Goal: Transaction & Acquisition: Purchase product/service

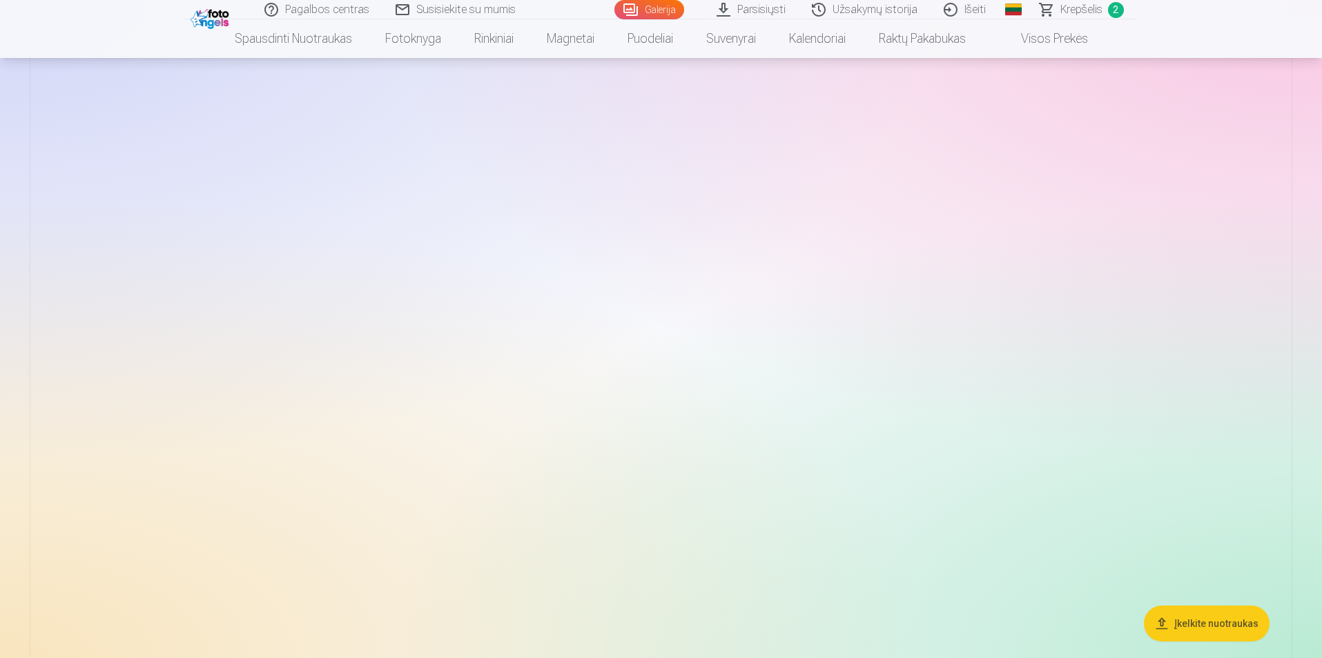
scroll to position [4072, 0]
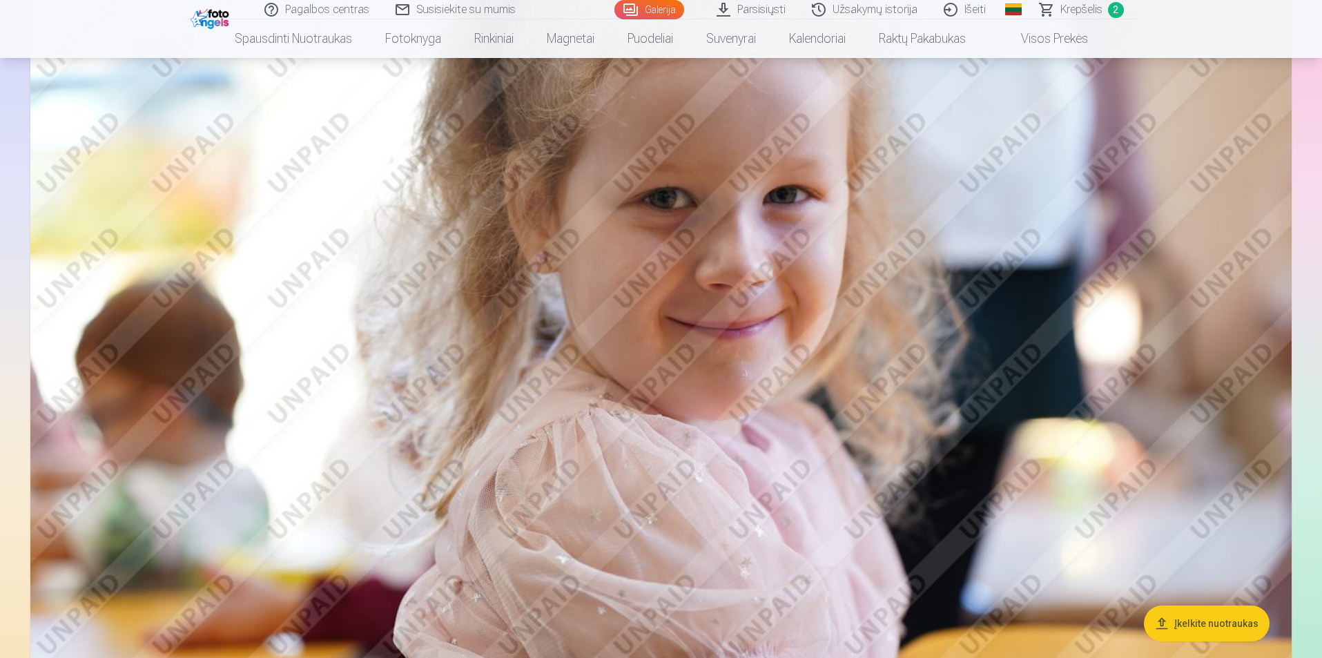
click at [1101, 12] on span "Krepšelis" at bounding box center [1081, 9] width 42 height 17
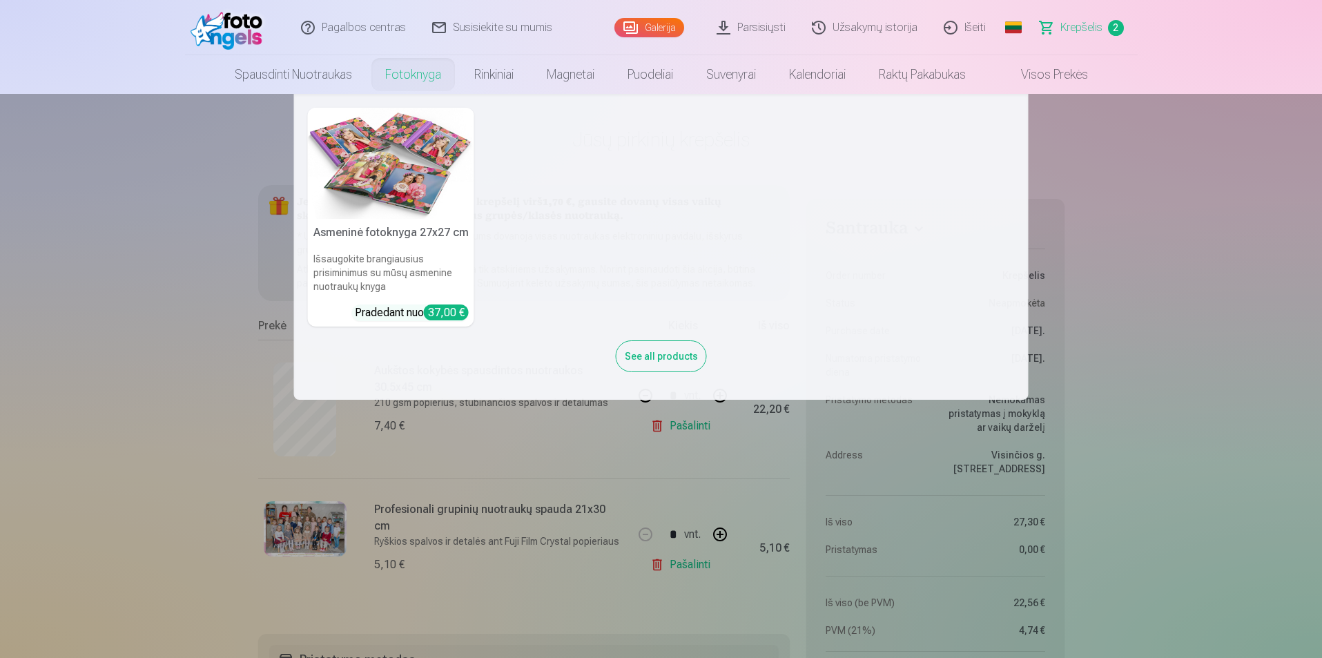
click at [404, 170] on img at bounding box center [391, 163] width 166 height 111
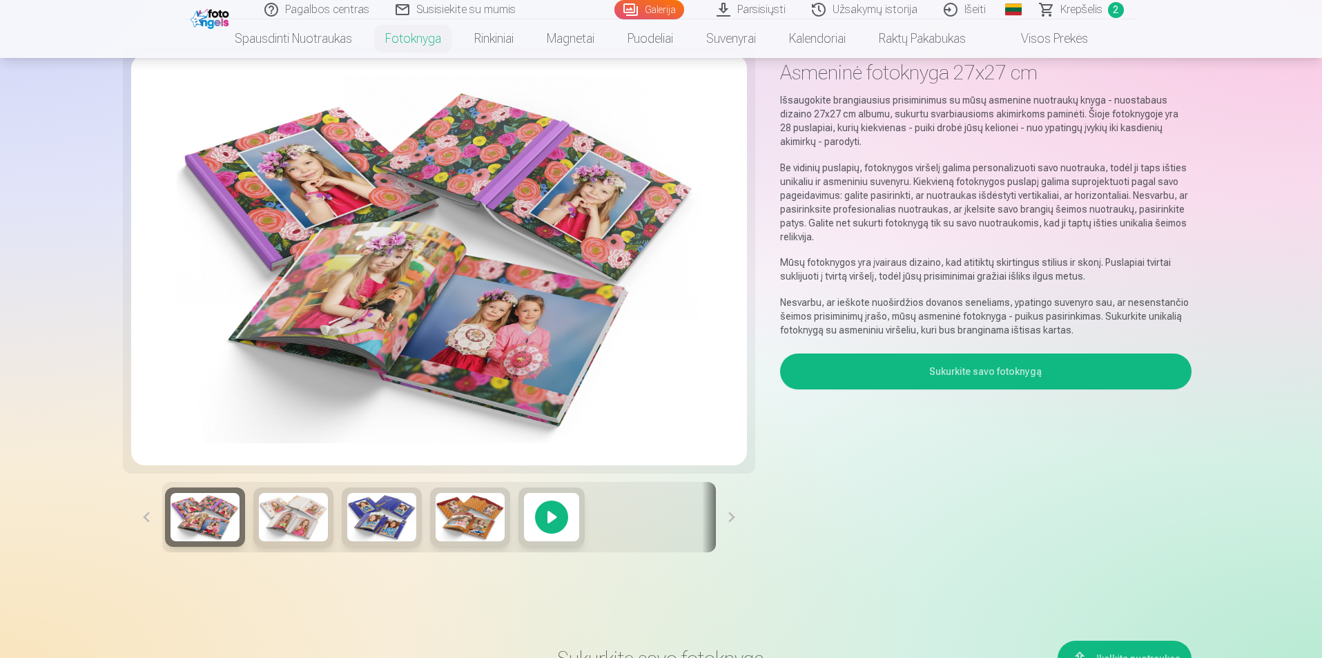
scroll to position [69, 0]
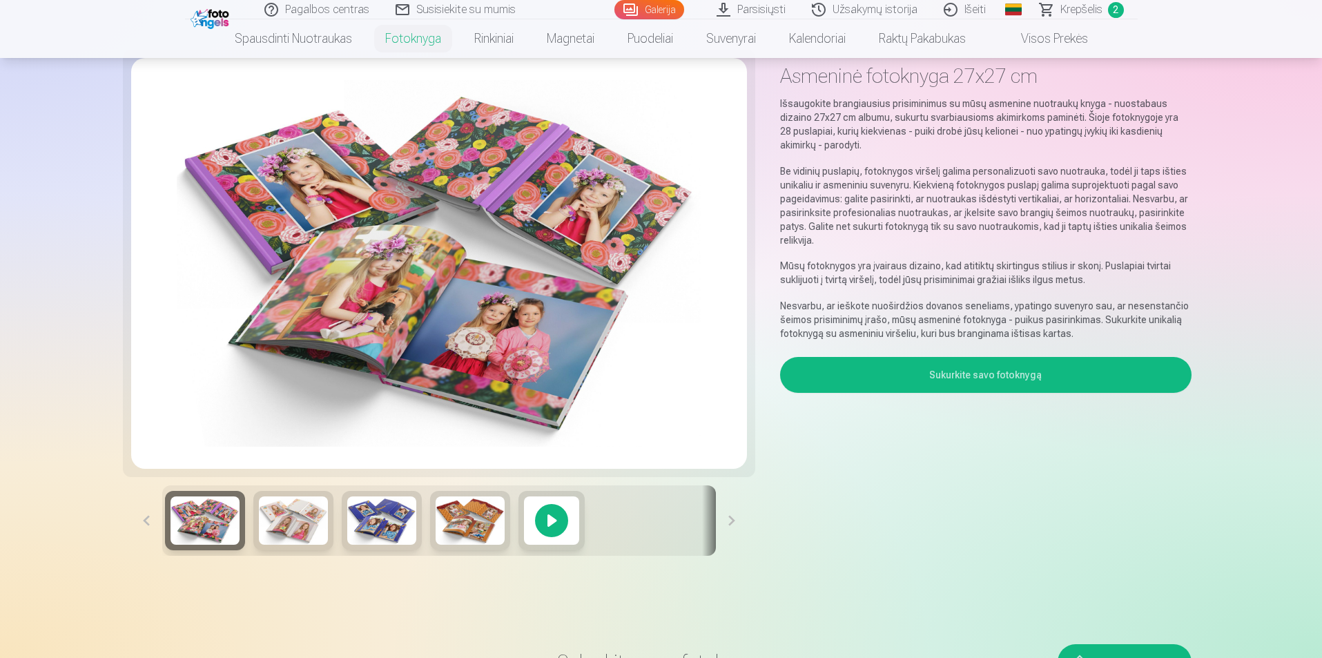
click at [291, 507] on img at bounding box center [293, 520] width 69 height 48
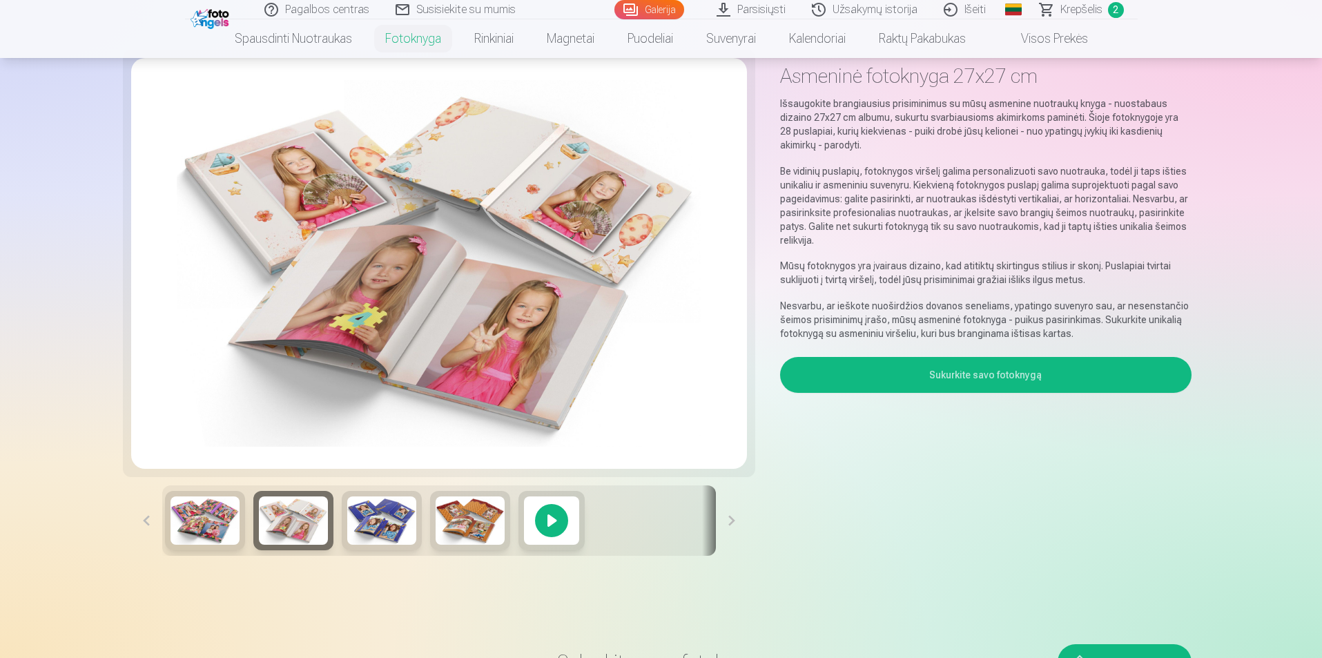
click at [389, 523] on img at bounding box center [381, 520] width 69 height 48
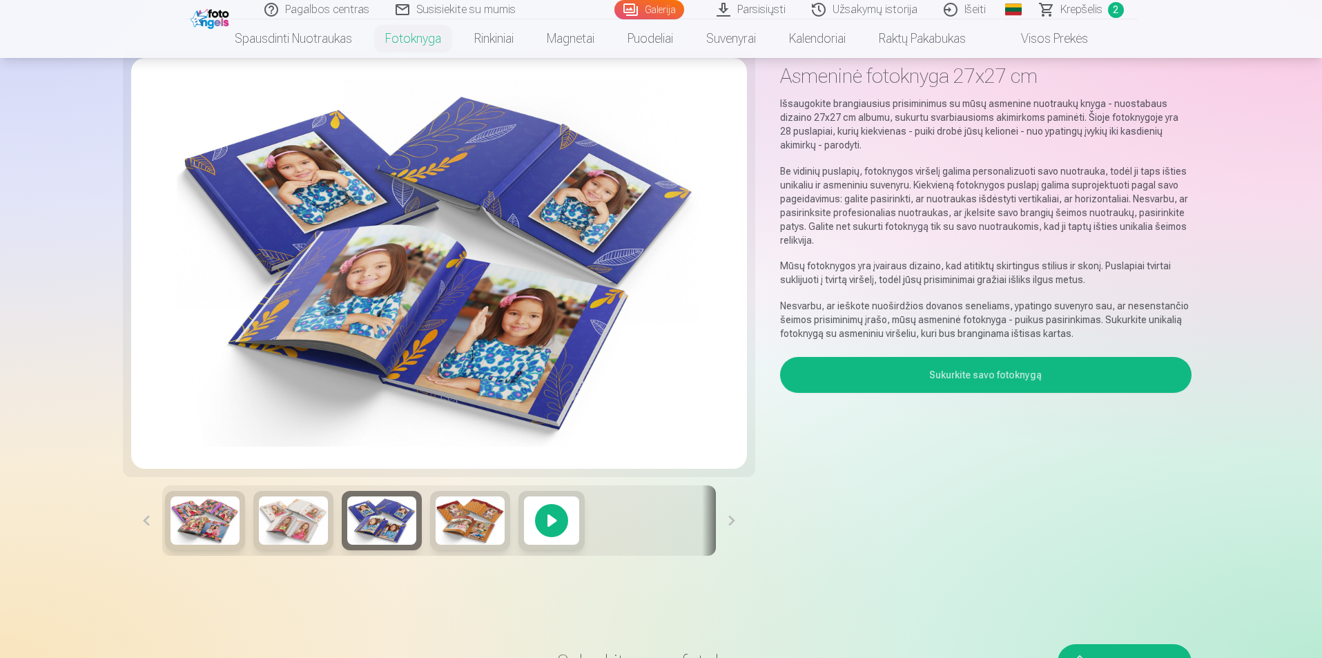
click at [429, 525] on div at bounding box center [439, 520] width 554 height 70
click at [452, 525] on img at bounding box center [469, 520] width 69 height 48
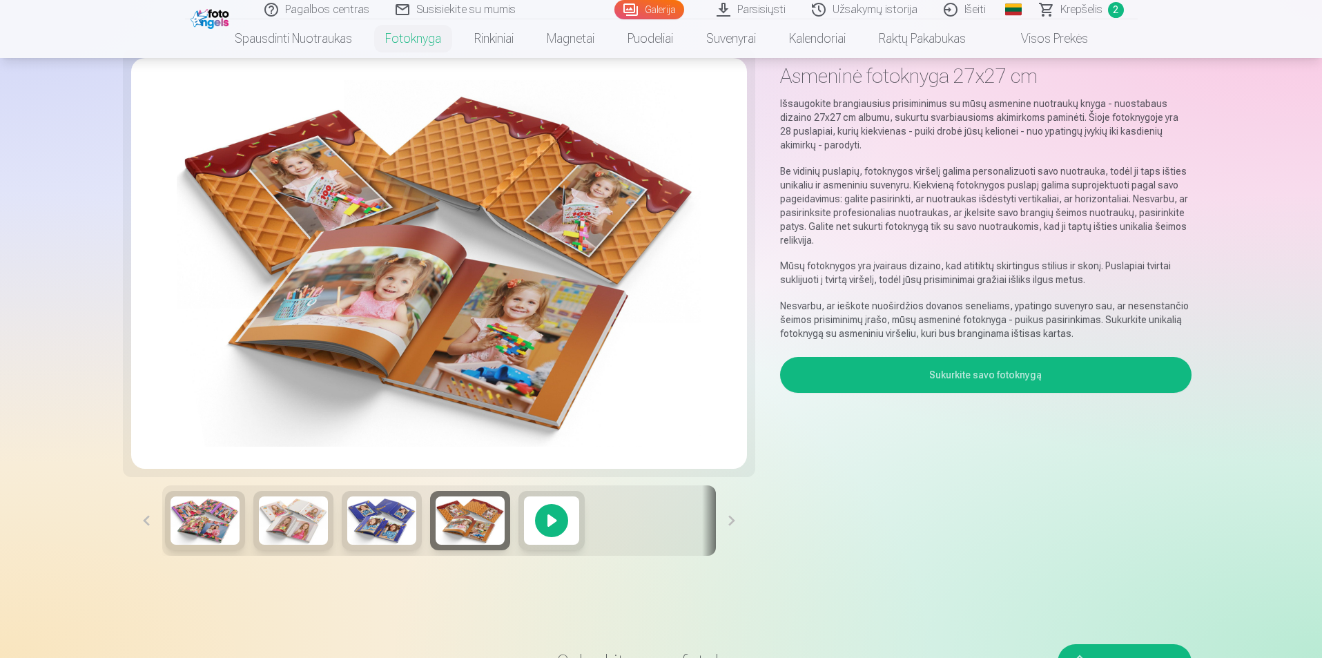
click at [735, 518] on button at bounding box center [731, 520] width 31 height 70
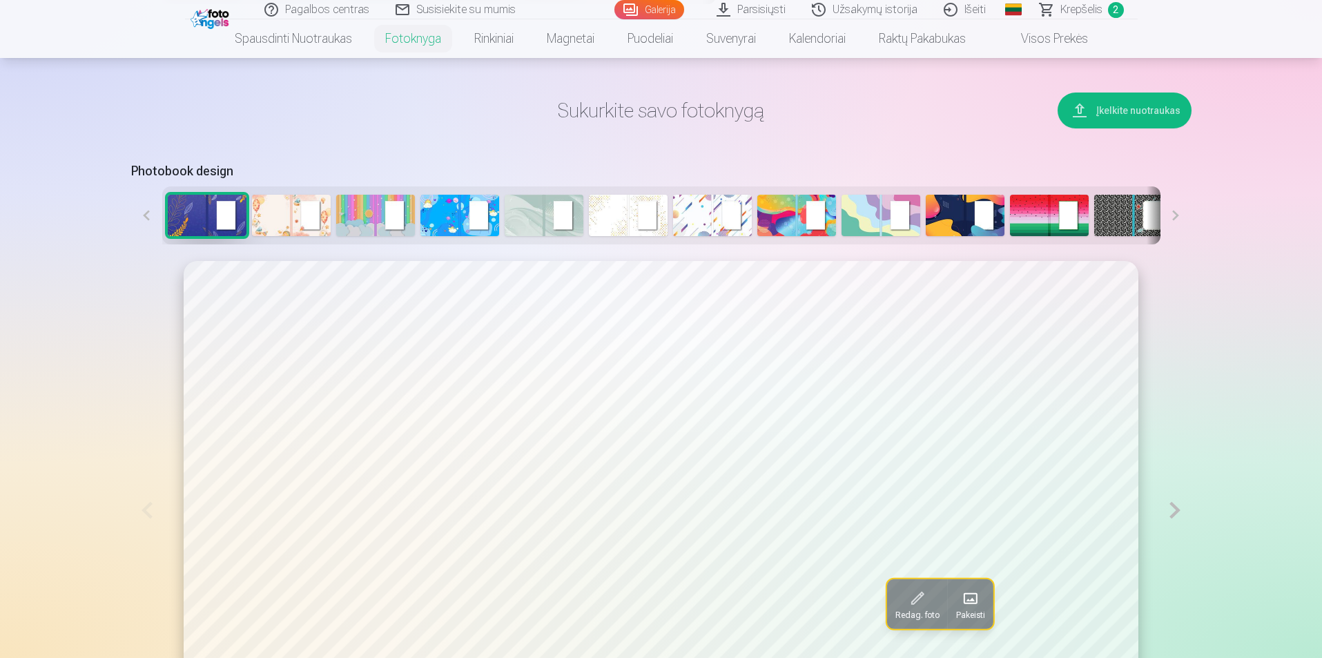
scroll to position [621, 0]
click at [300, 199] on img at bounding box center [291, 214] width 79 height 41
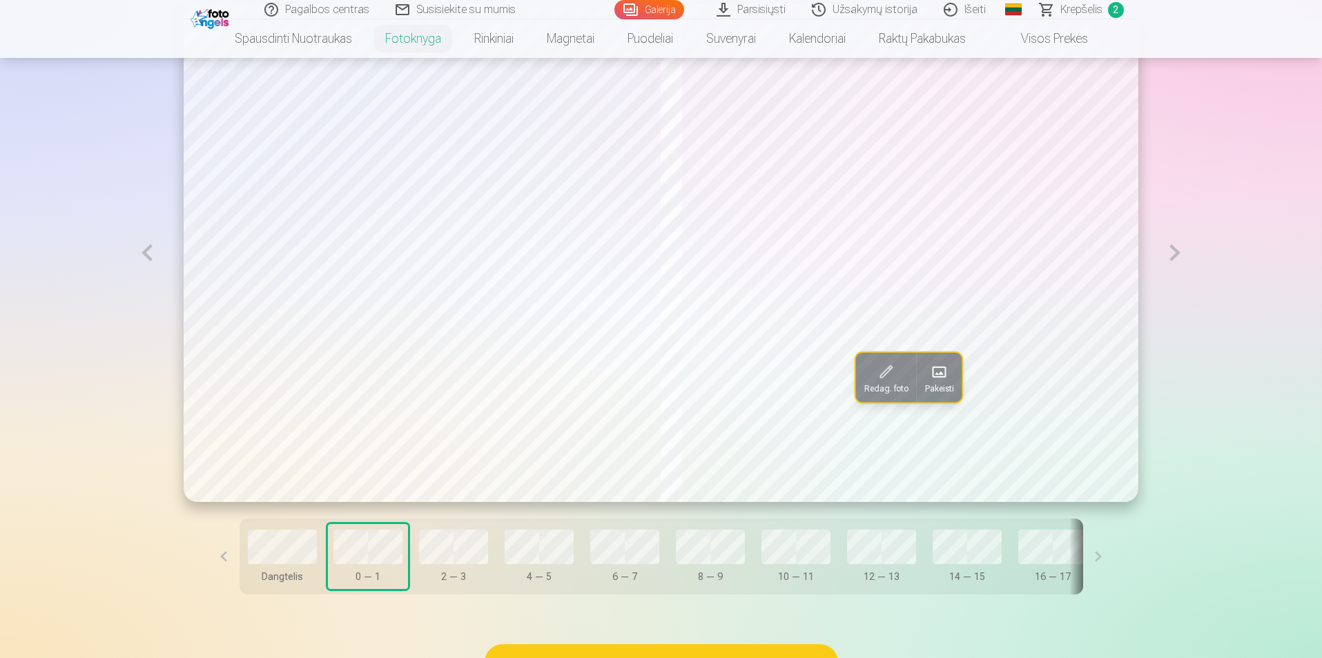
scroll to position [897, 0]
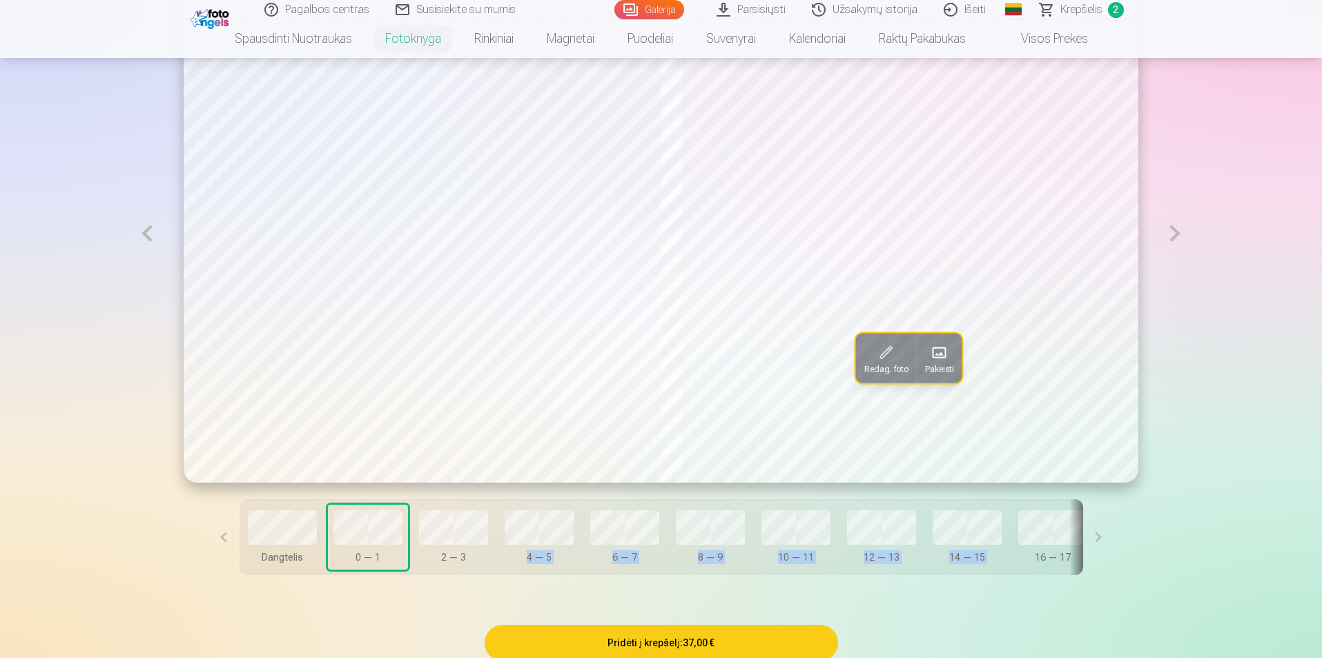
drag, startPoint x: 491, startPoint y: 582, endPoint x: 1052, endPoint y: 585, distance: 561.1
click at [1042, 585] on div "Redag. foto Pakeisti Dangtelis 0 — 1 2 — 3 4 — 5 6 — 7 8 — 9 10 — 11 12 — 13 14…" at bounding box center [661, 288] width 1060 height 640
click at [1083, 540] on button at bounding box center [1098, 537] width 31 height 76
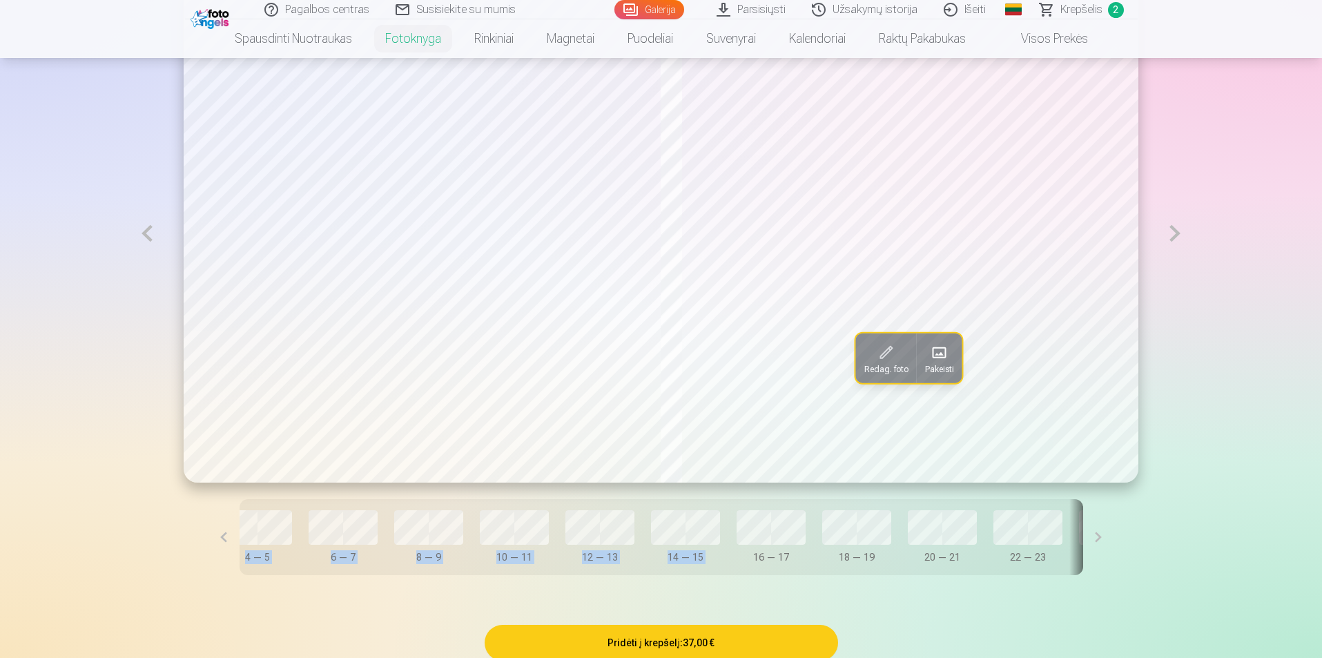
click at [1083, 540] on button at bounding box center [1098, 537] width 31 height 76
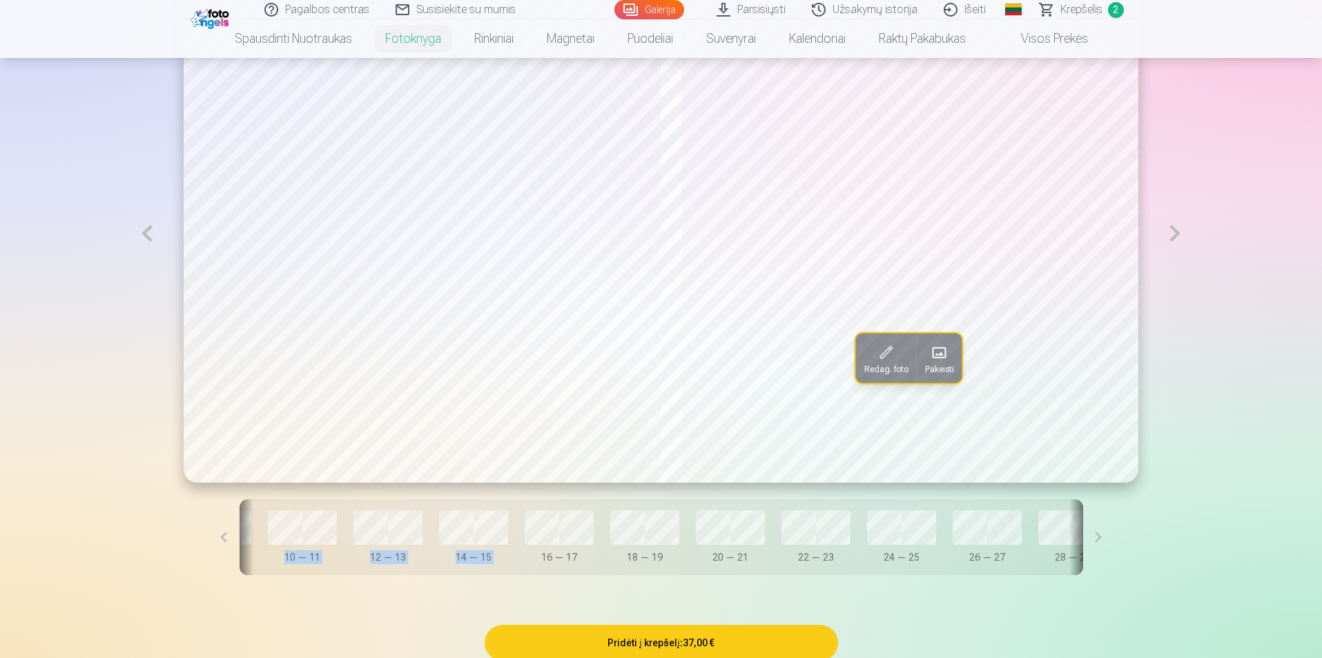
click at [1083, 540] on button at bounding box center [1098, 537] width 31 height 76
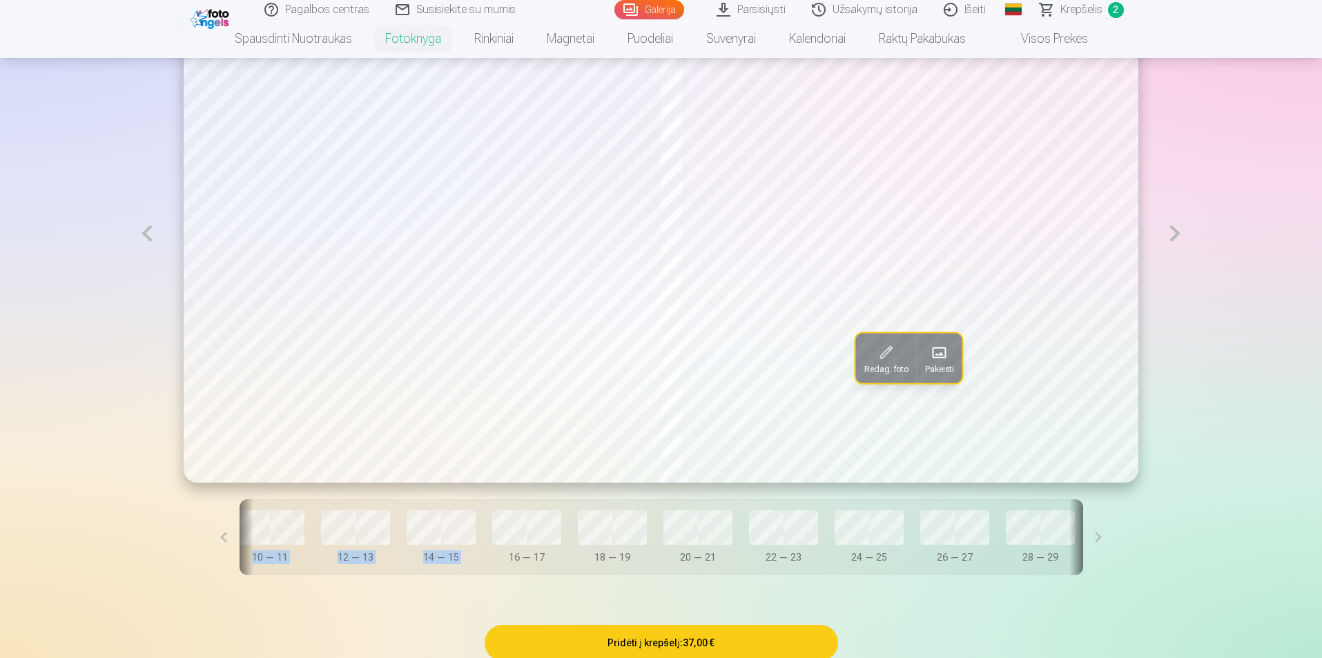
click at [1083, 540] on button at bounding box center [1098, 537] width 31 height 76
drag, startPoint x: 686, startPoint y: 578, endPoint x: 636, endPoint y: 580, distance: 50.4
click at [636, 575] on div "Dangtelis 0 — 1 2 — 3 4 — 5 6 — 7 8 — 9 10 — 11 12 — 13 14 — 15 16 — 17 18 — 19…" at bounding box center [660, 537] width 843 height 76
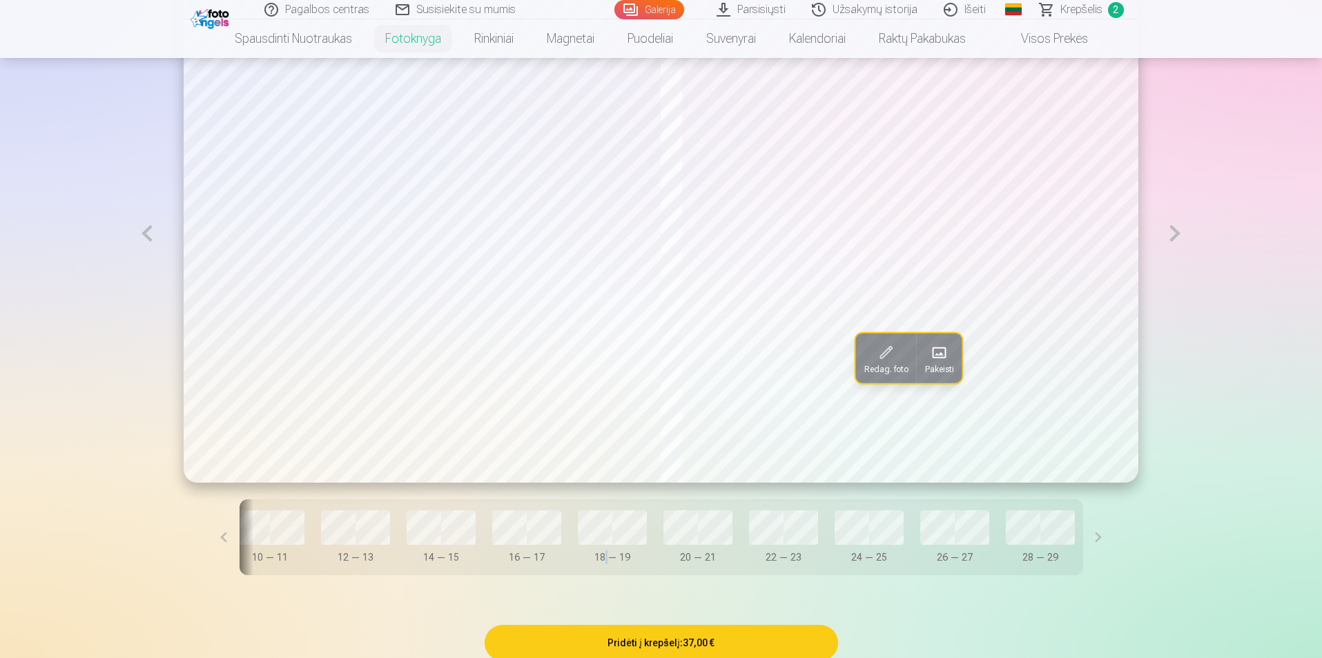
click at [585, 585] on div "Redag. foto Pakeisti Dangtelis 0 — 1 2 — 3 4 — 5 6 — 7 8 — 9 10 — 11 12 — 13 14…" at bounding box center [661, 288] width 1060 height 640
drag, startPoint x: 634, startPoint y: 582, endPoint x: 502, endPoint y: 582, distance: 132.5
click at [502, 582] on div "Redag. foto Pakeisti Dangtelis 0 — 1 2 — 3 4 — 5 6 — 7 8 — 9 10 — 11 12 — 13 14…" at bounding box center [661, 288] width 1060 height 640
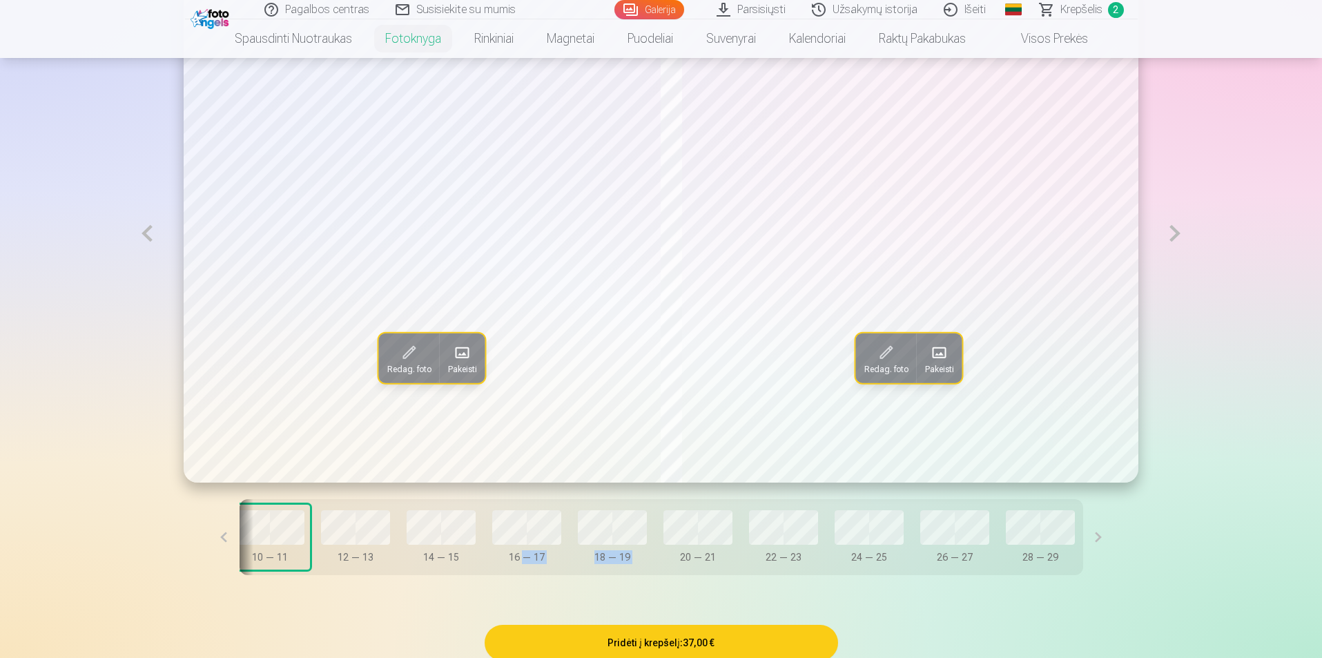
click at [239, 543] on button at bounding box center [223, 537] width 31 height 76
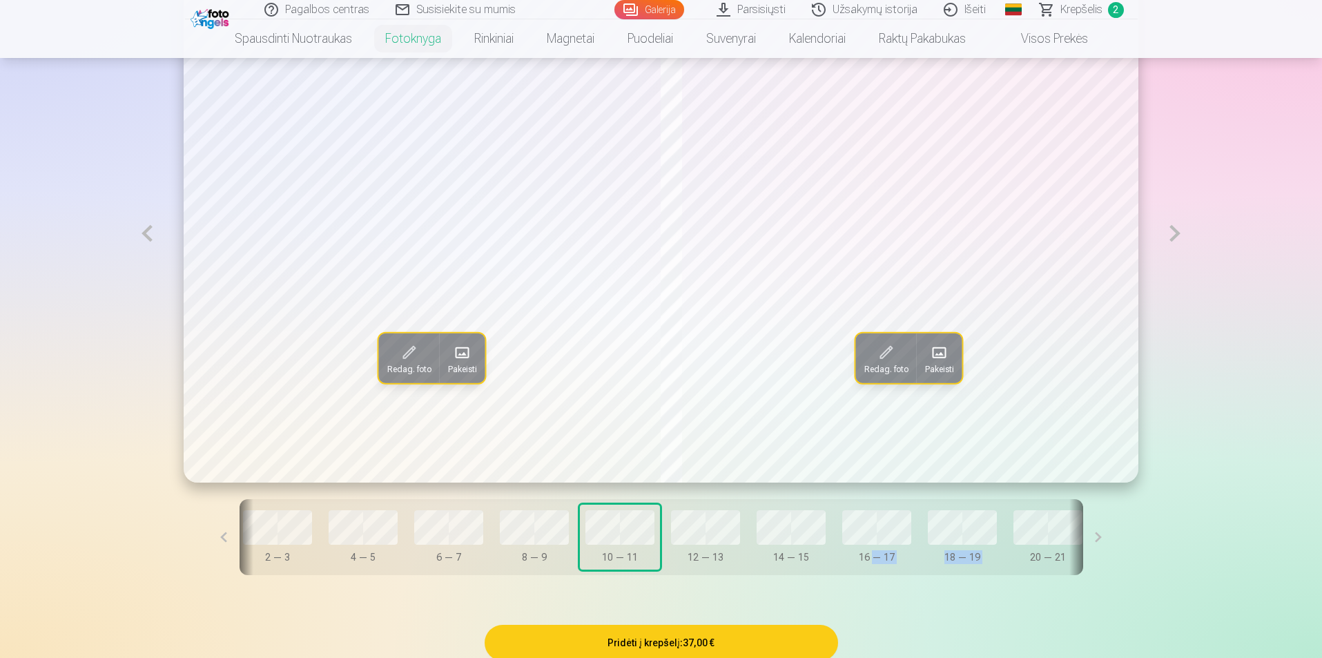
scroll to position [0, 170]
click at [239, 543] on button at bounding box center [223, 537] width 31 height 76
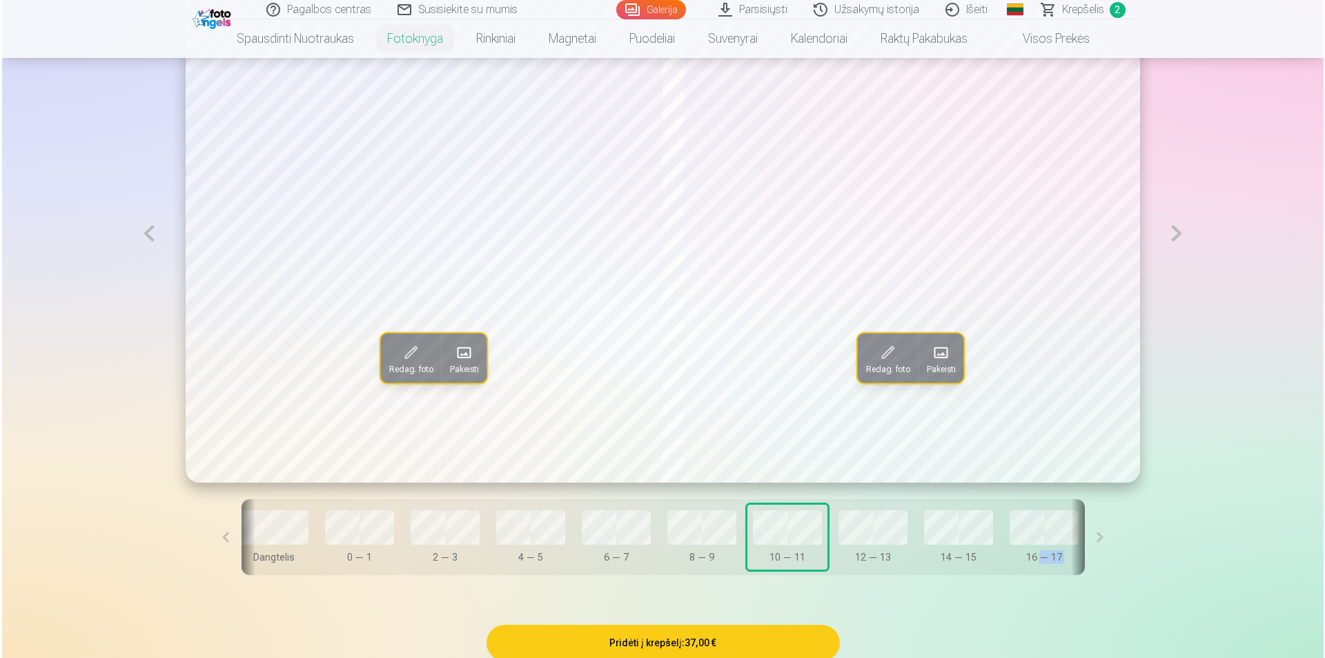
scroll to position [0, 0]
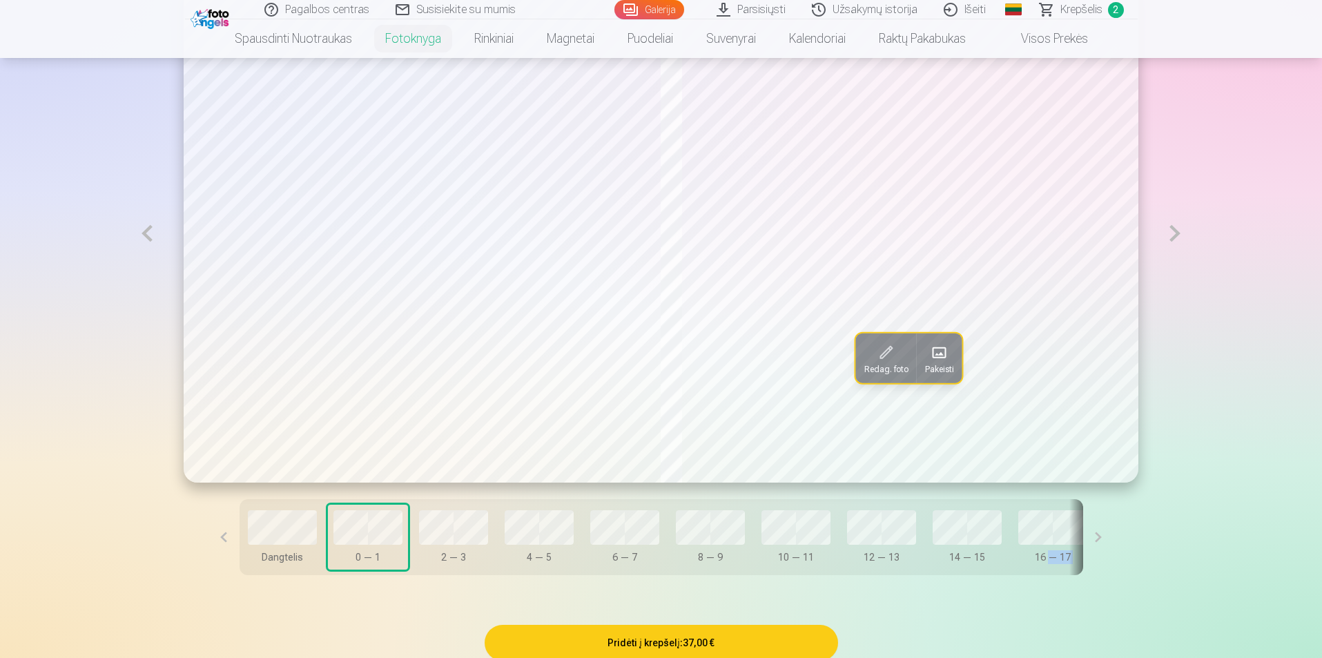
click at [882, 361] on span at bounding box center [886, 353] width 22 height 22
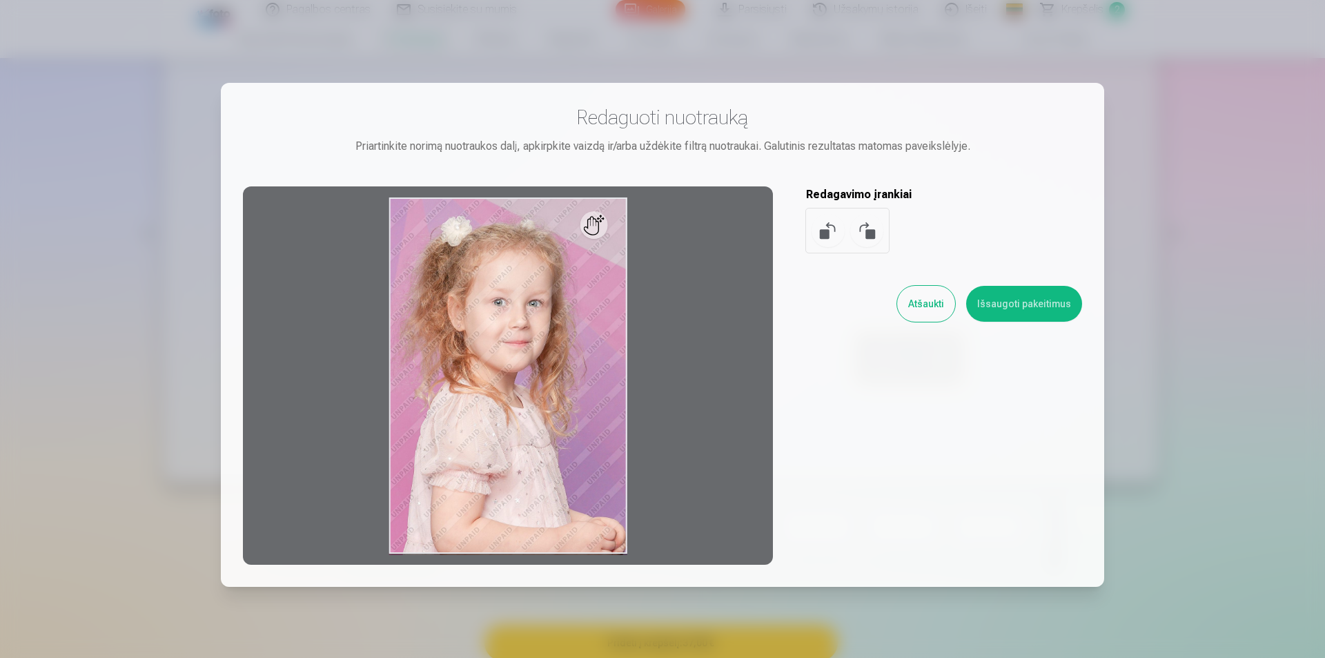
click at [945, 295] on button "Atšaukti" at bounding box center [926, 304] width 58 height 36
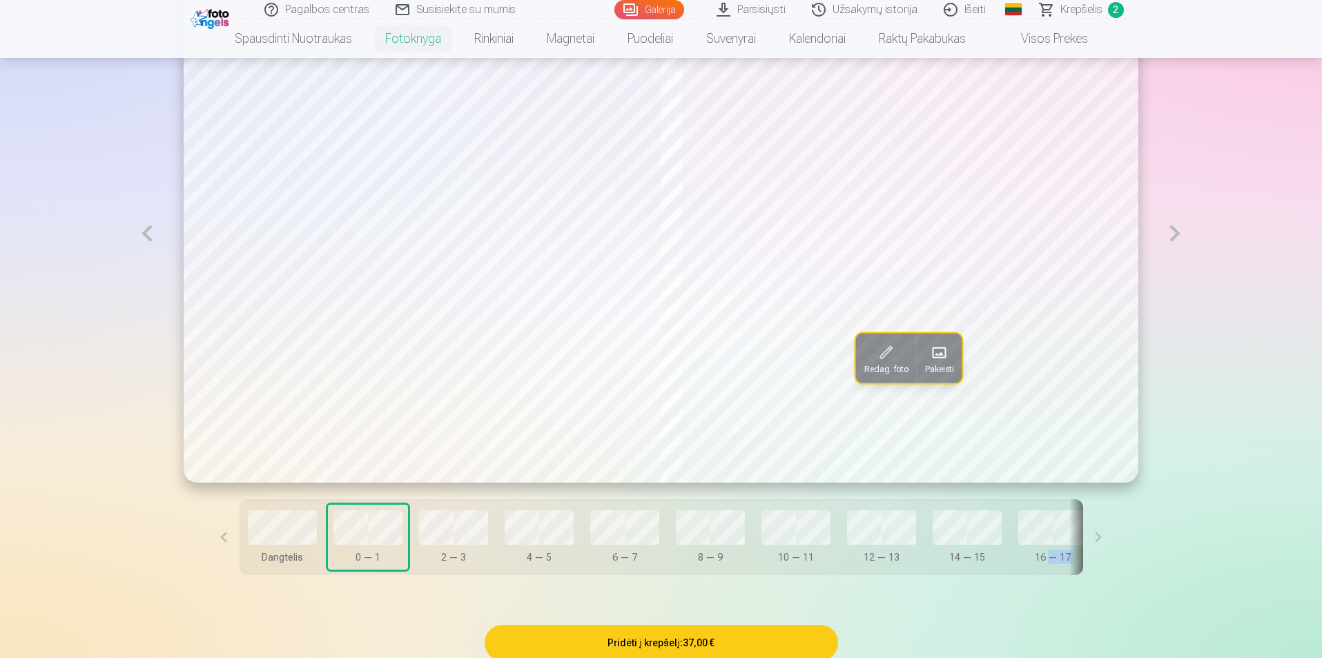
click at [929, 375] on span "Pakeisti" at bounding box center [939, 369] width 29 height 11
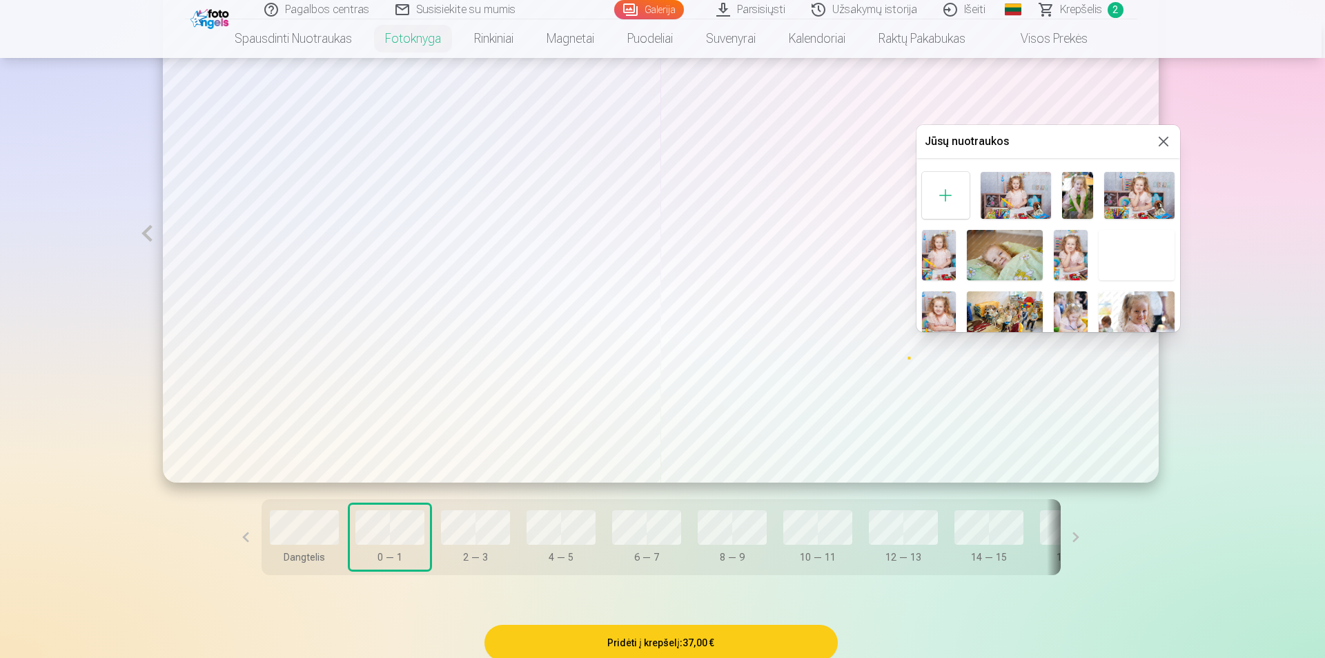
click at [1030, 206] on img at bounding box center [1016, 195] width 70 height 47
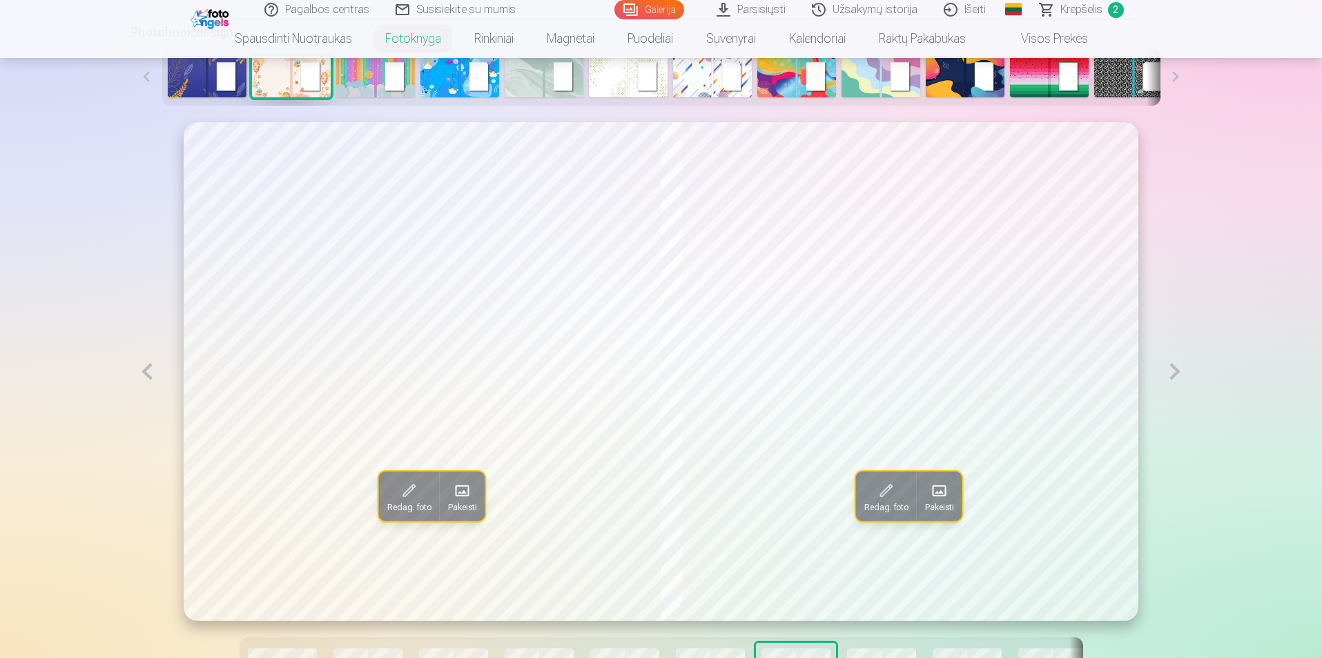
scroll to position [828, 0]
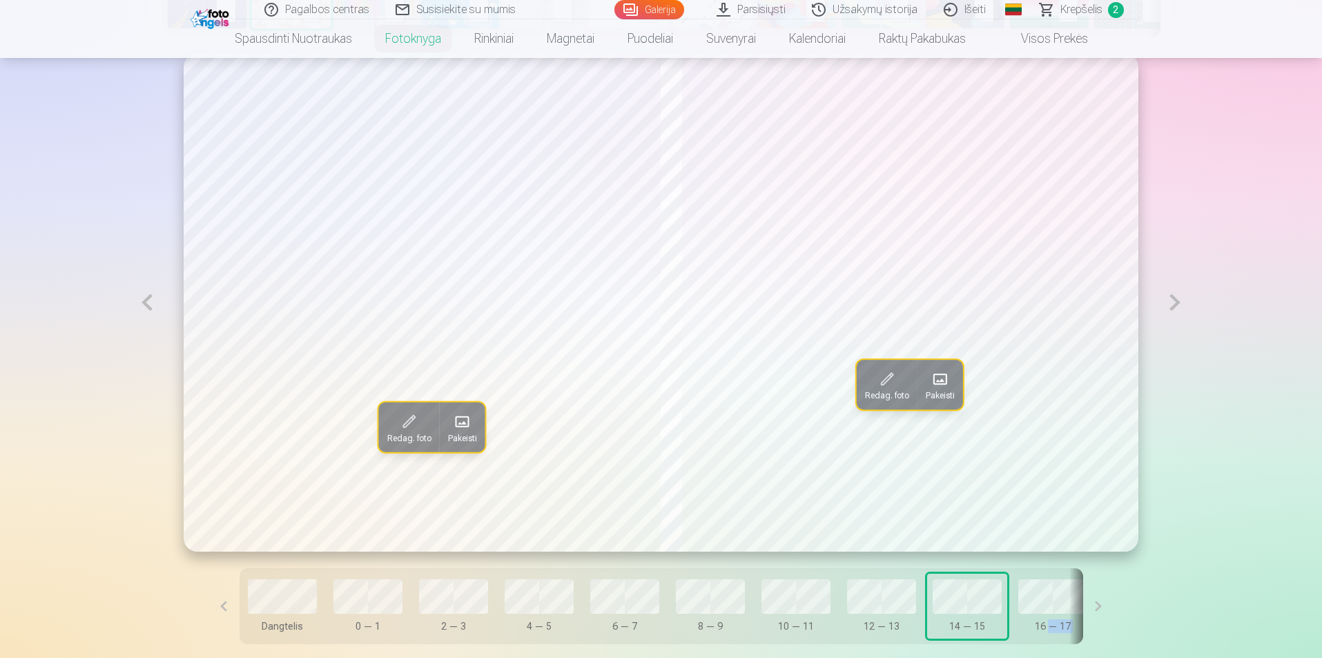
click at [1083, 604] on button at bounding box center [1098, 606] width 31 height 76
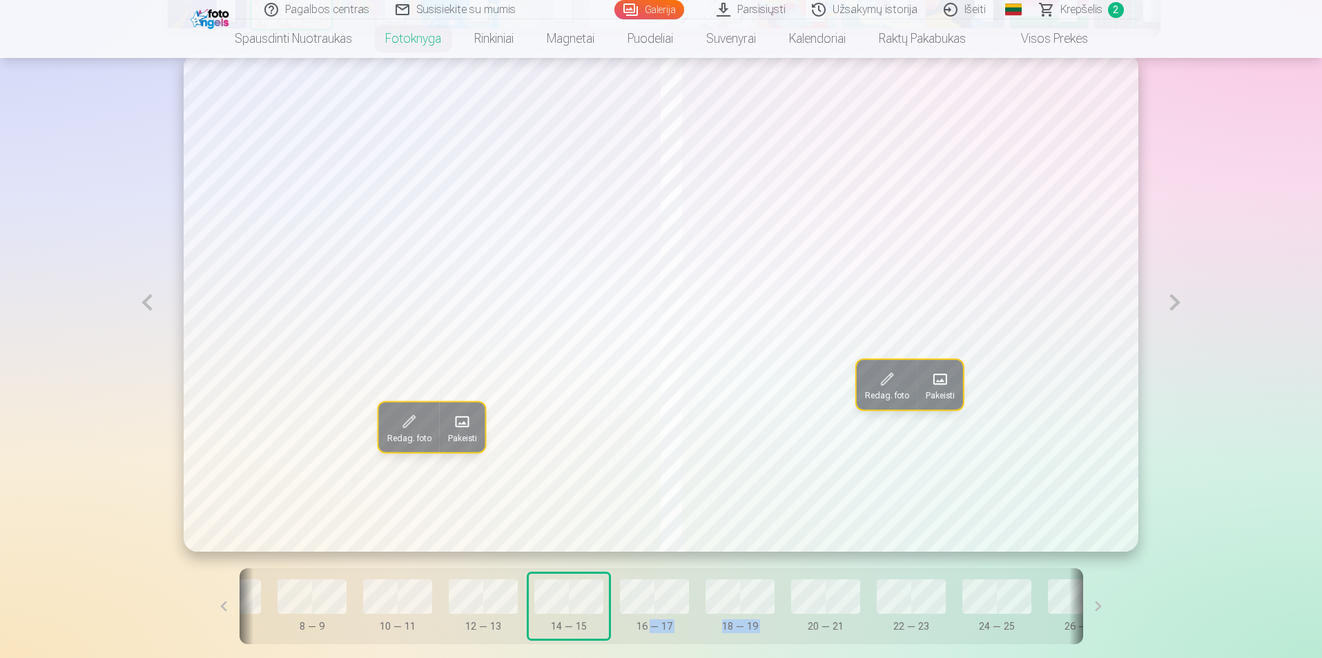
scroll to position [0, 400]
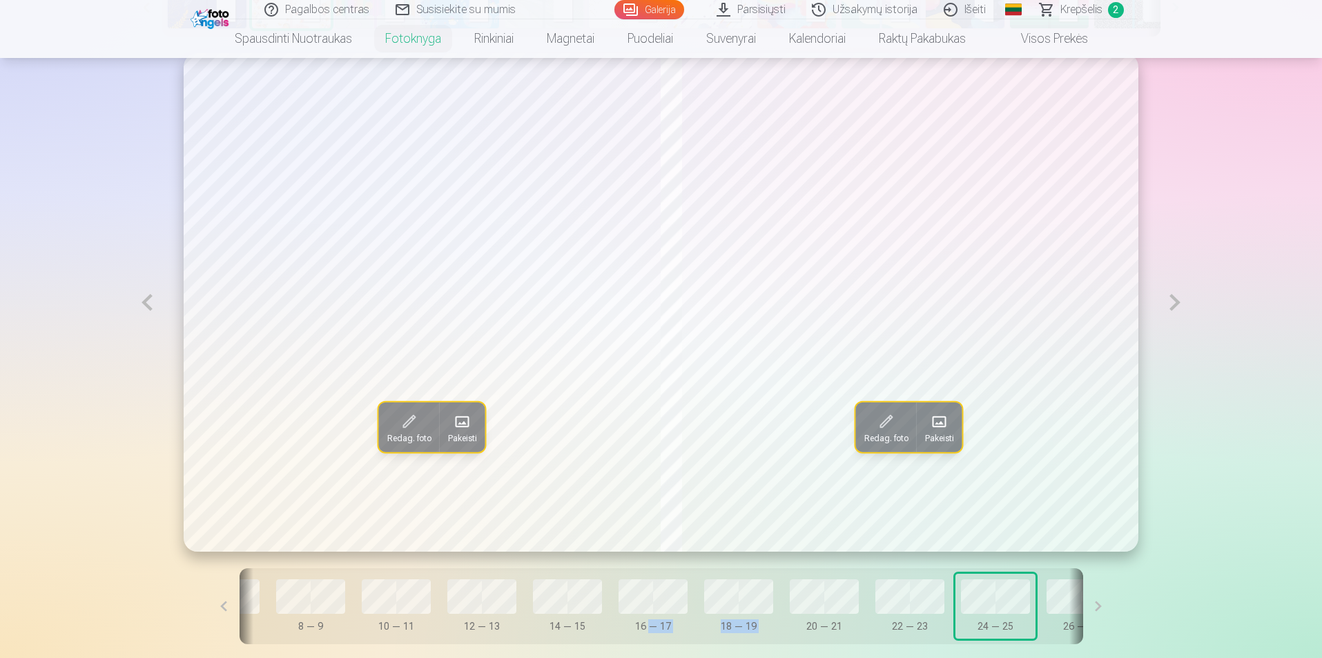
click at [1083, 615] on button at bounding box center [1098, 606] width 31 height 76
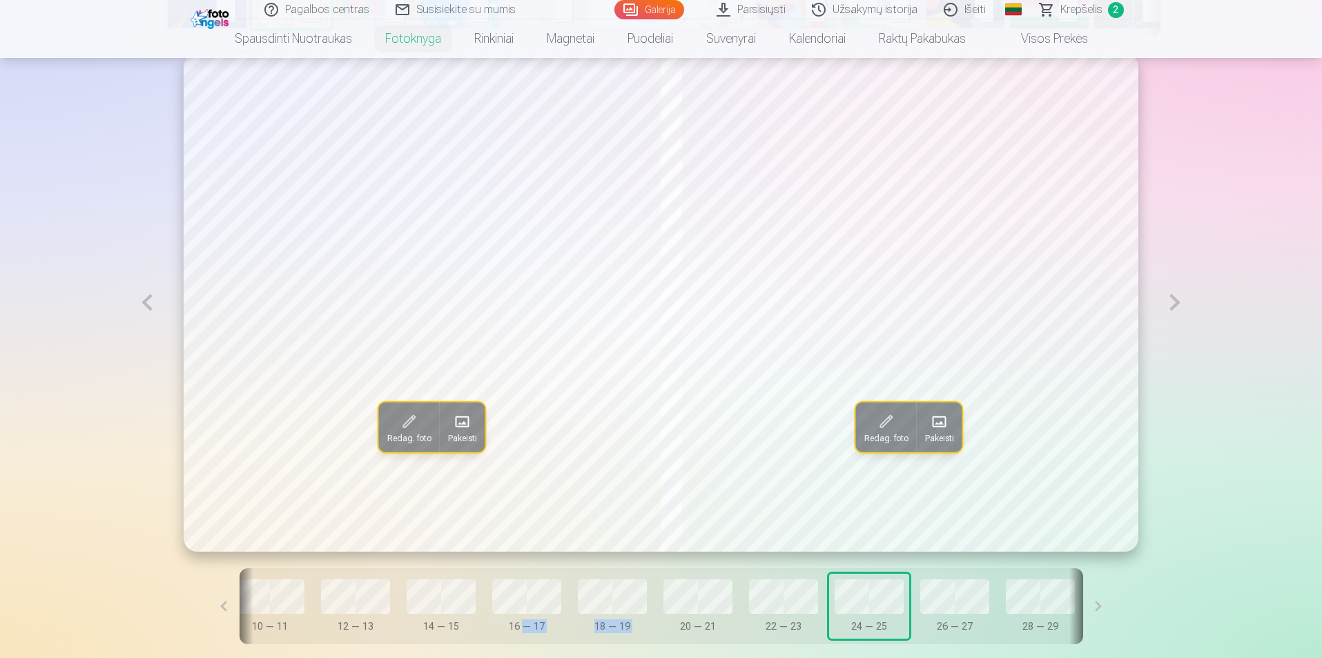
scroll to position [0, 570]
click at [341, 609] on div "Dangtelis 0 — 1 2 — 3 4 — 5 6 — 7 8 — 9 10 — 11 12 — 13 14 — 15 16 — 17 18 — 19…" at bounding box center [660, 606] width 843 height 76
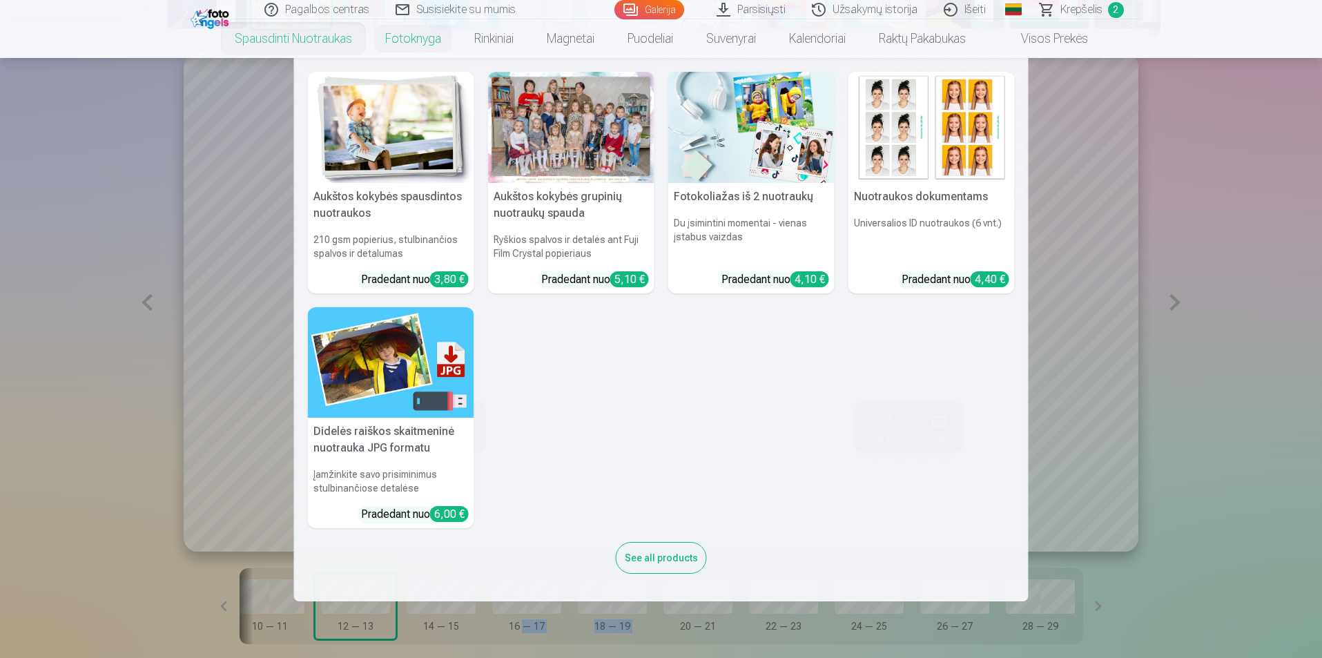
click at [329, 37] on link "Spausdinti nuotraukas" at bounding box center [293, 38] width 150 height 39
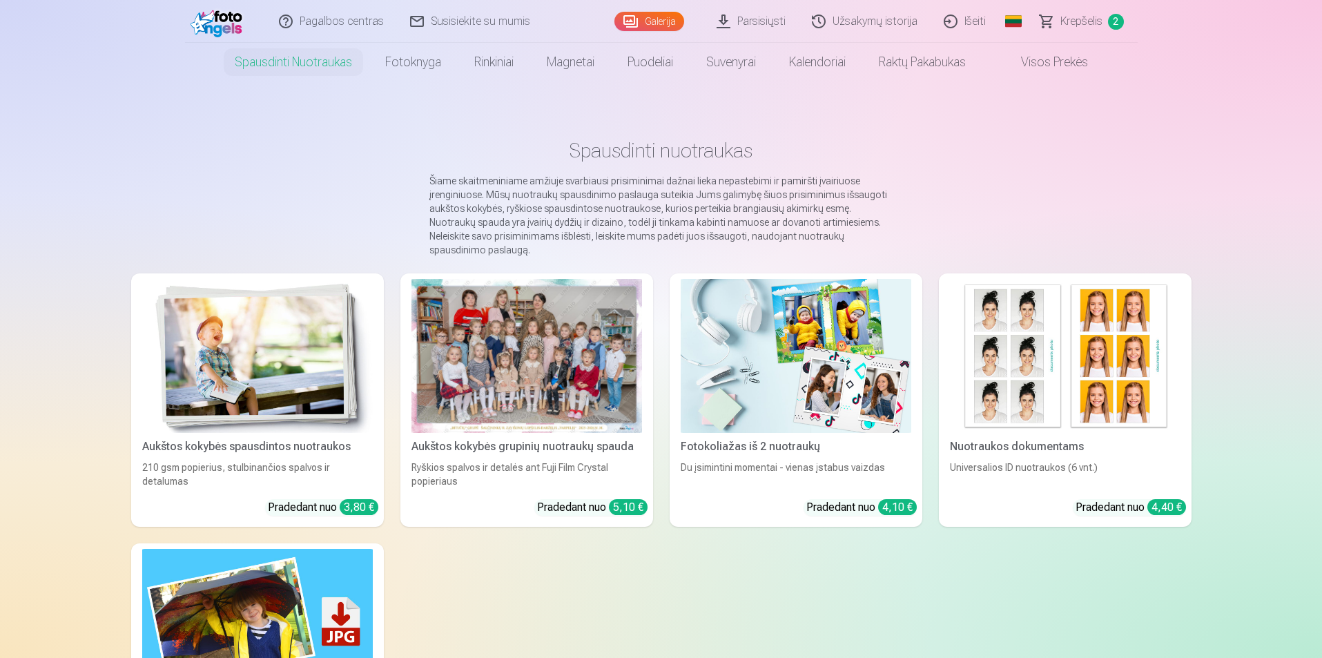
scroll to position [69, 0]
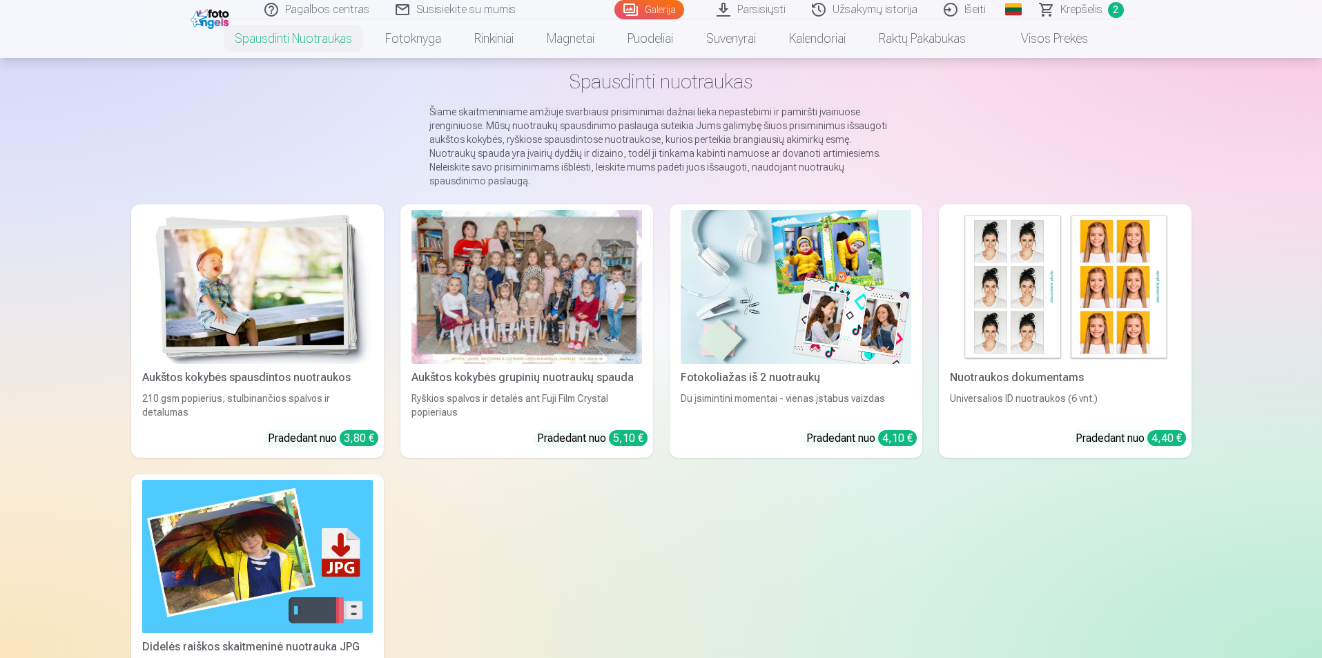
click at [579, 299] on div at bounding box center [526, 287] width 231 height 154
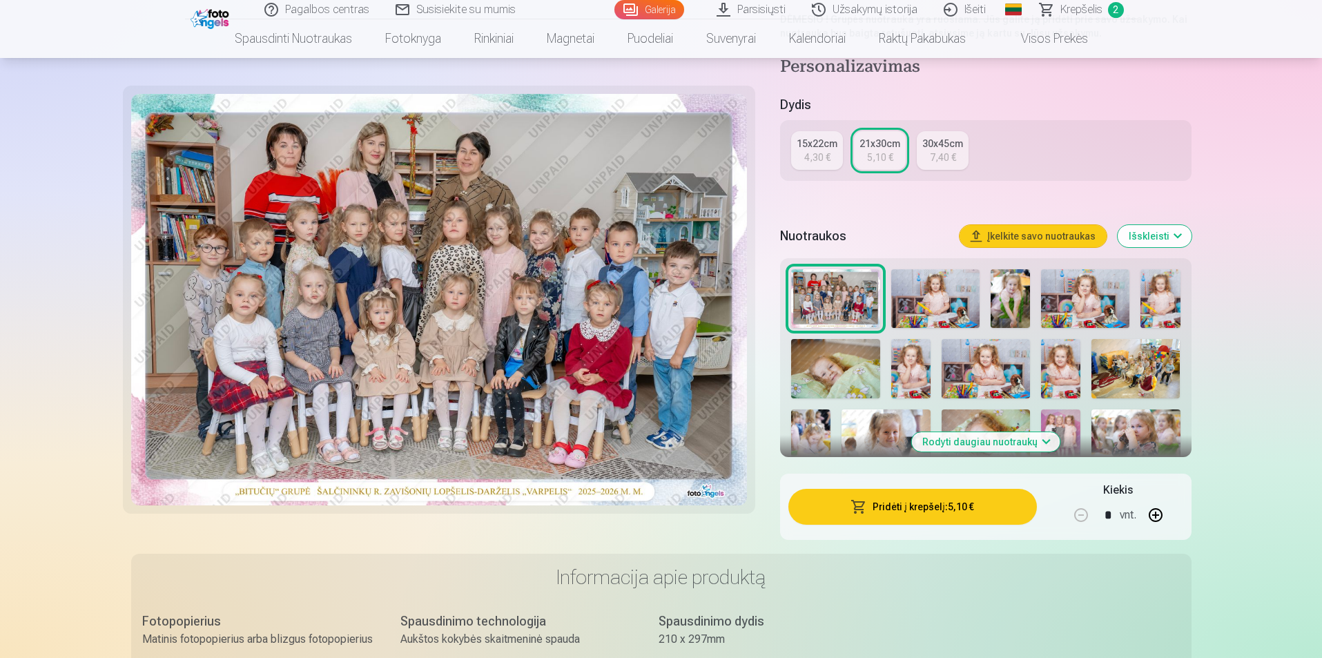
scroll to position [207, 0]
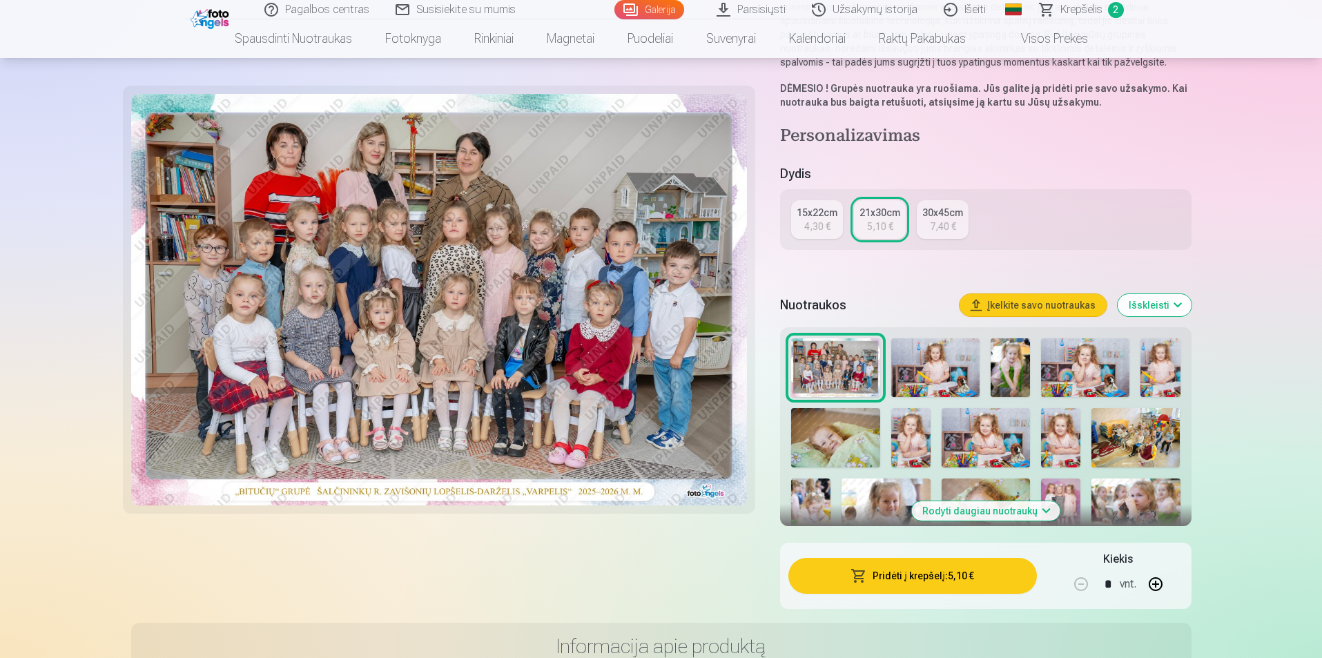
click at [919, 580] on button "Pridėti į krepšelį : 5,10 €" at bounding box center [912, 576] width 248 height 36
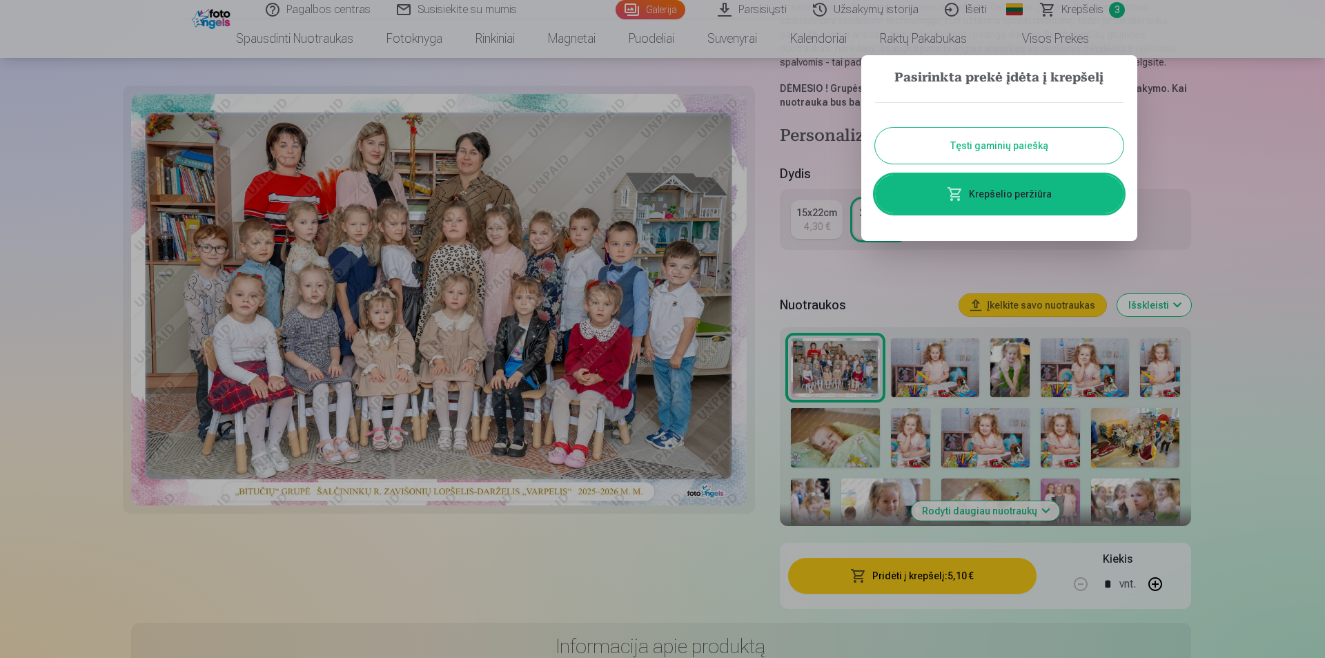
click at [979, 141] on button "Tęsti gaminių paiešką" at bounding box center [999, 146] width 248 height 36
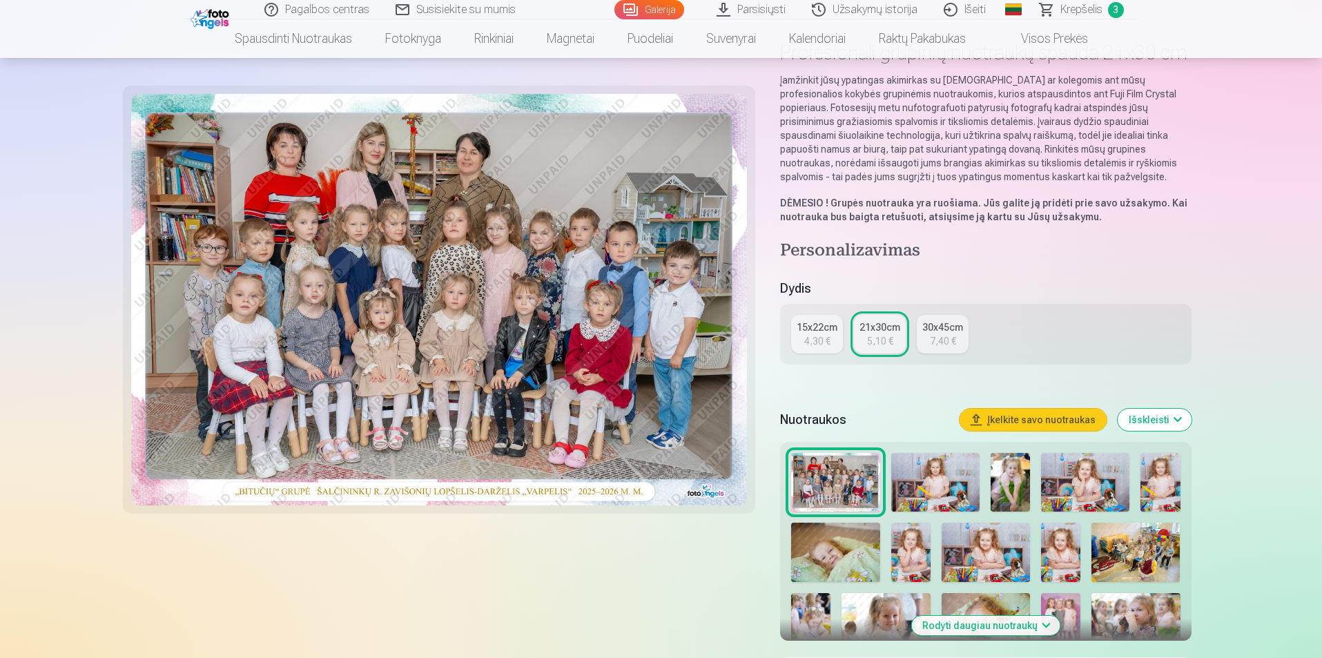
scroll to position [0, 0]
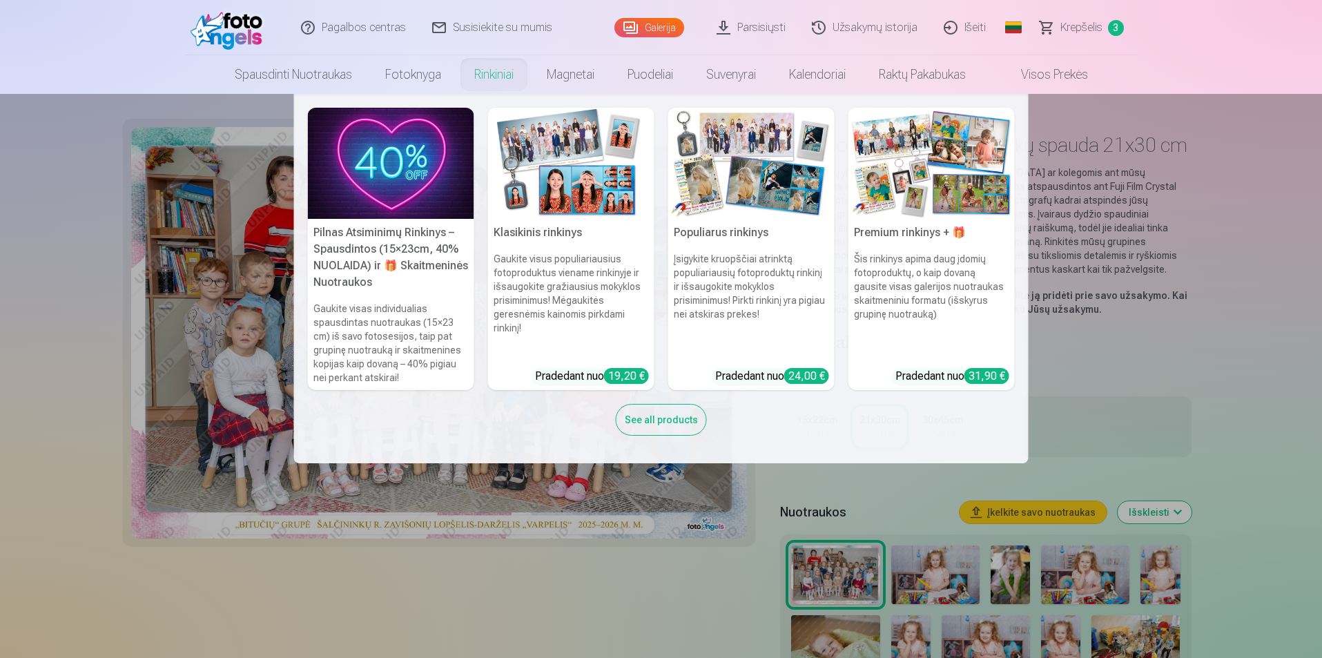
click at [393, 180] on img at bounding box center [391, 163] width 166 height 111
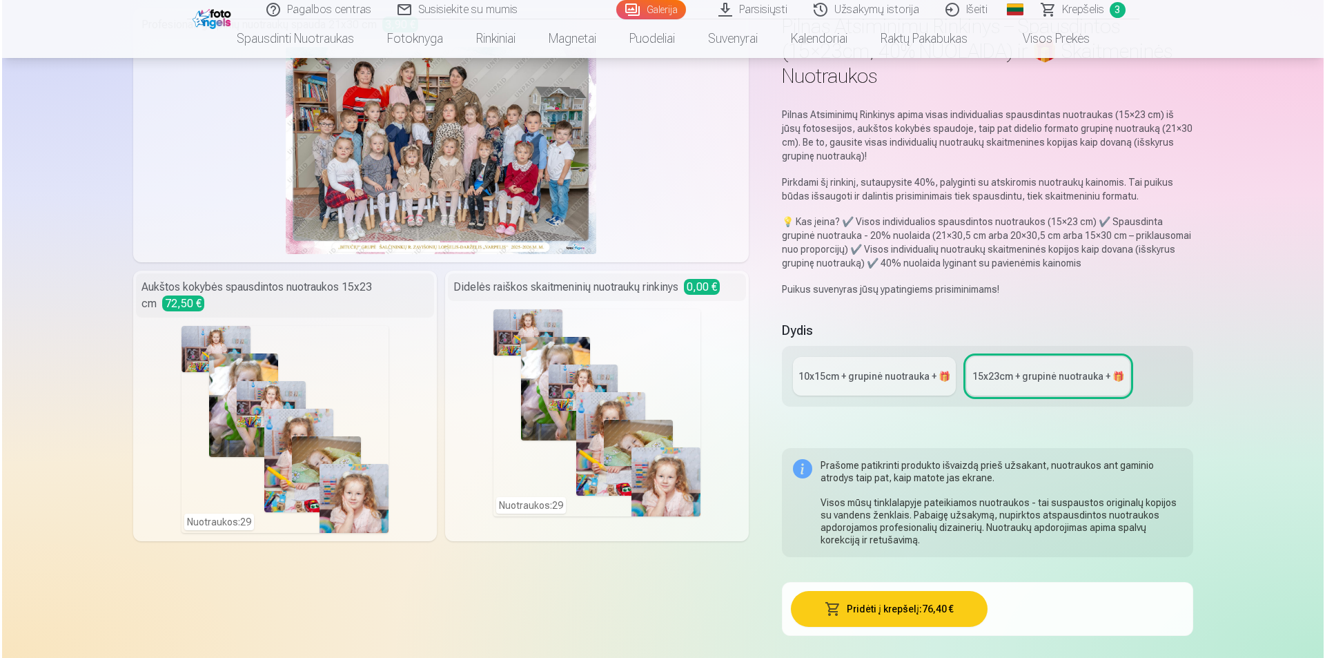
scroll to position [138, 0]
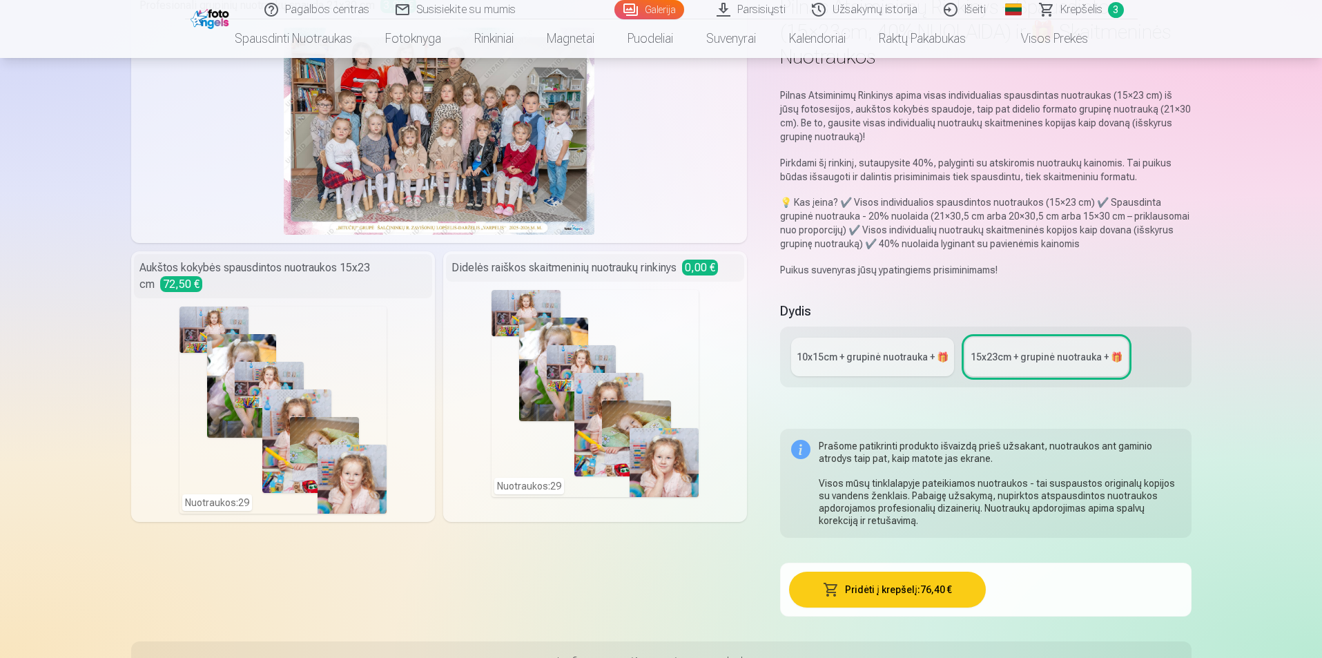
click at [625, 376] on div "Nuotraukos : 29" at bounding box center [594, 393] width 207 height 207
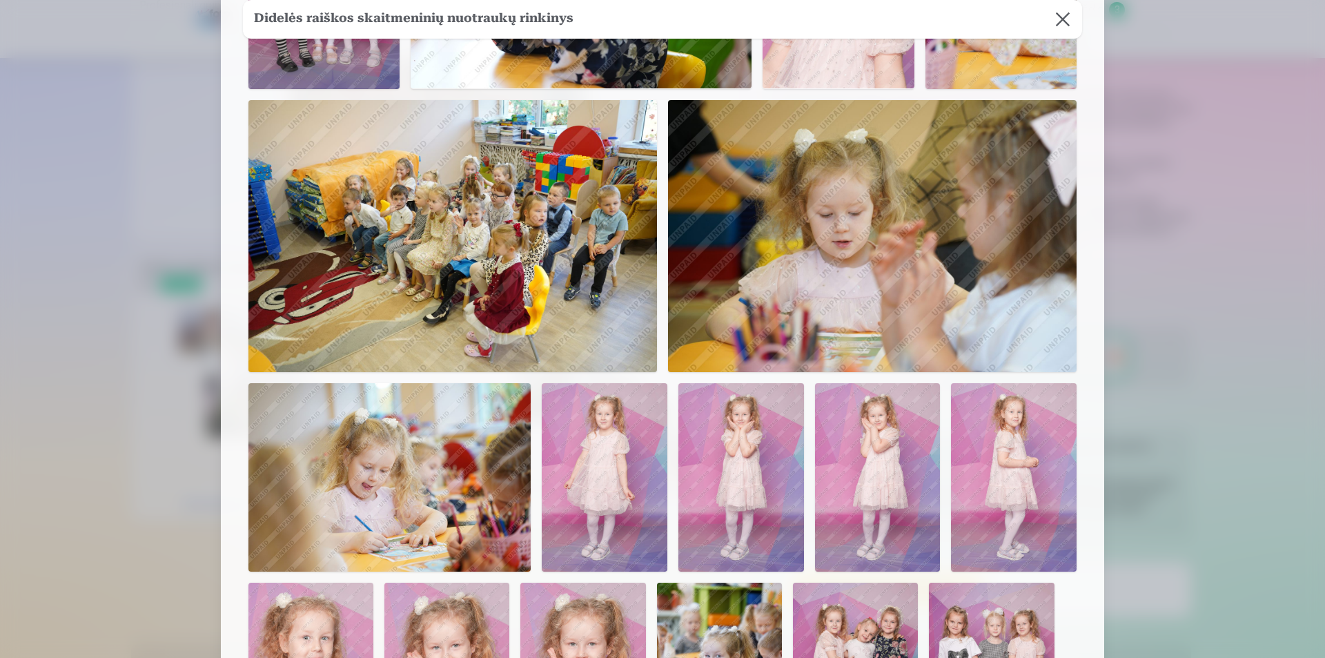
scroll to position [1494, 0]
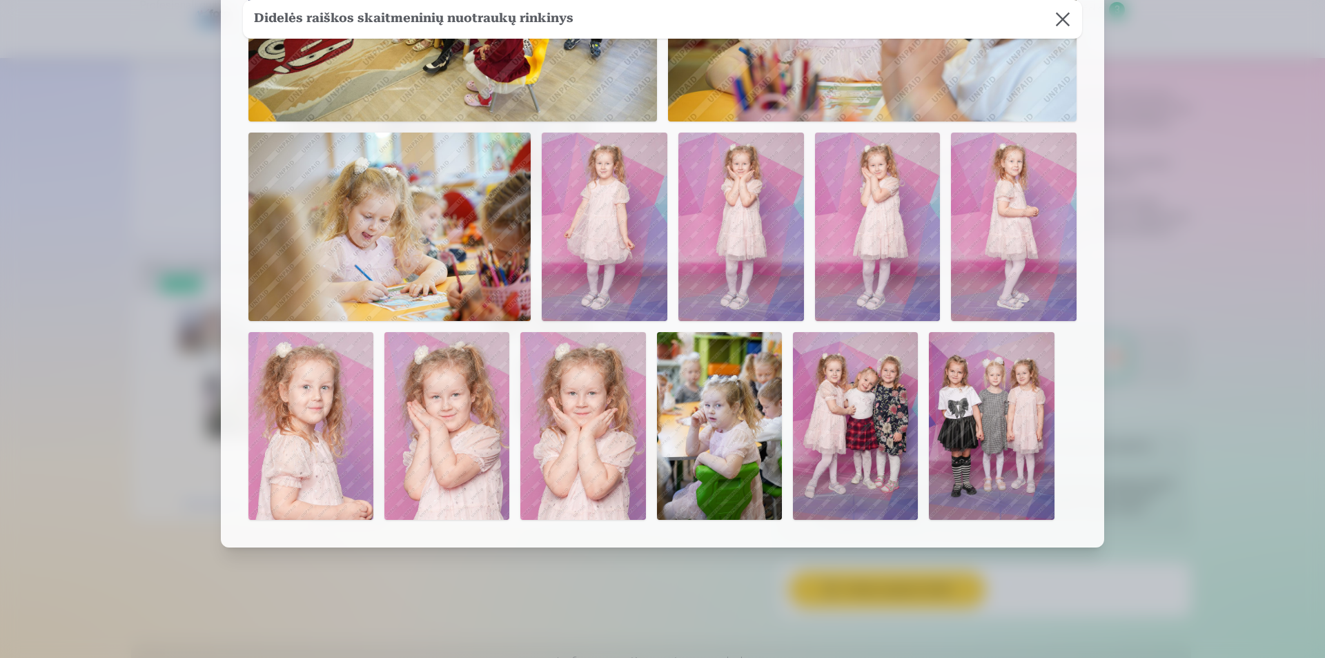
click at [1059, 19] on button at bounding box center [1063, 19] width 39 height 39
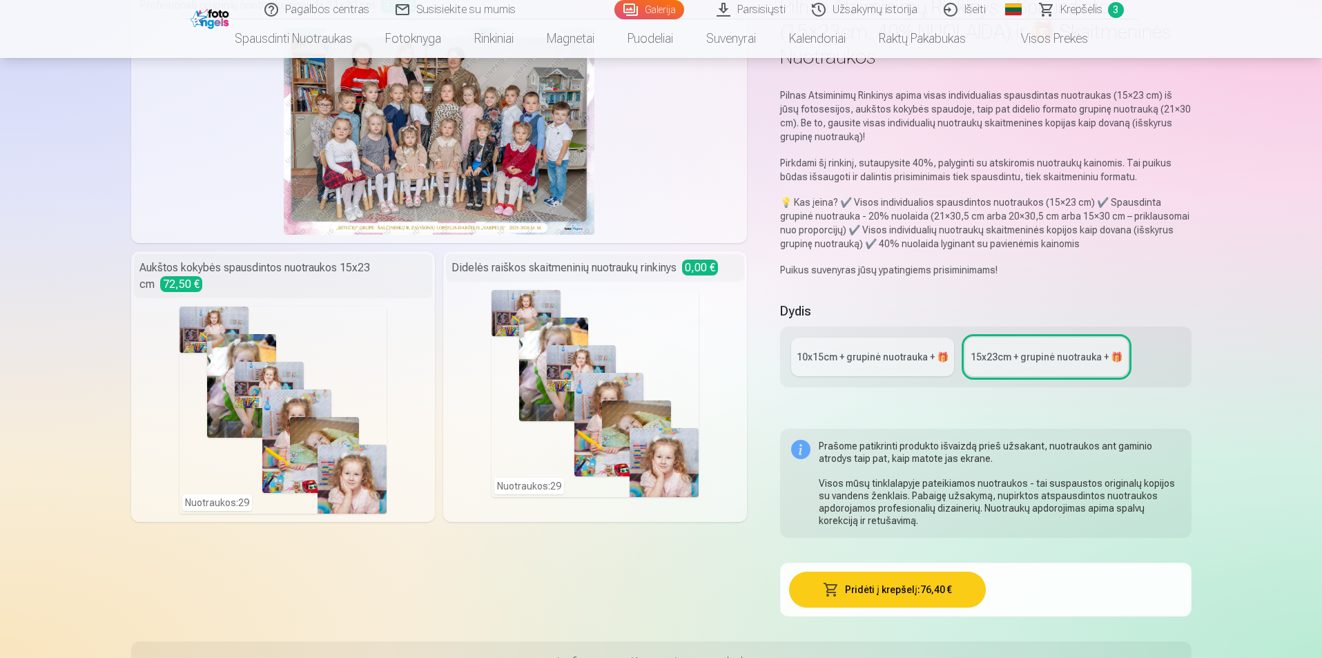
click at [258, 364] on div "Nuotraukos : 29" at bounding box center [282, 409] width 207 height 207
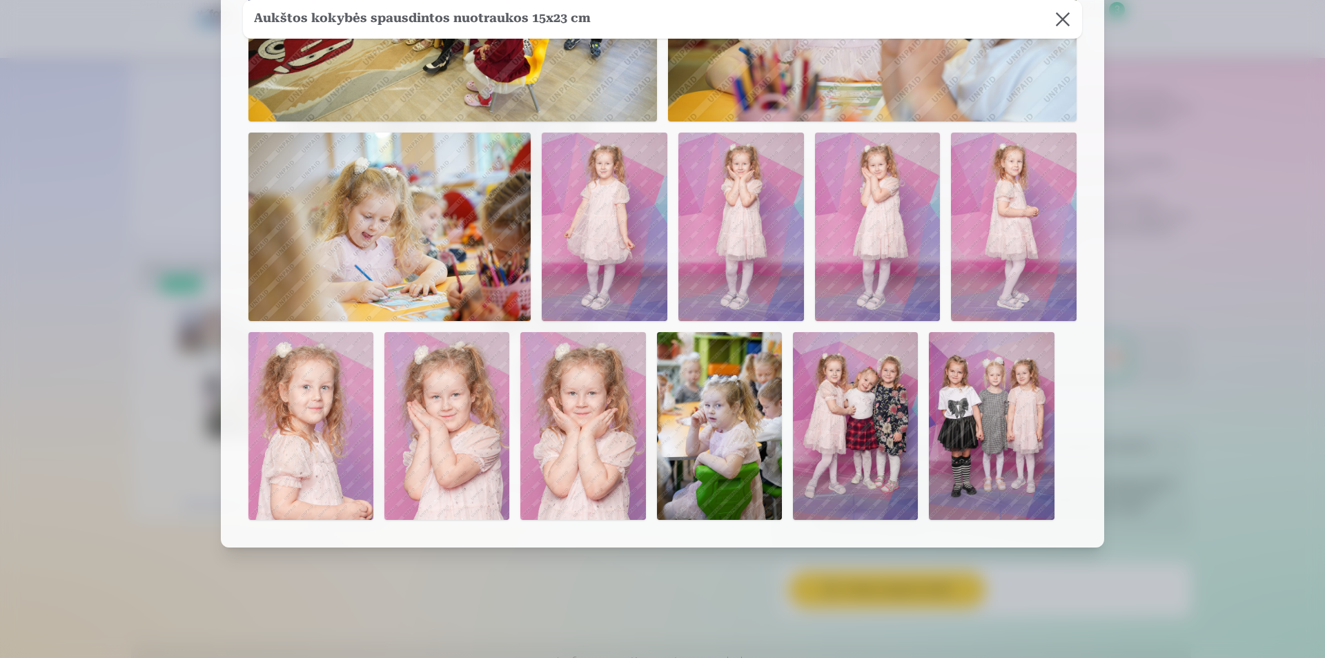
click at [1208, 286] on div at bounding box center [662, 329] width 1325 height 658
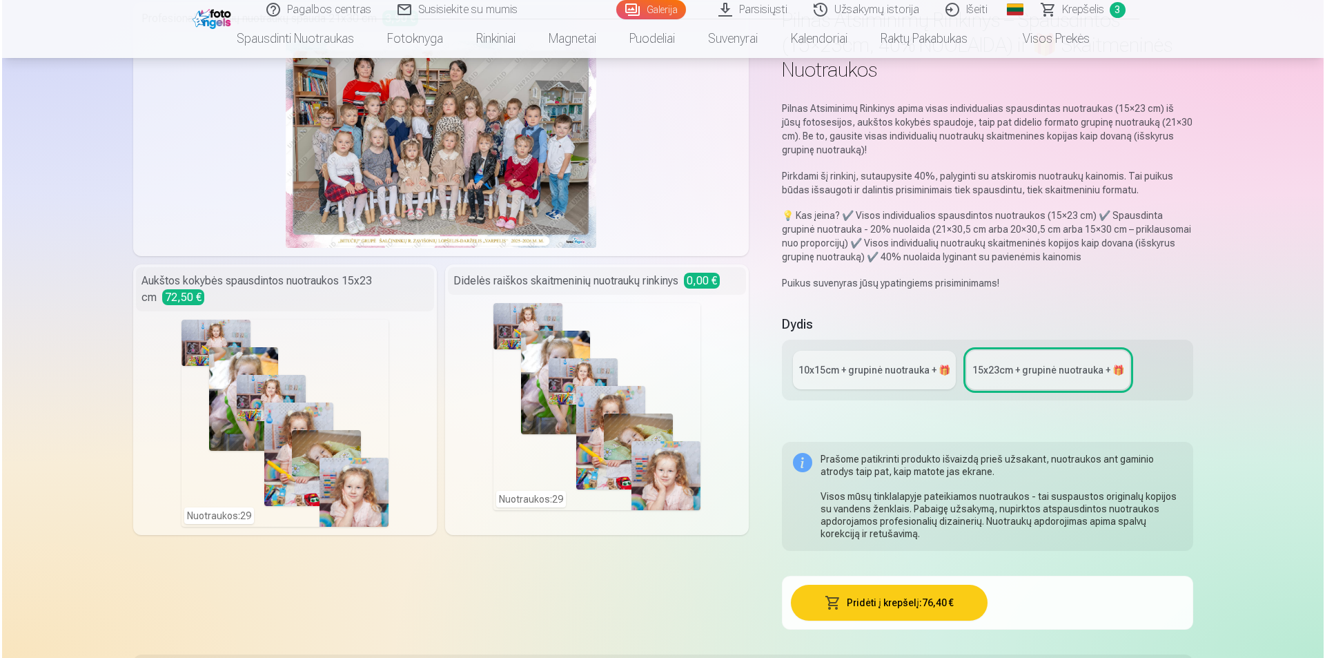
scroll to position [138, 0]
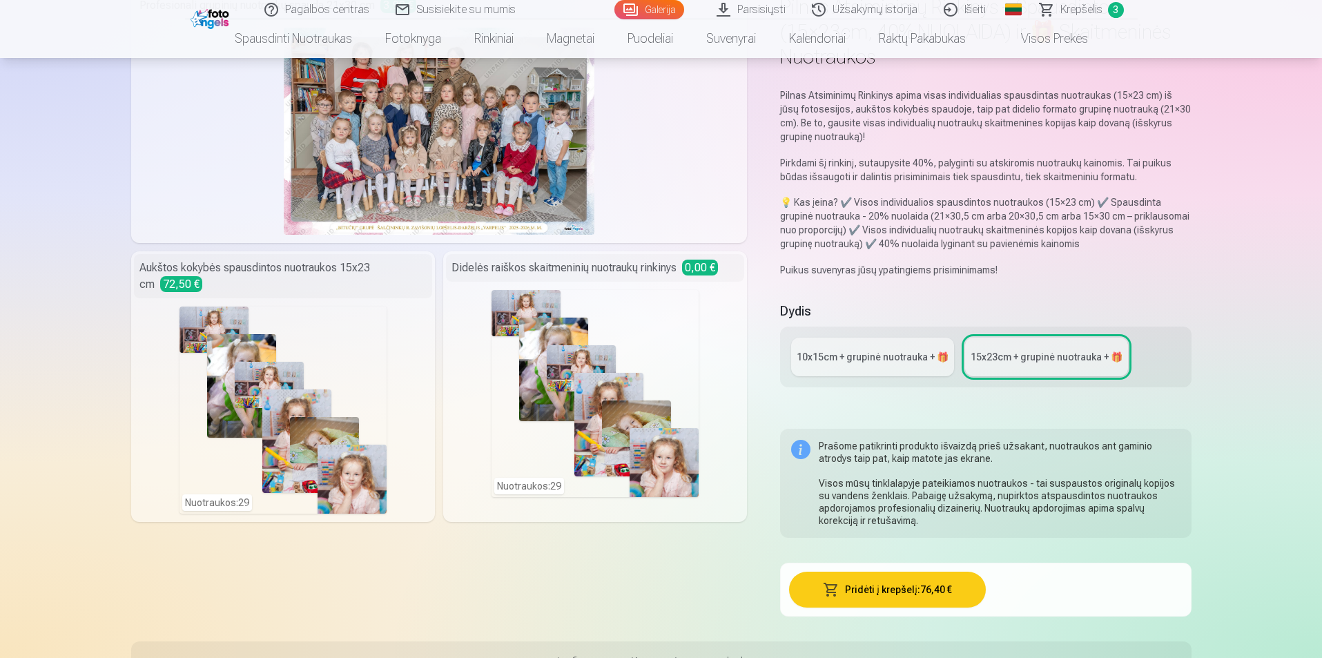
click at [345, 169] on img at bounding box center [439, 131] width 311 height 207
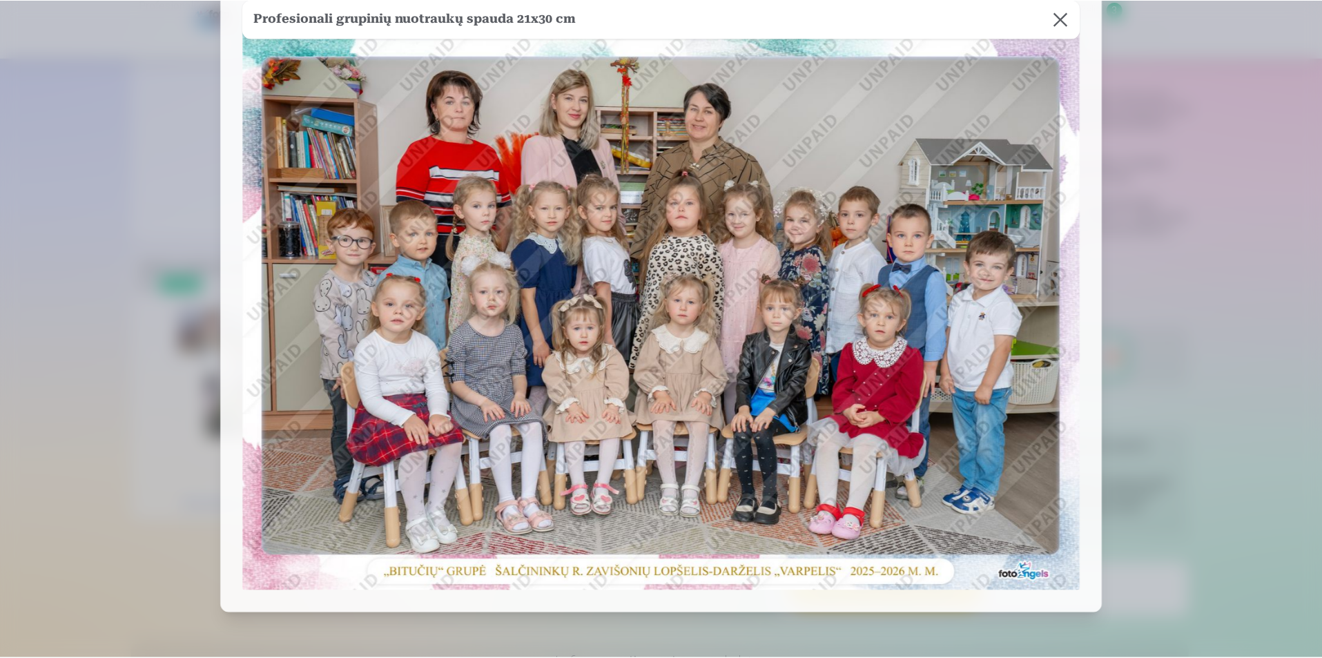
scroll to position [0, 0]
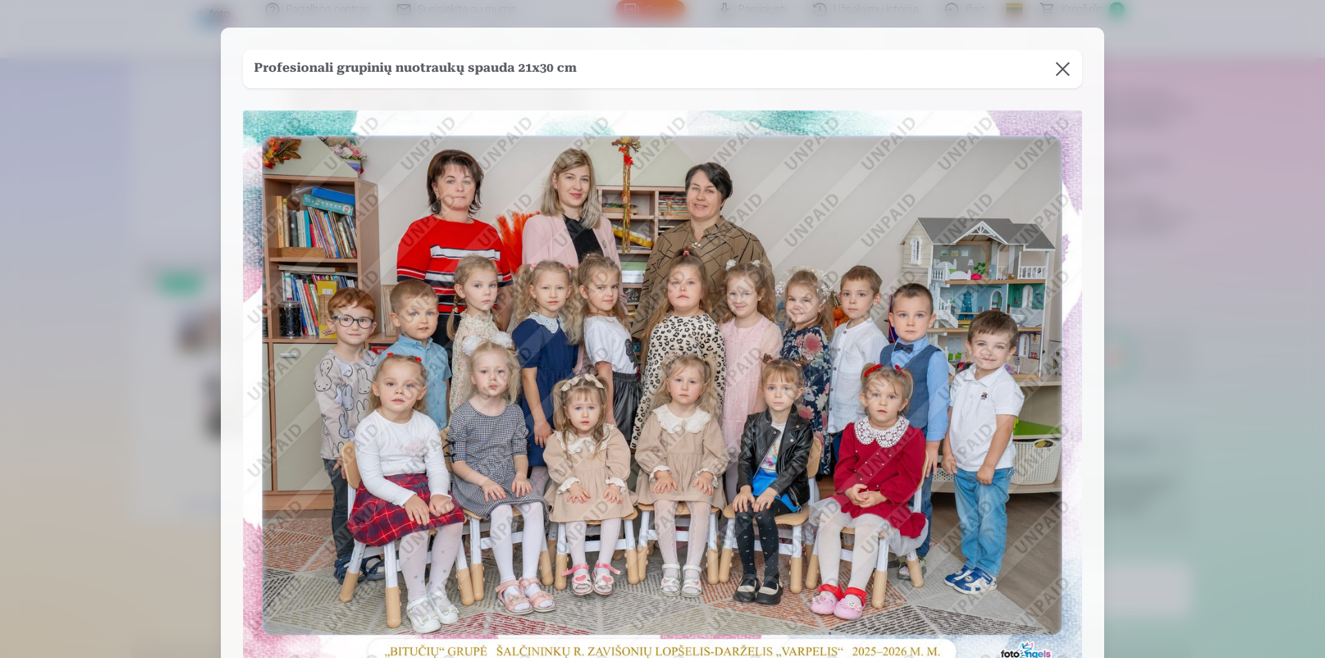
click at [1057, 75] on button at bounding box center [1063, 69] width 39 height 39
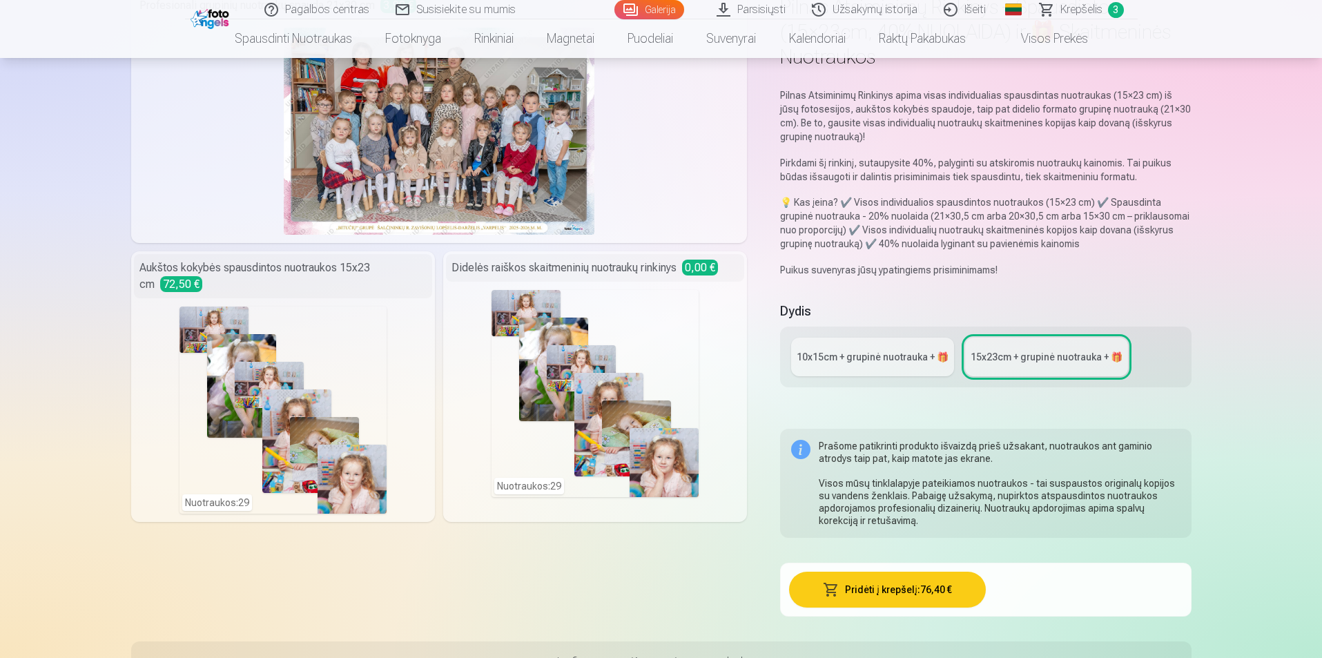
click at [892, 357] on div "10x15сm + grupinė nuotrauka + 🎁" at bounding box center [872, 357] width 152 height 14
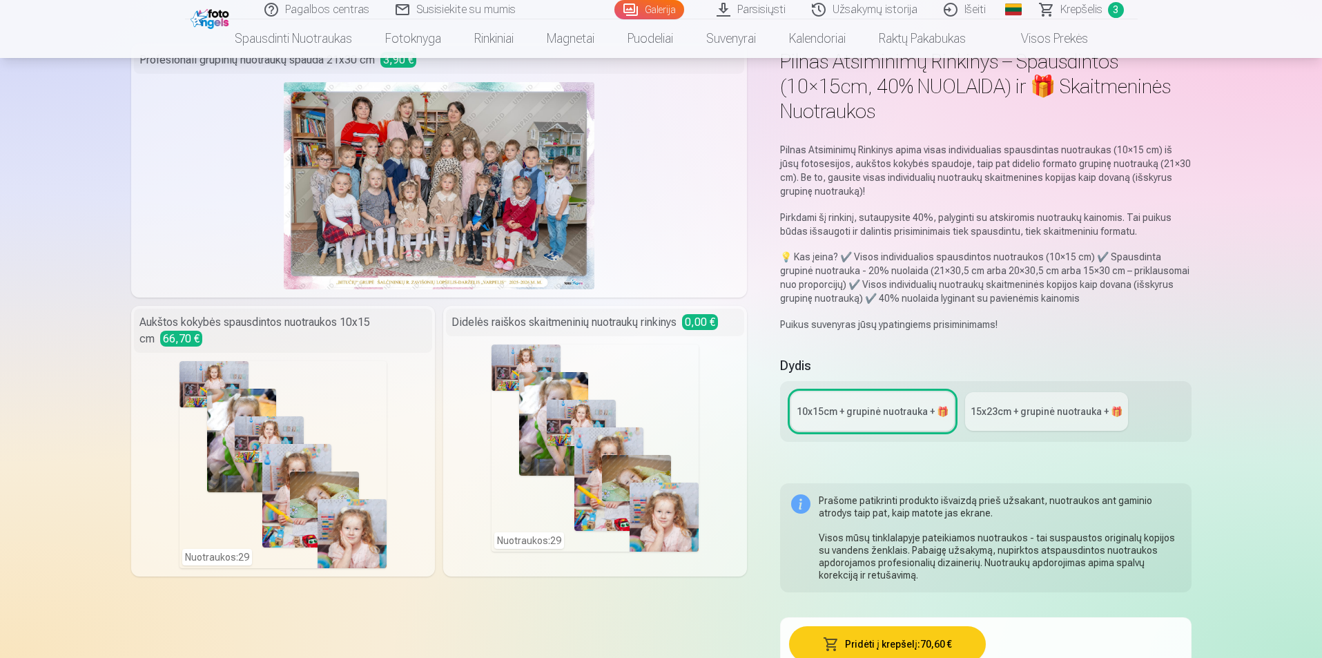
scroll to position [69, 0]
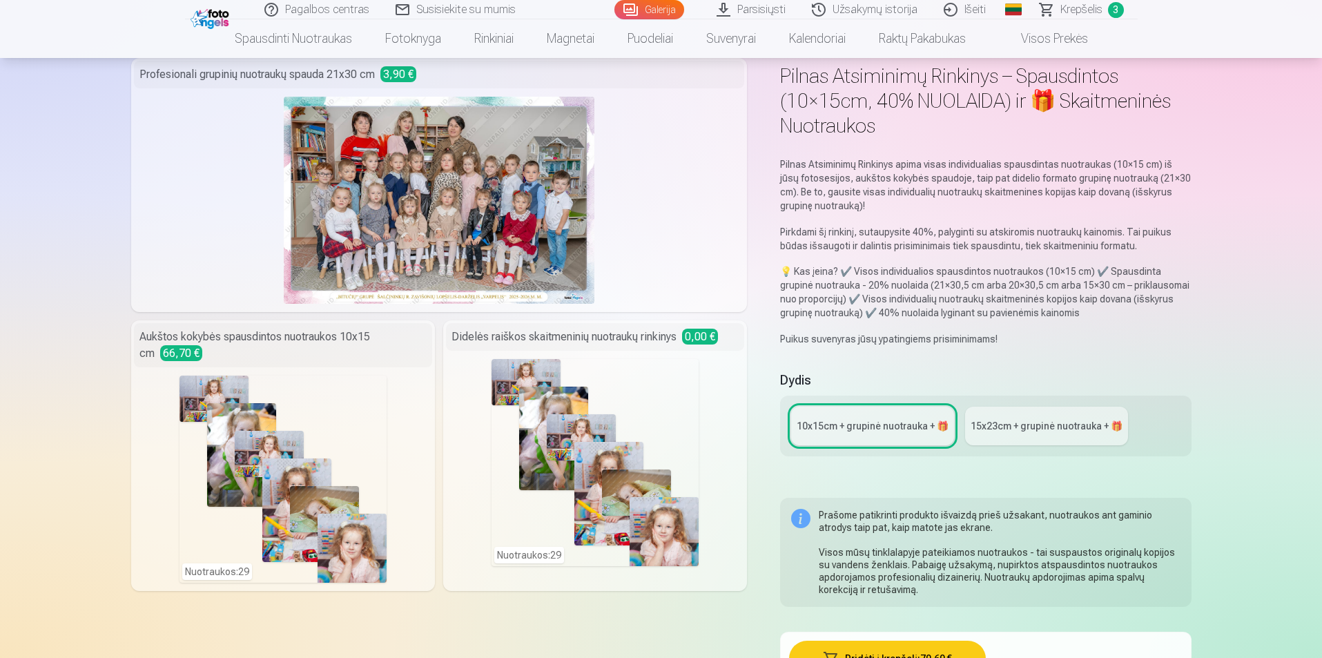
click at [1024, 442] on link "15x23сm + grupinė nuotrauka + 🎁" at bounding box center [1046, 426] width 163 height 39
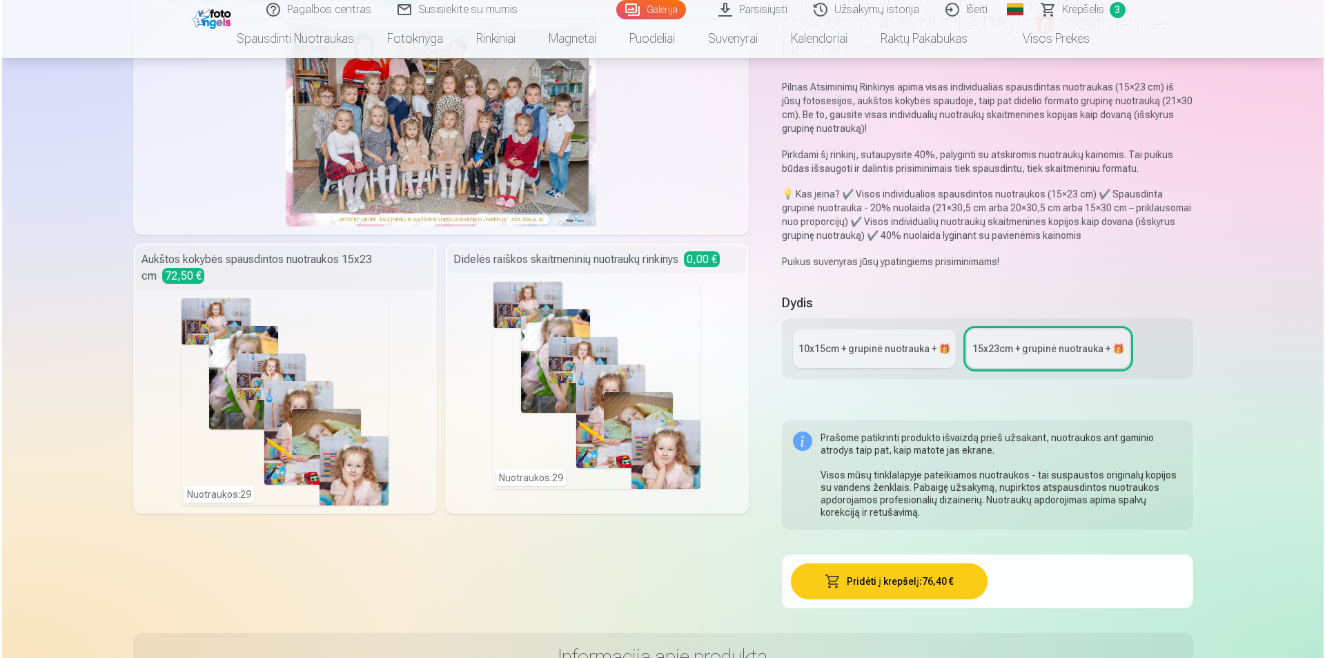
scroll to position [207, 0]
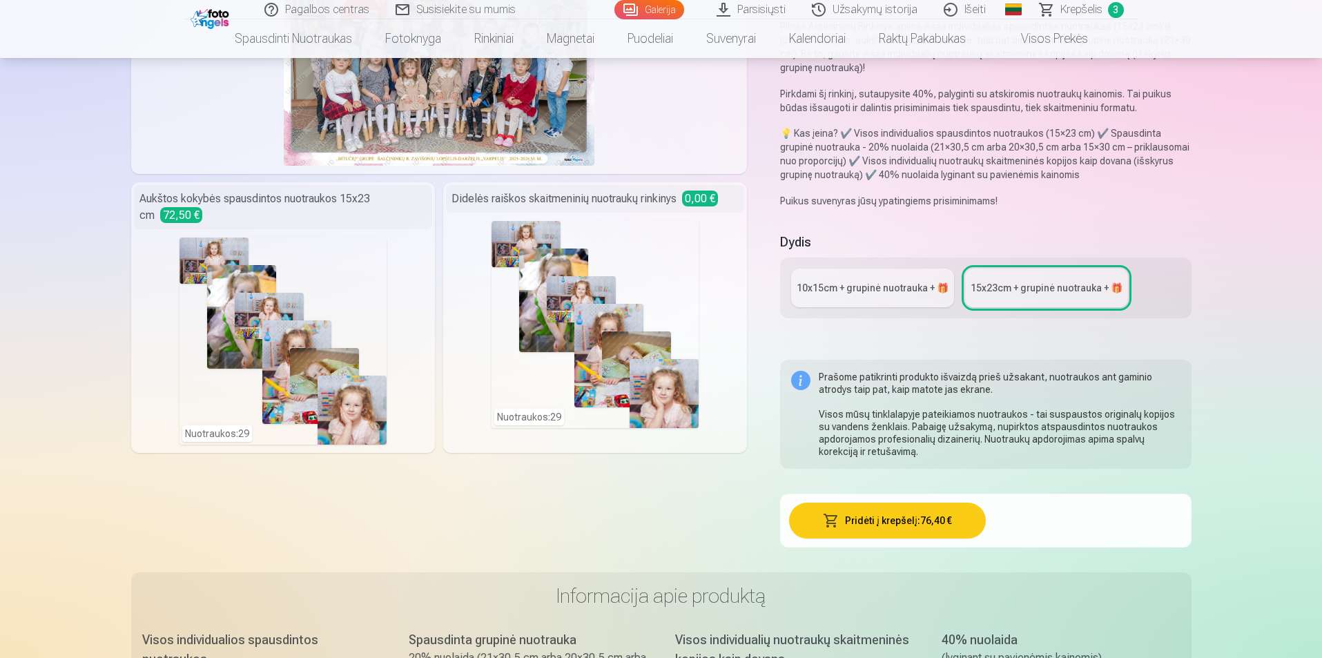
click at [850, 529] on button "Pridėti į krepšelį : 76,40 €" at bounding box center [887, 520] width 197 height 36
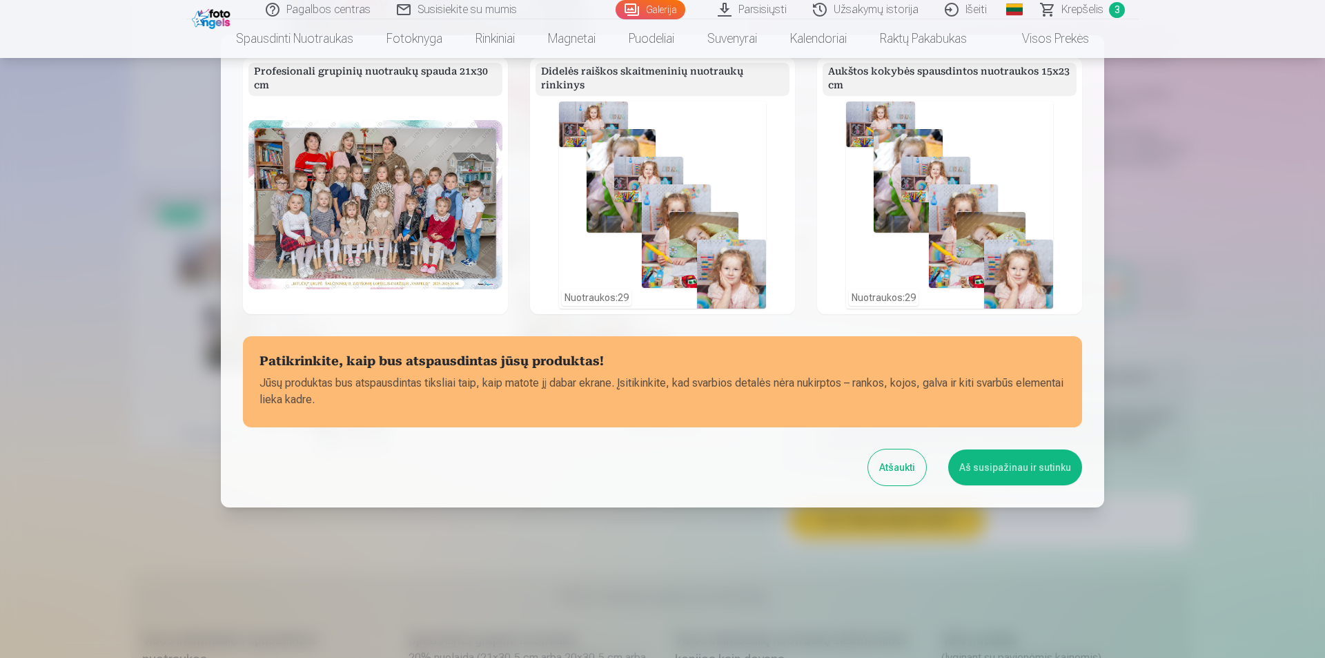
scroll to position [25, 0]
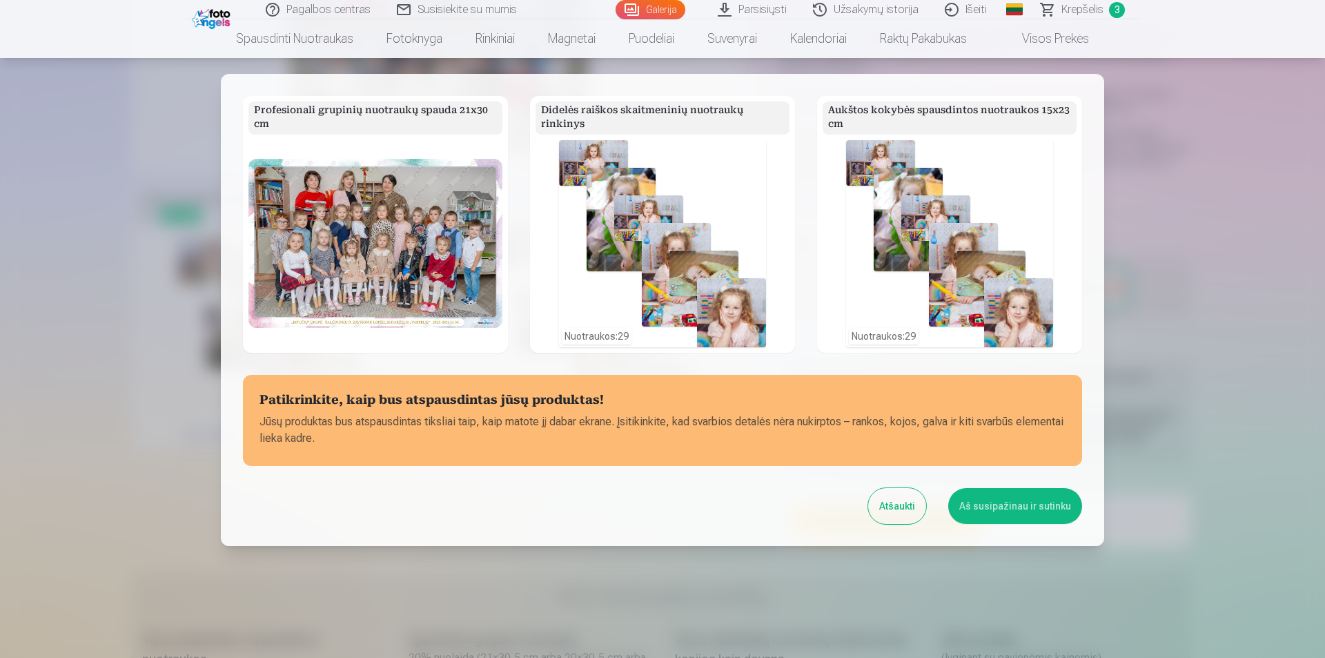
click at [681, 272] on div "Nuotraukos : 29" at bounding box center [662, 243] width 207 height 207
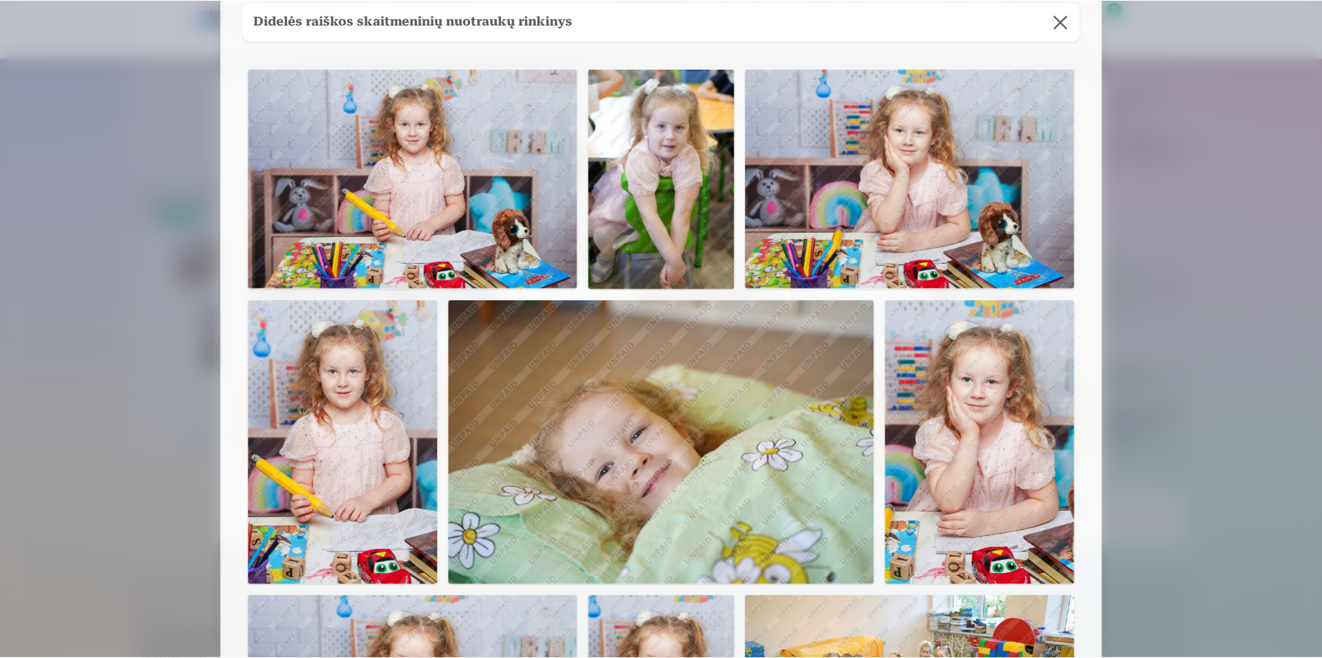
scroll to position [0, 0]
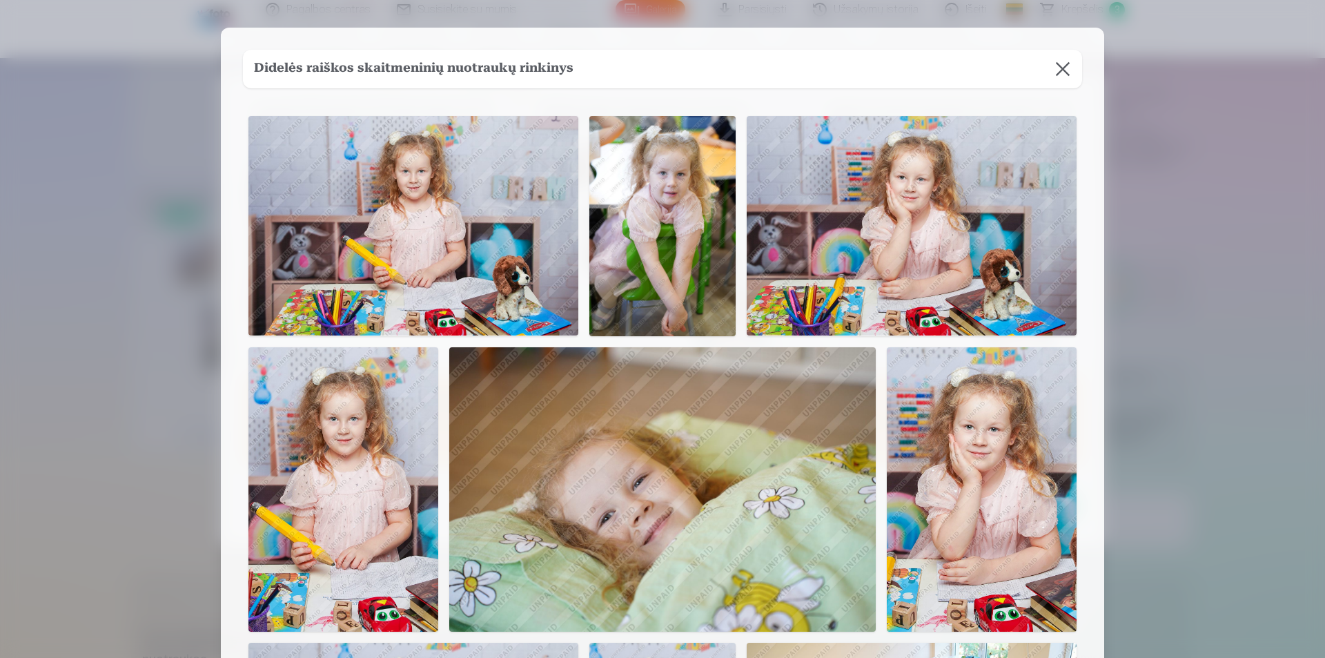
click at [1060, 58] on button at bounding box center [1063, 69] width 39 height 39
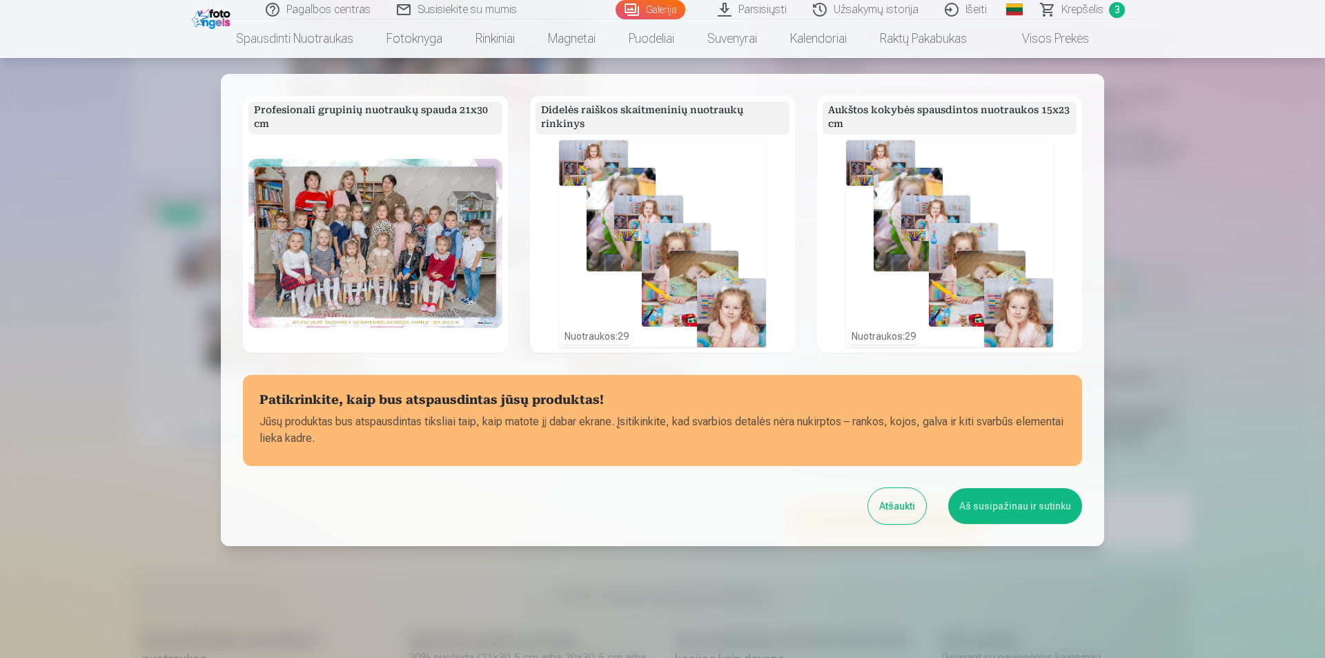
click at [1091, 10] on div at bounding box center [662, 329] width 1325 height 658
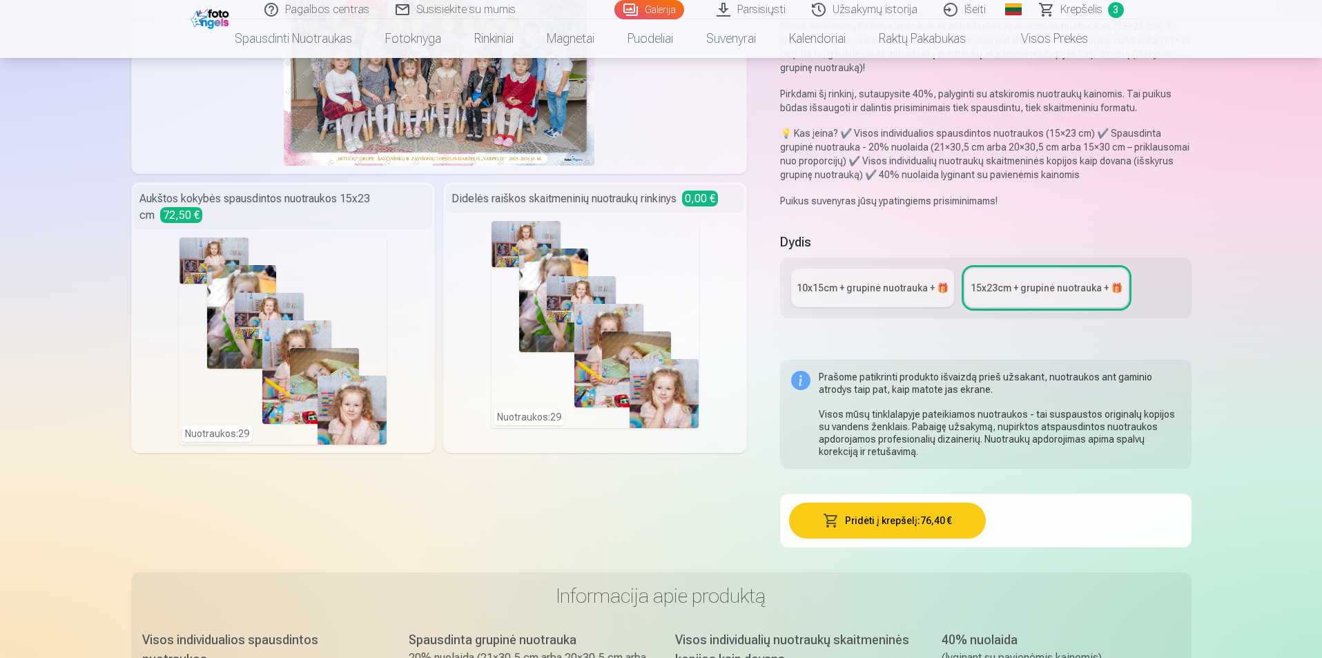
click at [1091, 10] on span "Krepšelis" at bounding box center [1081, 9] width 42 height 17
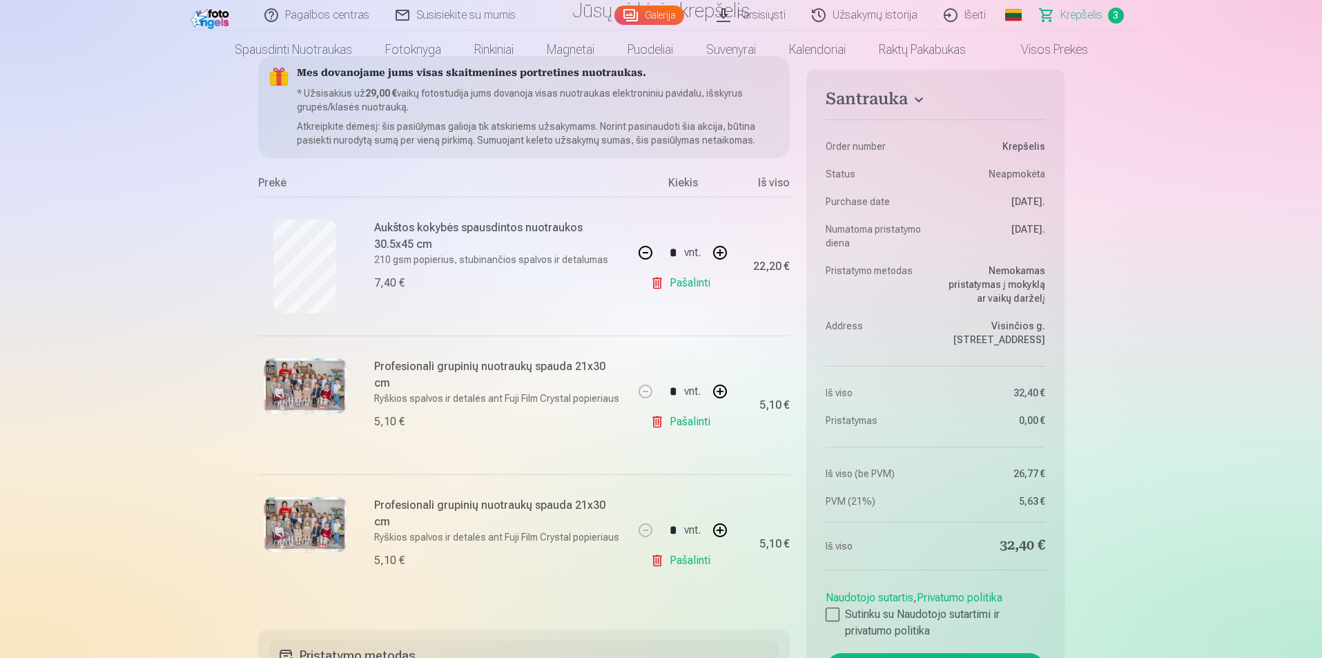
scroll to position [207, 0]
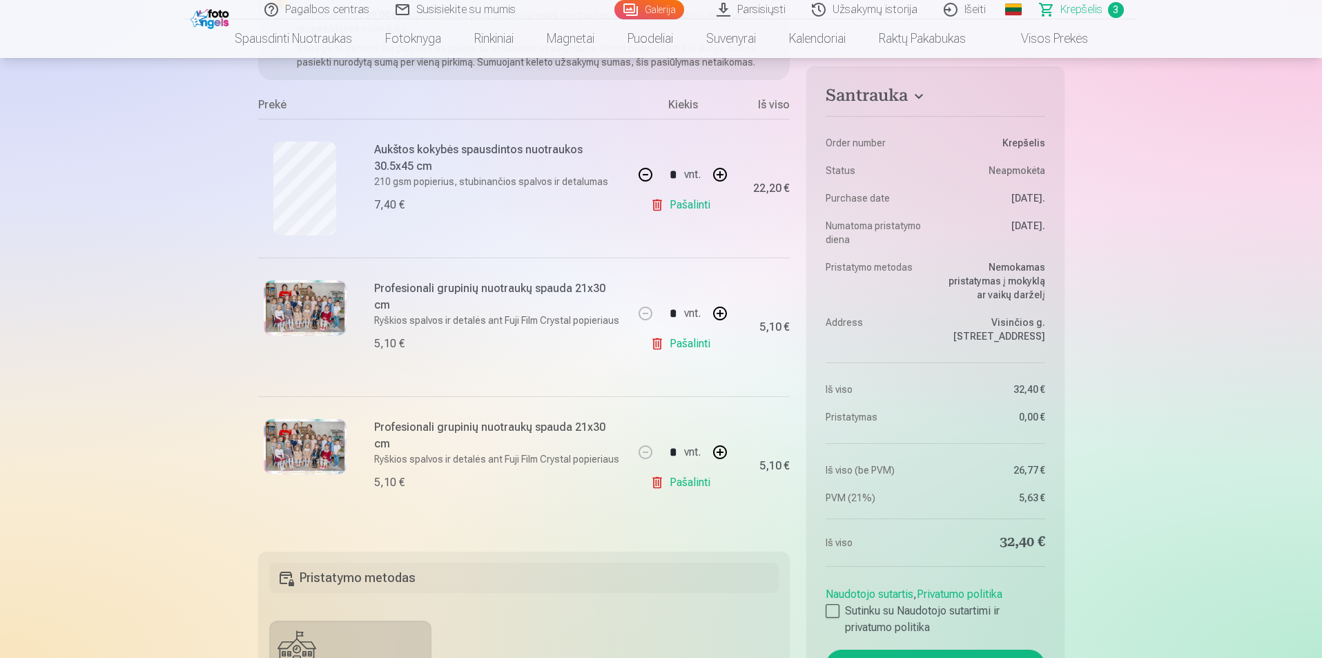
click at [698, 204] on link "Pašalinti" at bounding box center [683, 205] width 66 height 28
type input "*"
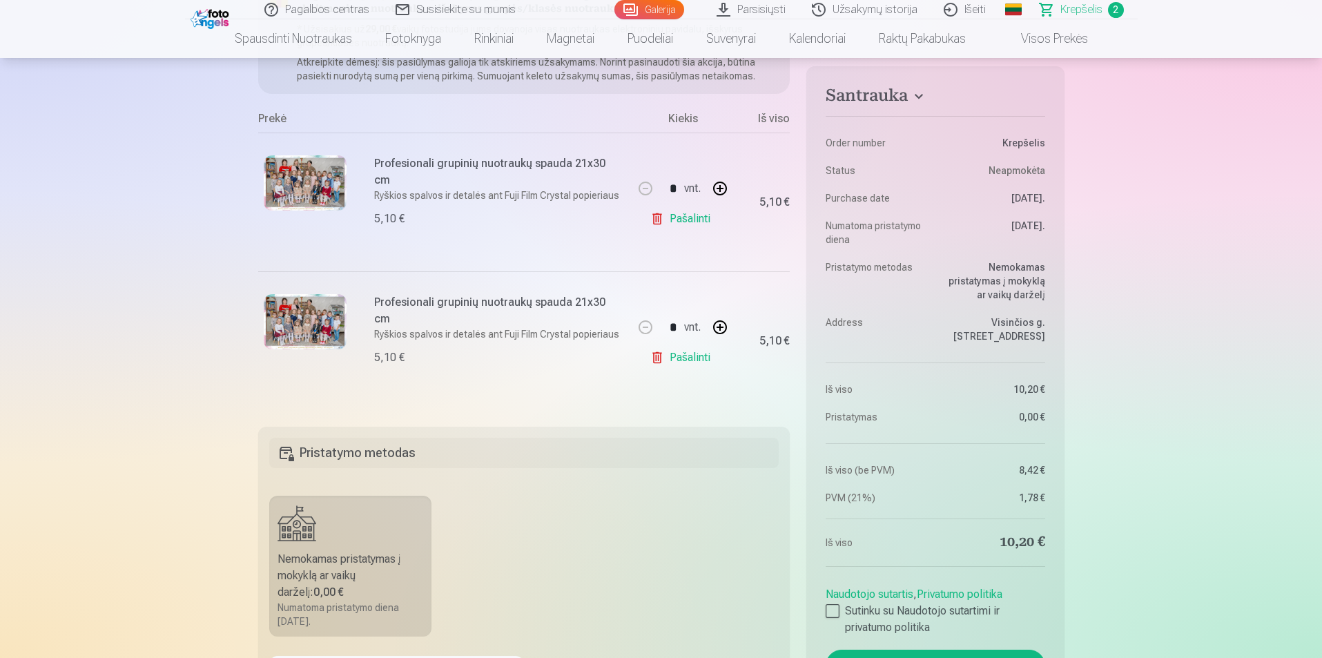
click at [695, 213] on link "Pašalinti" at bounding box center [683, 219] width 66 height 28
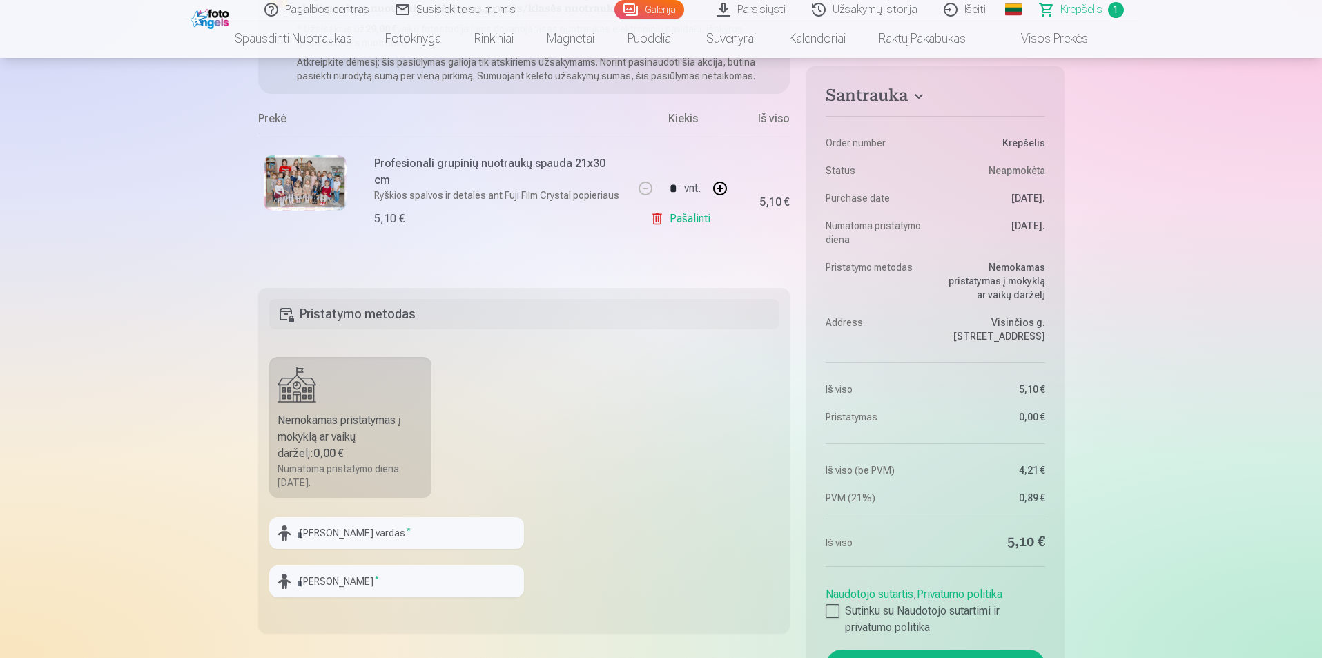
click at [687, 219] on link "Pašalinti" at bounding box center [683, 219] width 66 height 28
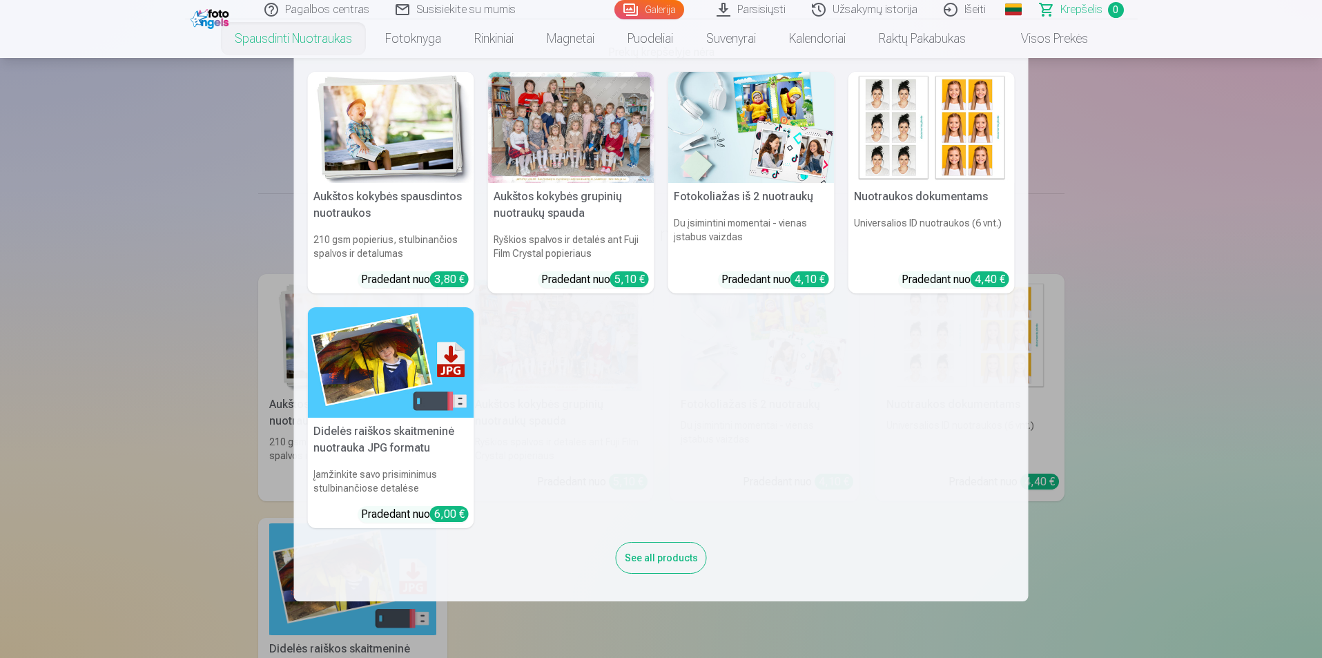
click at [1176, 245] on nav "Aukštos kokybės spausdintos nuotraukos 210 gsm popierius, stulbinančios spalvos…" at bounding box center [661, 329] width 1322 height 543
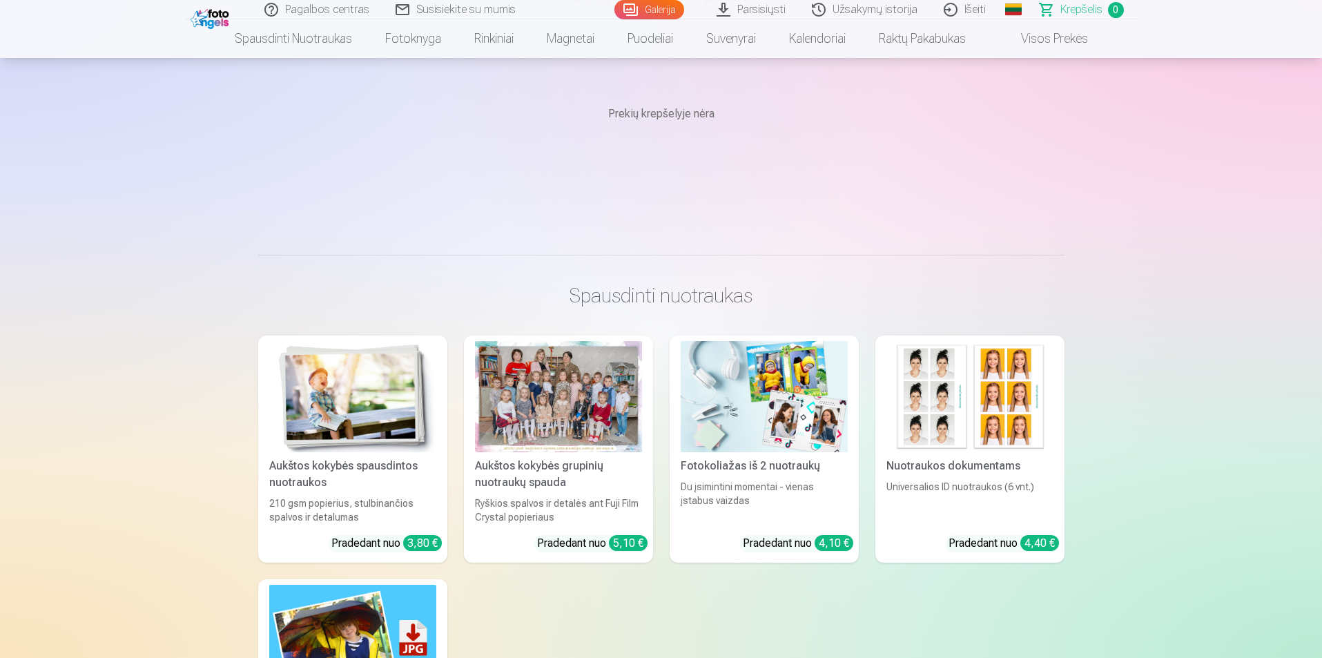
scroll to position [0, 0]
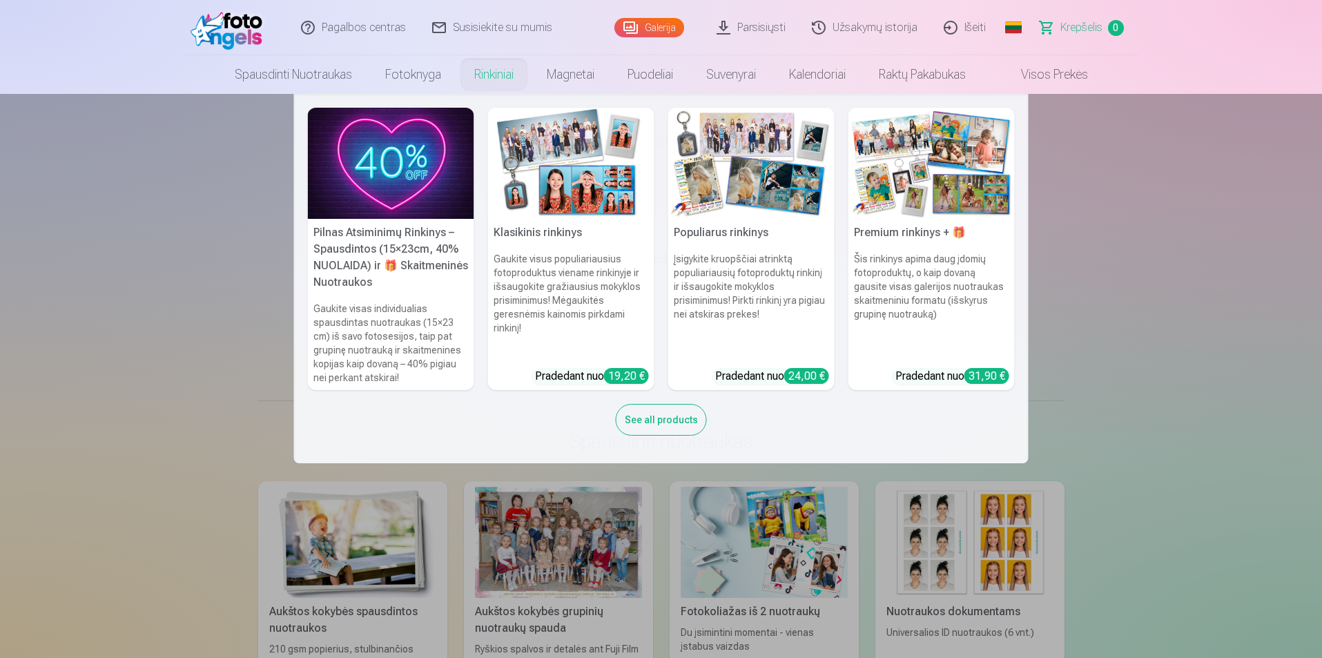
click at [409, 197] on img at bounding box center [391, 163] width 166 height 111
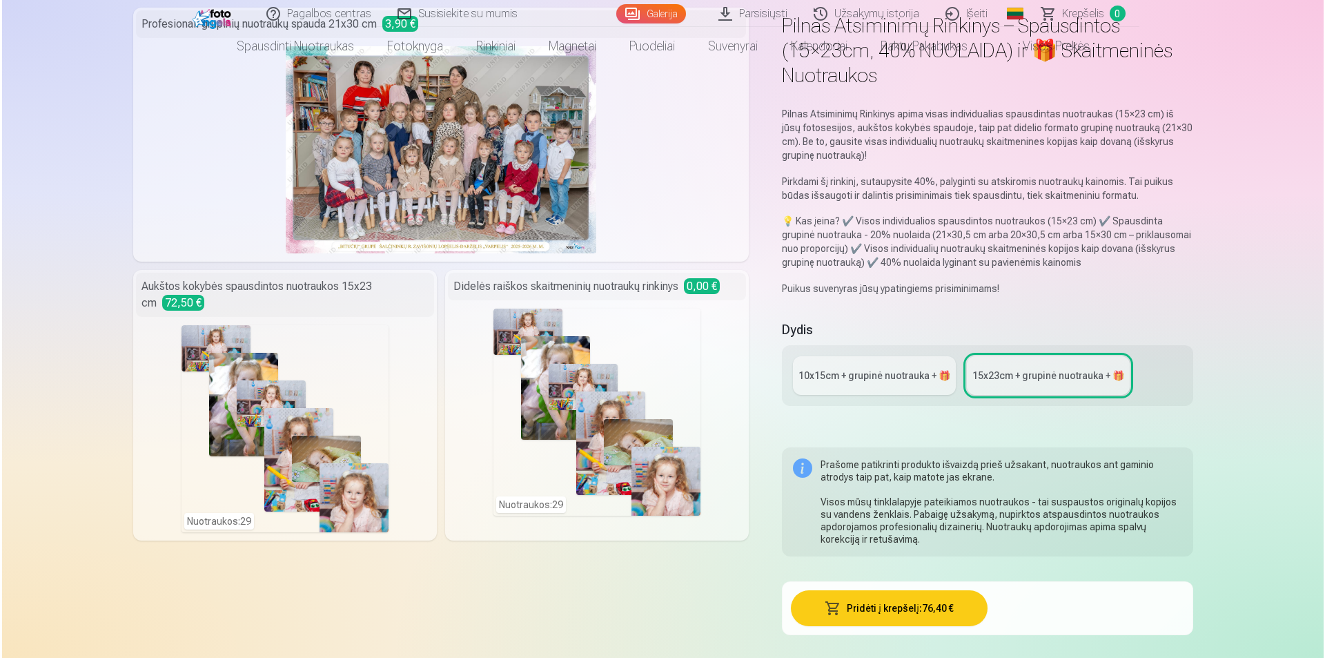
scroll to position [138, 0]
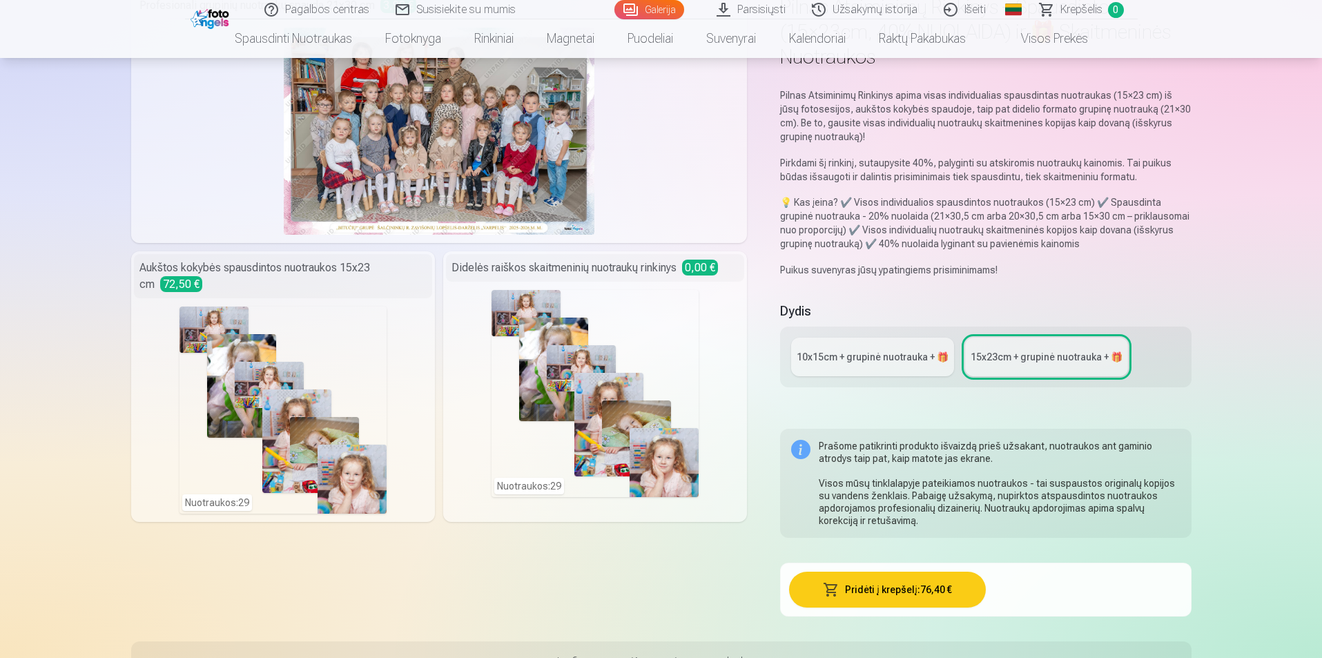
click at [868, 598] on button "Pridėti į krepšelį : 76,40 €" at bounding box center [887, 589] width 197 height 36
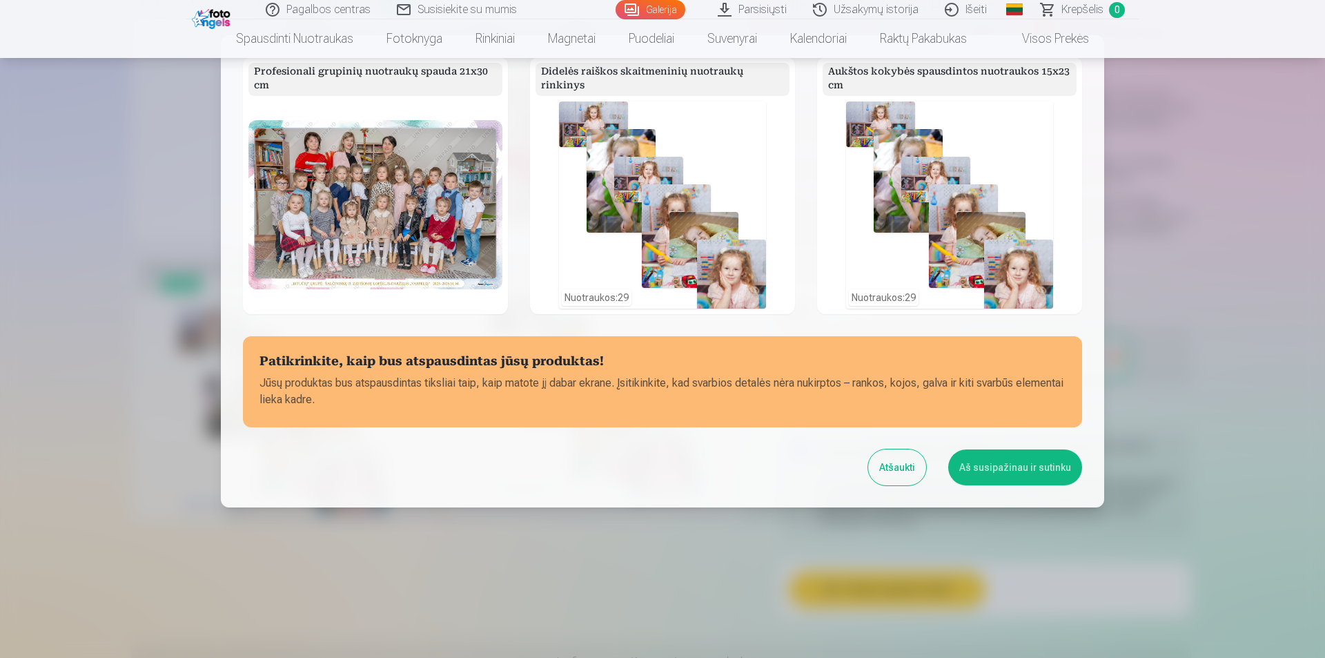
scroll to position [94, 0]
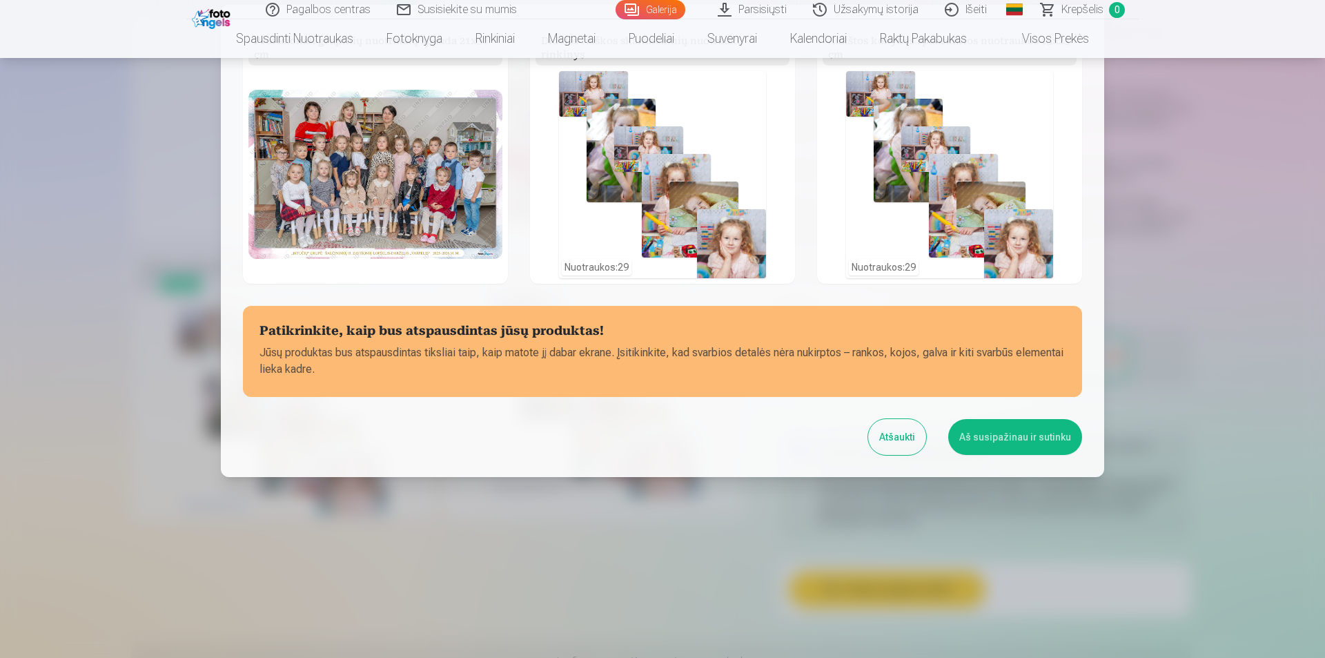
click at [1024, 438] on button "Aš susipažinau ir sutinku" at bounding box center [1015, 437] width 134 height 36
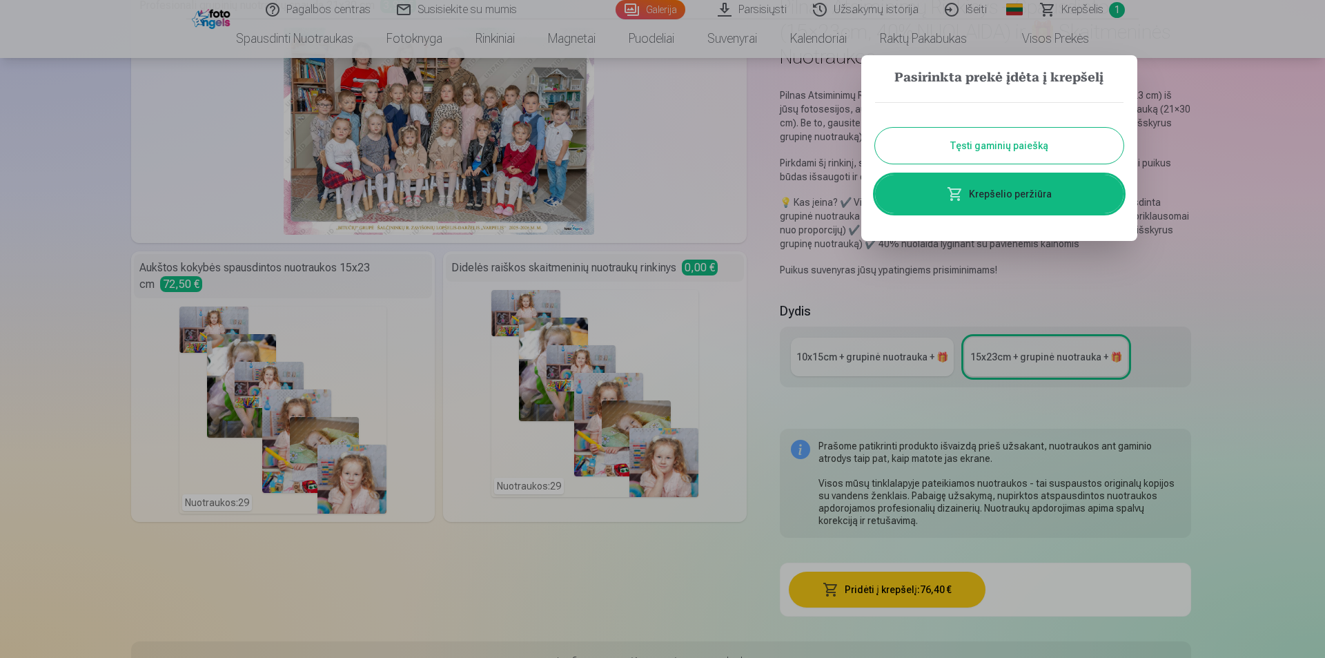
click at [1009, 188] on link "Krepšelio peržiūra" at bounding box center [999, 194] width 248 height 39
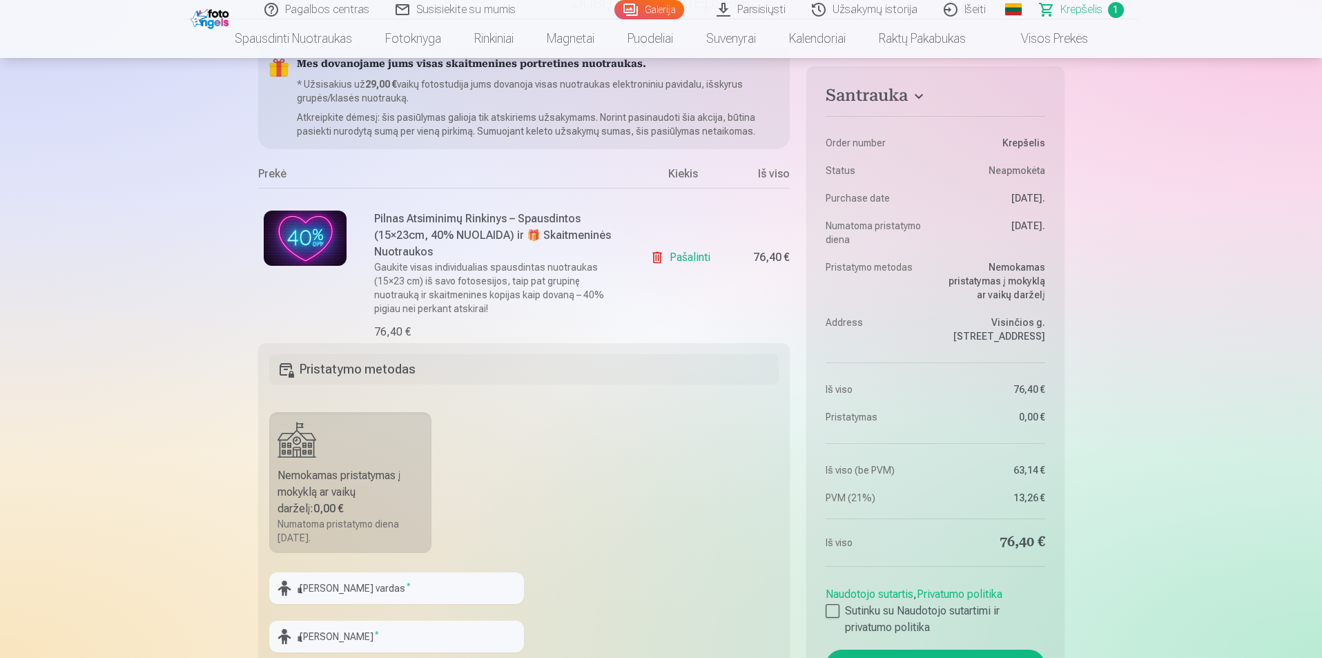
scroll to position [207, 0]
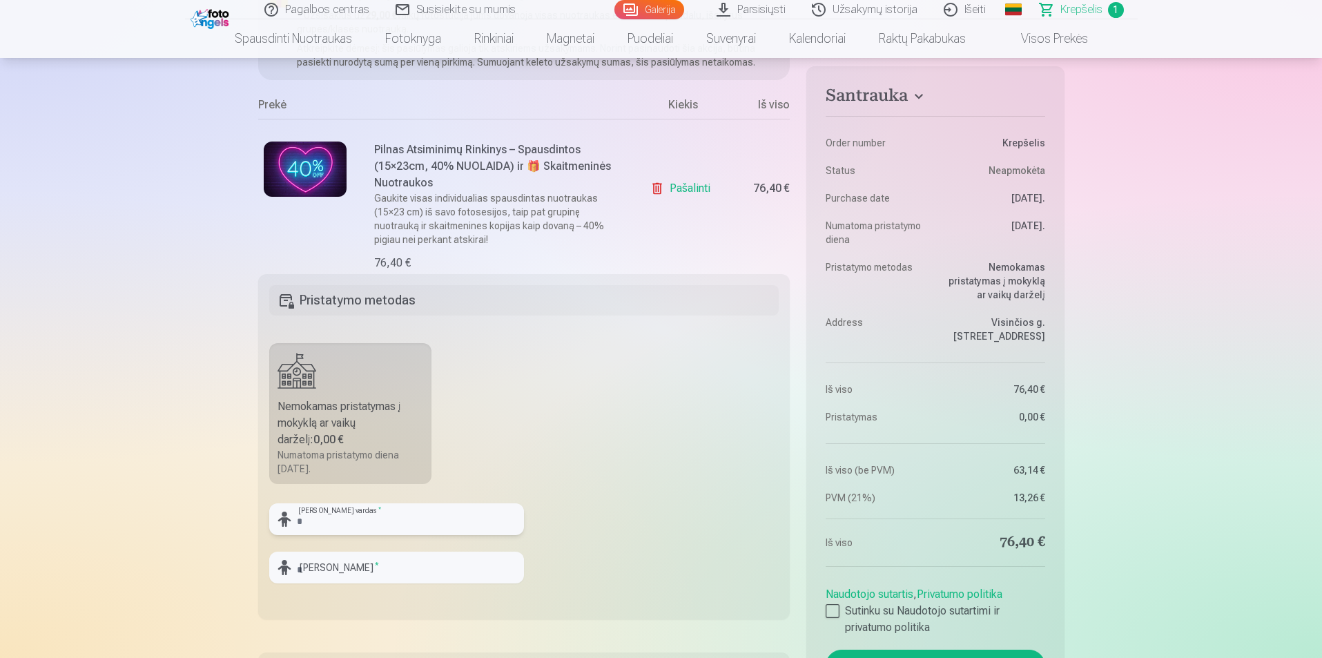
click at [410, 518] on input "text" at bounding box center [396, 519] width 255 height 32
type input "********"
click at [371, 565] on input "text" at bounding box center [396, 567] width 255 height 32
type input "**********"
click at [301, 520] on input "********" at bounding box center [396, 519] width 255 height 32
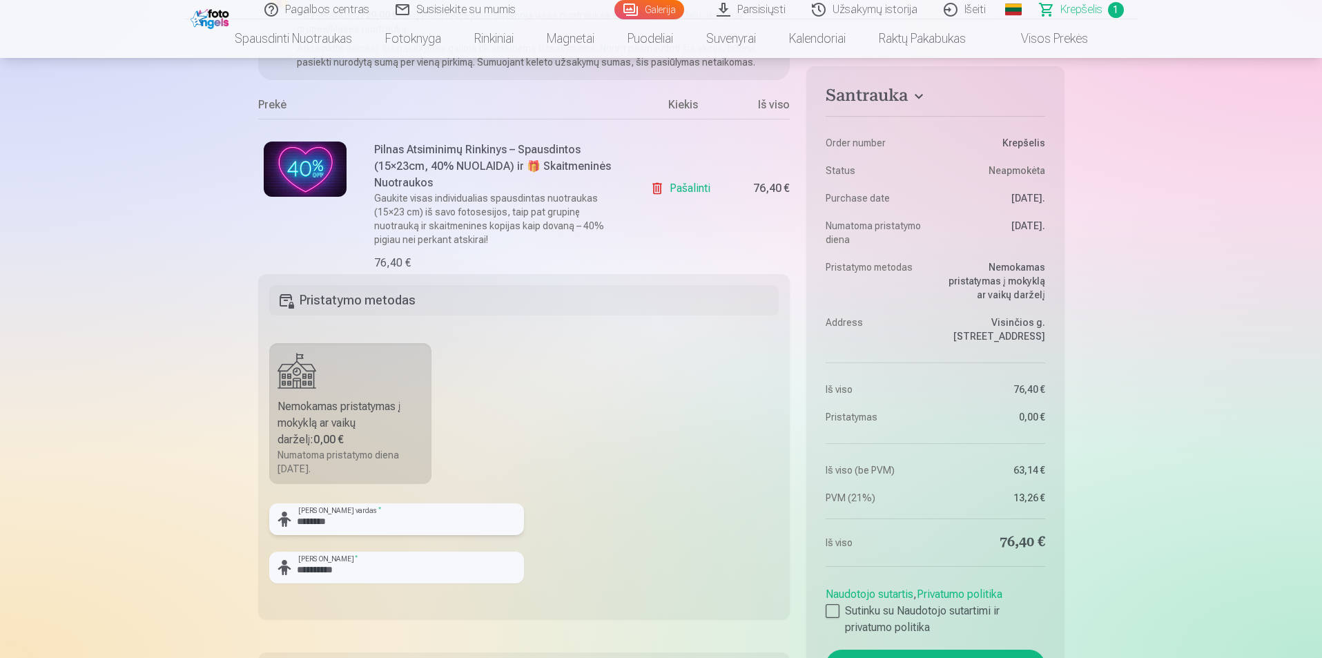
type input "********"
click at [712, 389] on fieldset "**********" at bounding box center [524, 446] width 532 height 345
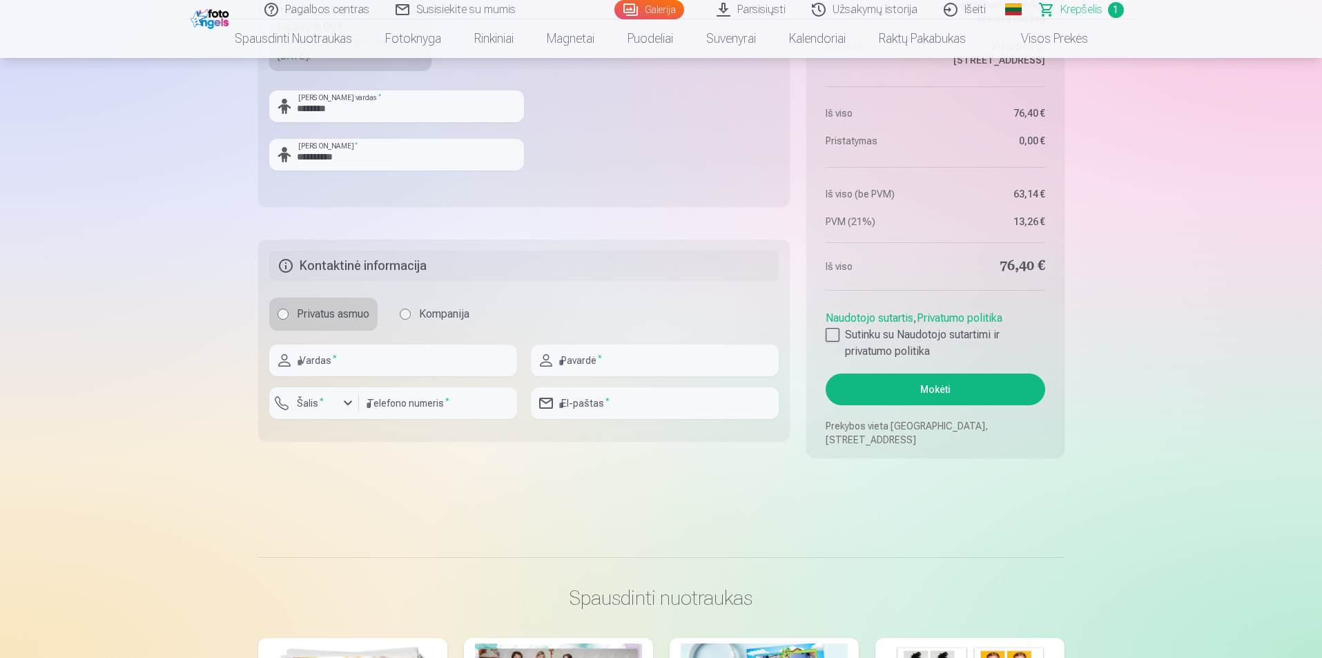
scroll to position [621, 0]
click at [333, 371] on input "text" at bounding box center [393, 359] width 248 height 32
type input "******"
type input "**********"
type input "*********"
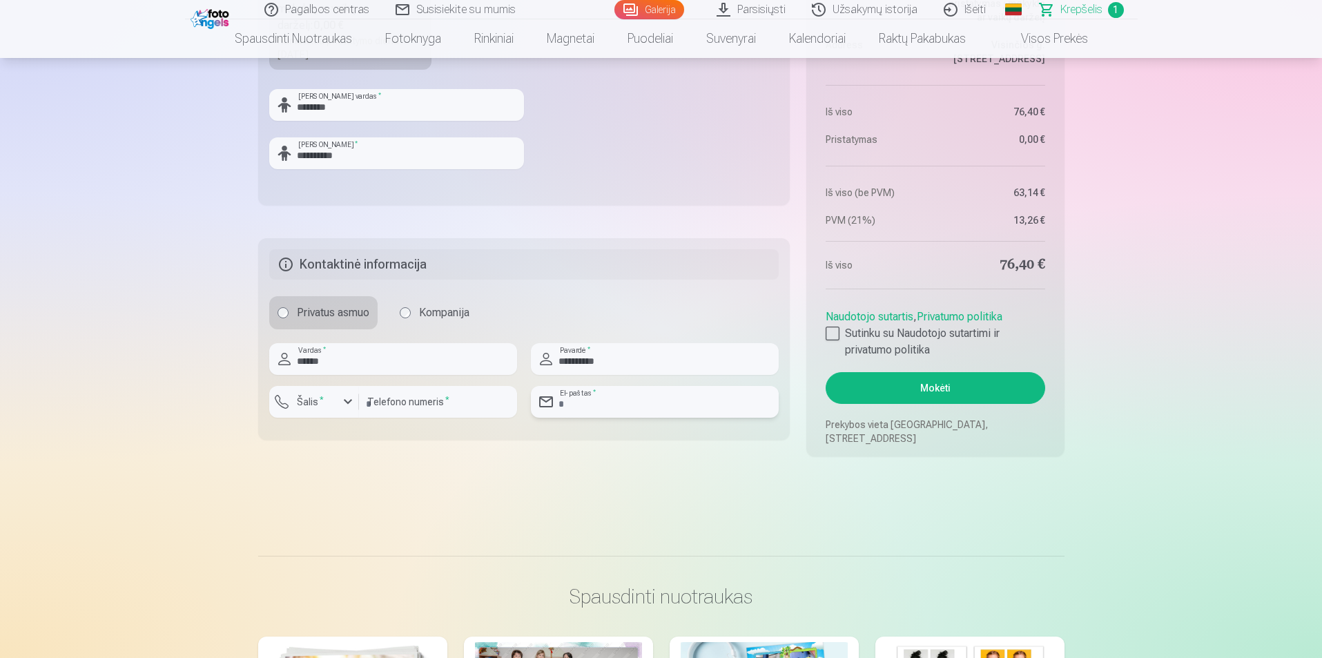
type input "**********"
click at [371, 406] on input "*********" at bounding box center [438, 402] width 158 height 32
type input "********"
click at [321, 386] on button "Šalis *" at bounding box center [314, 402] width 90 height 32
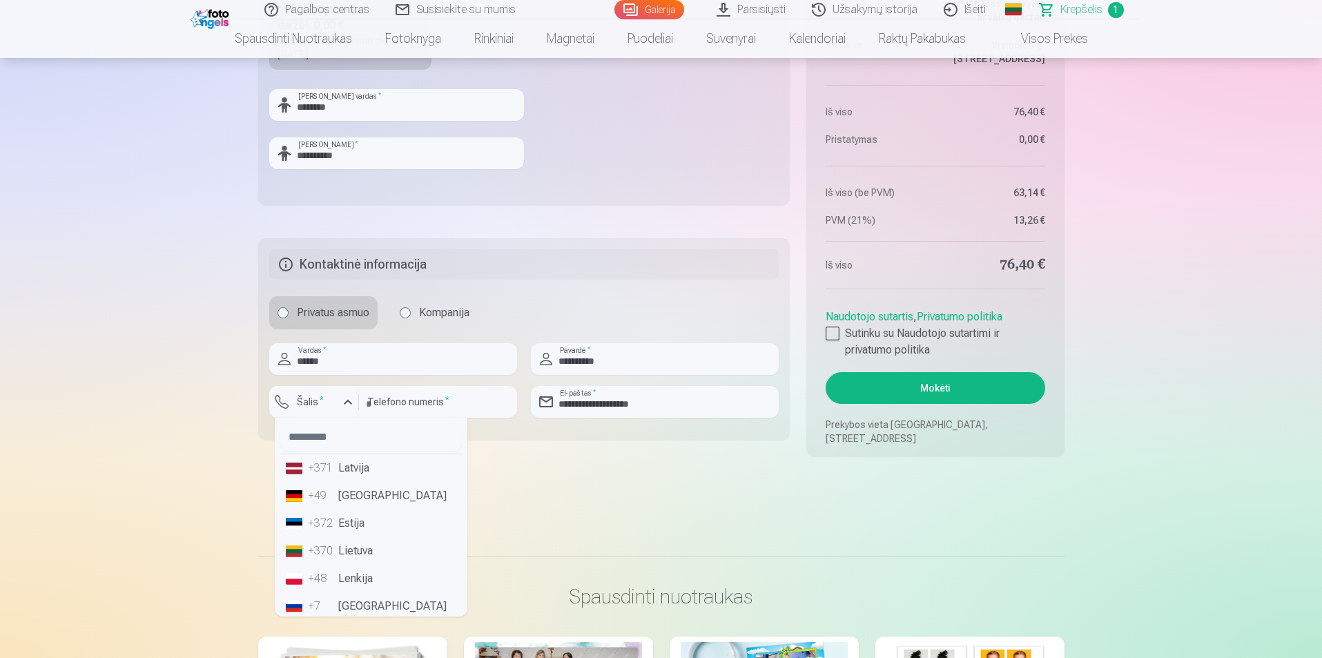
click at [356, 556] on li "+370 Lietuva" at bounding box center [371, 551] width 182 height 28
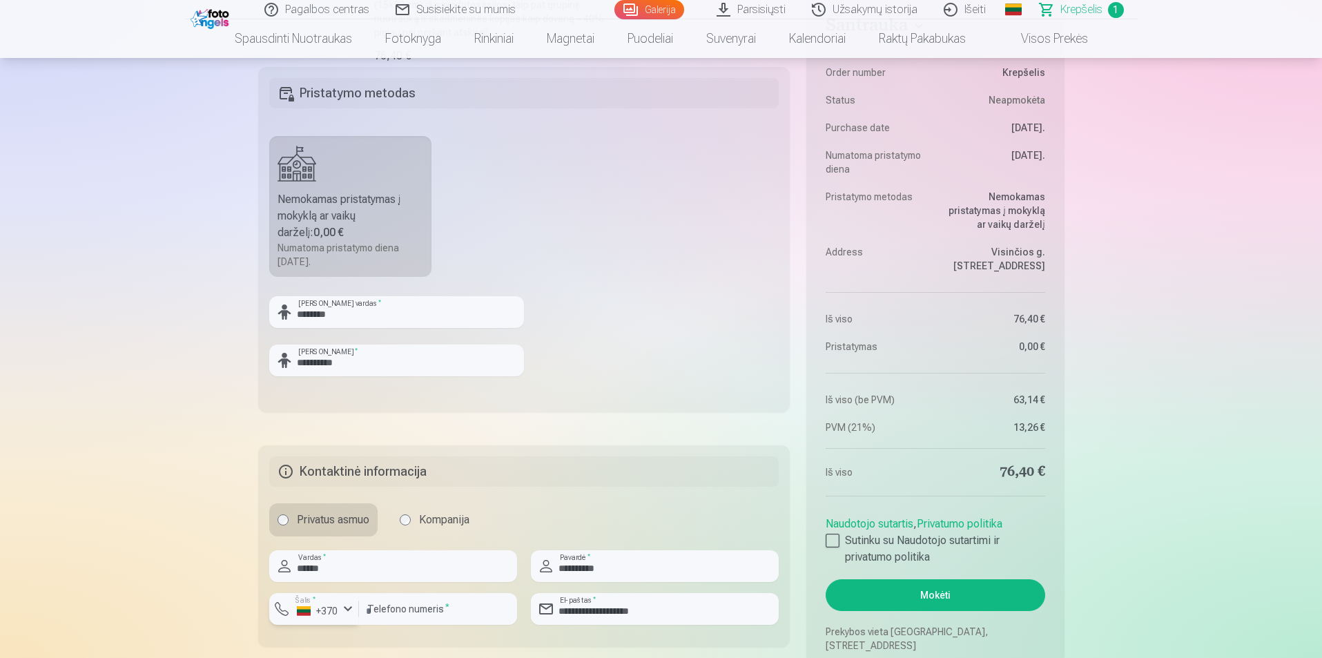
scroll to position [483, 0]
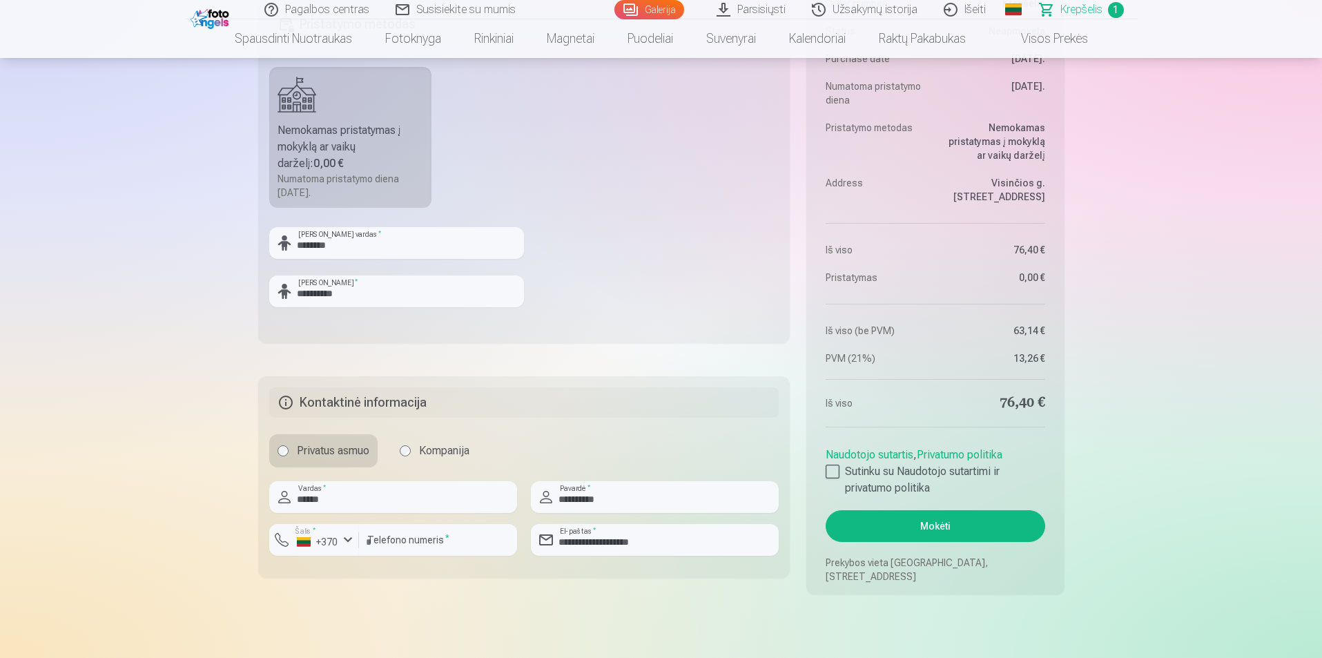
click at [830, 470] on div at bounding box center [832, 471] width 14 height 14
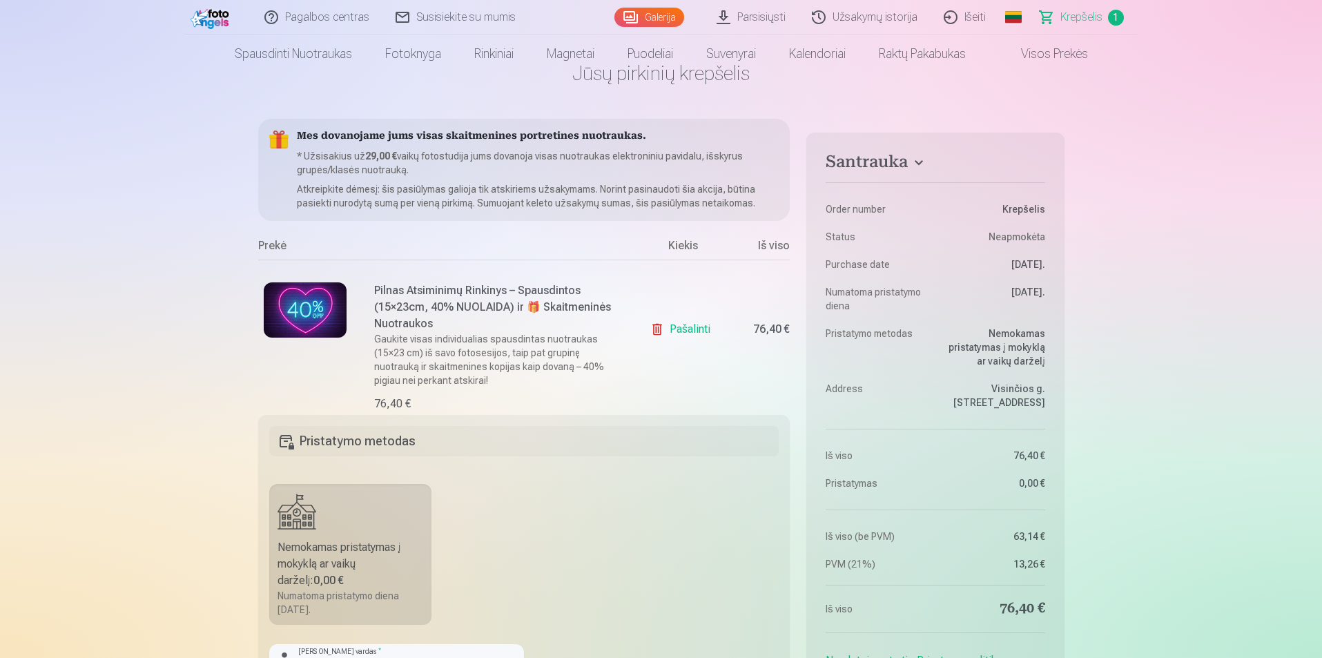
scroll to position [0, 0]
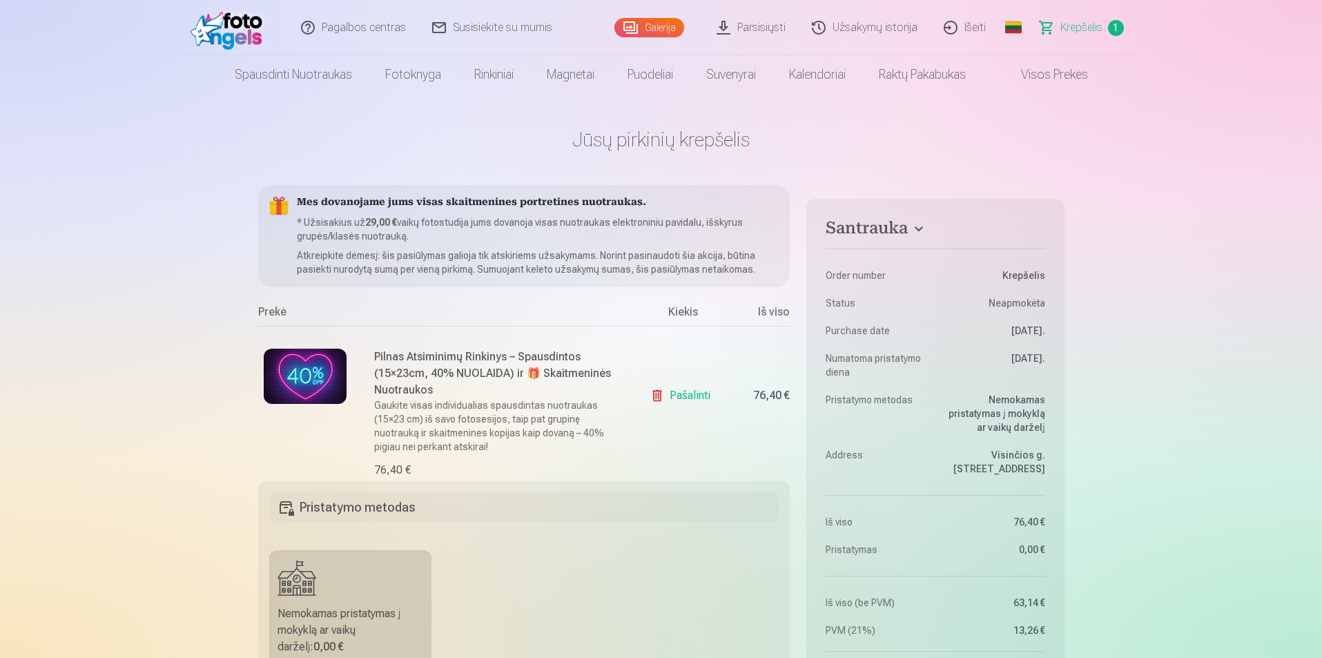
click at [1059, 77] on link "Visos prekės" at bounding box center [1043, 74] width 122 height 39
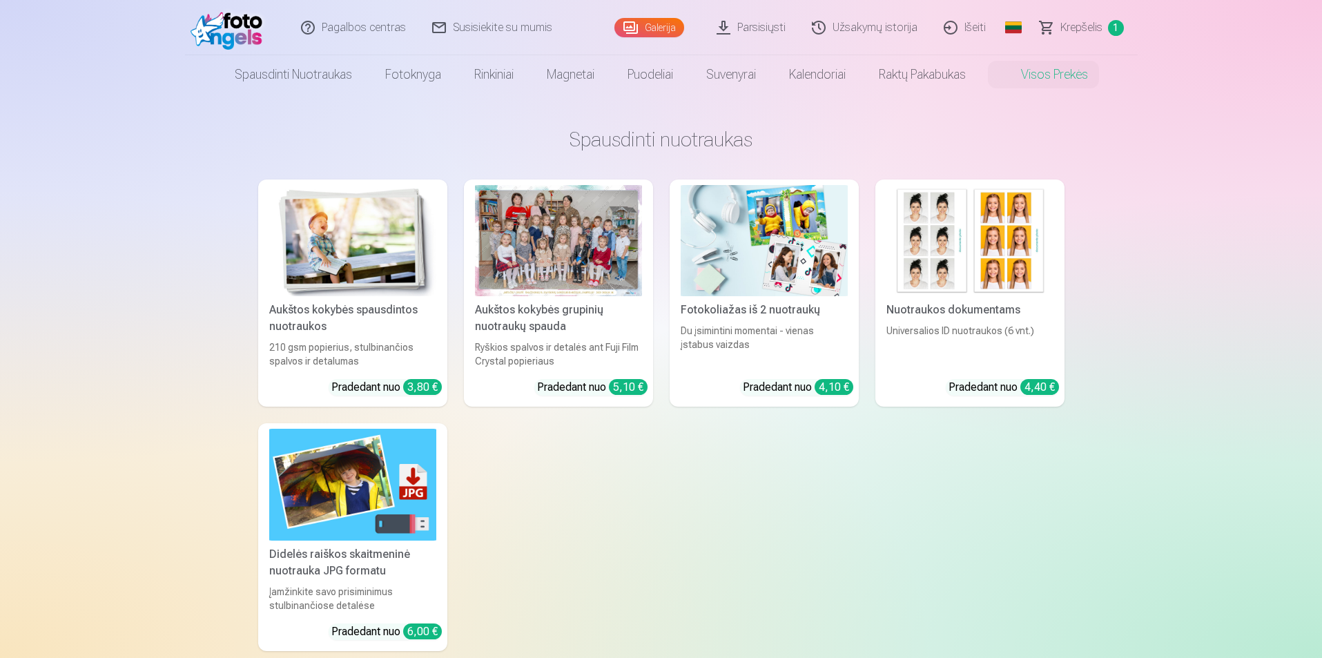
click at [1091, 28] on span "Krepšelis" at bounding box center [1081, 27] width 42 height 17
